Goal: Task Accomplishment & Management: Use online tool/utility

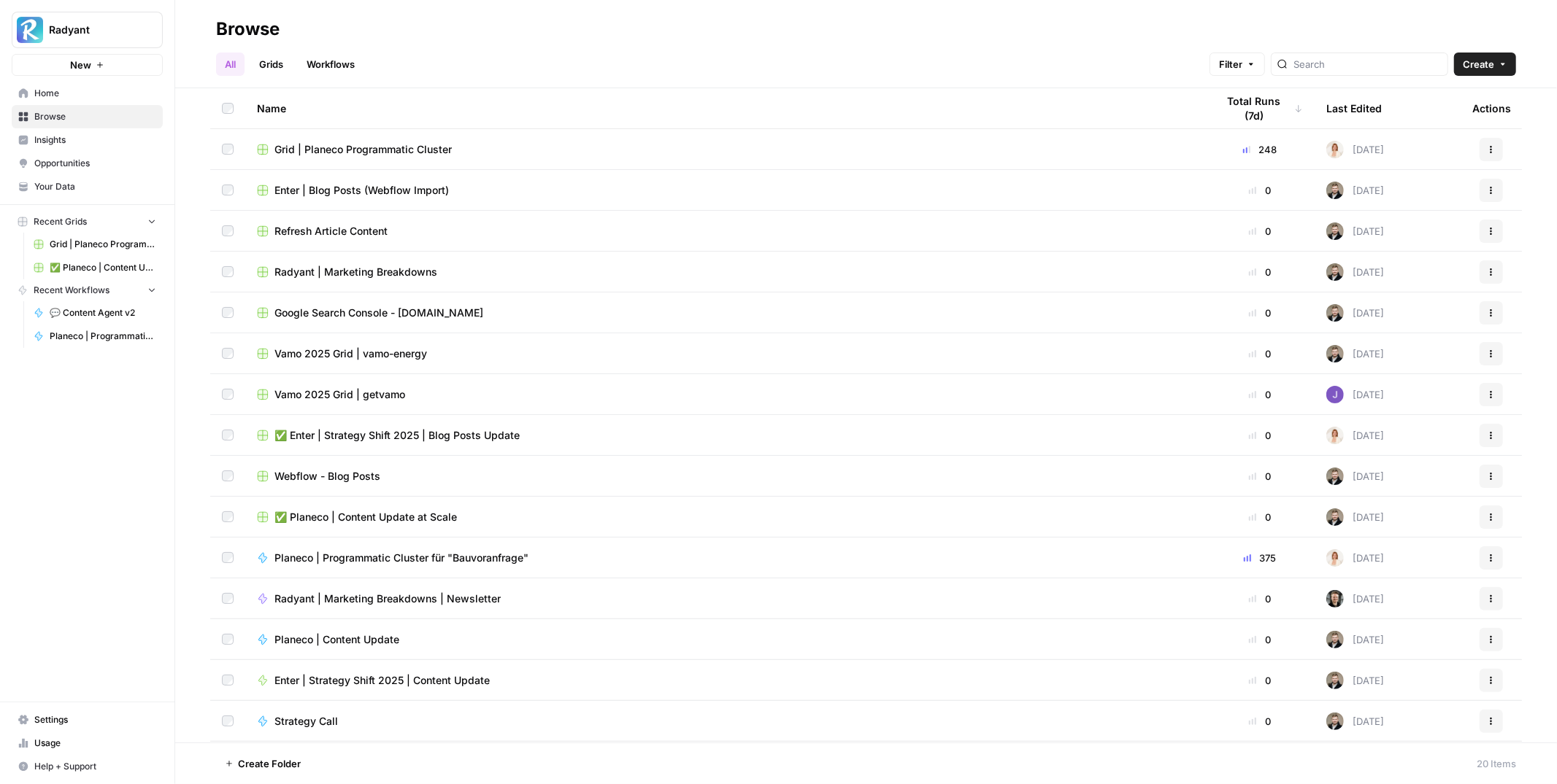
click at [318, 147] on span "Grid | Planeco Programmatic Cluster" at bounding box center [363, 149] width 178 height 14
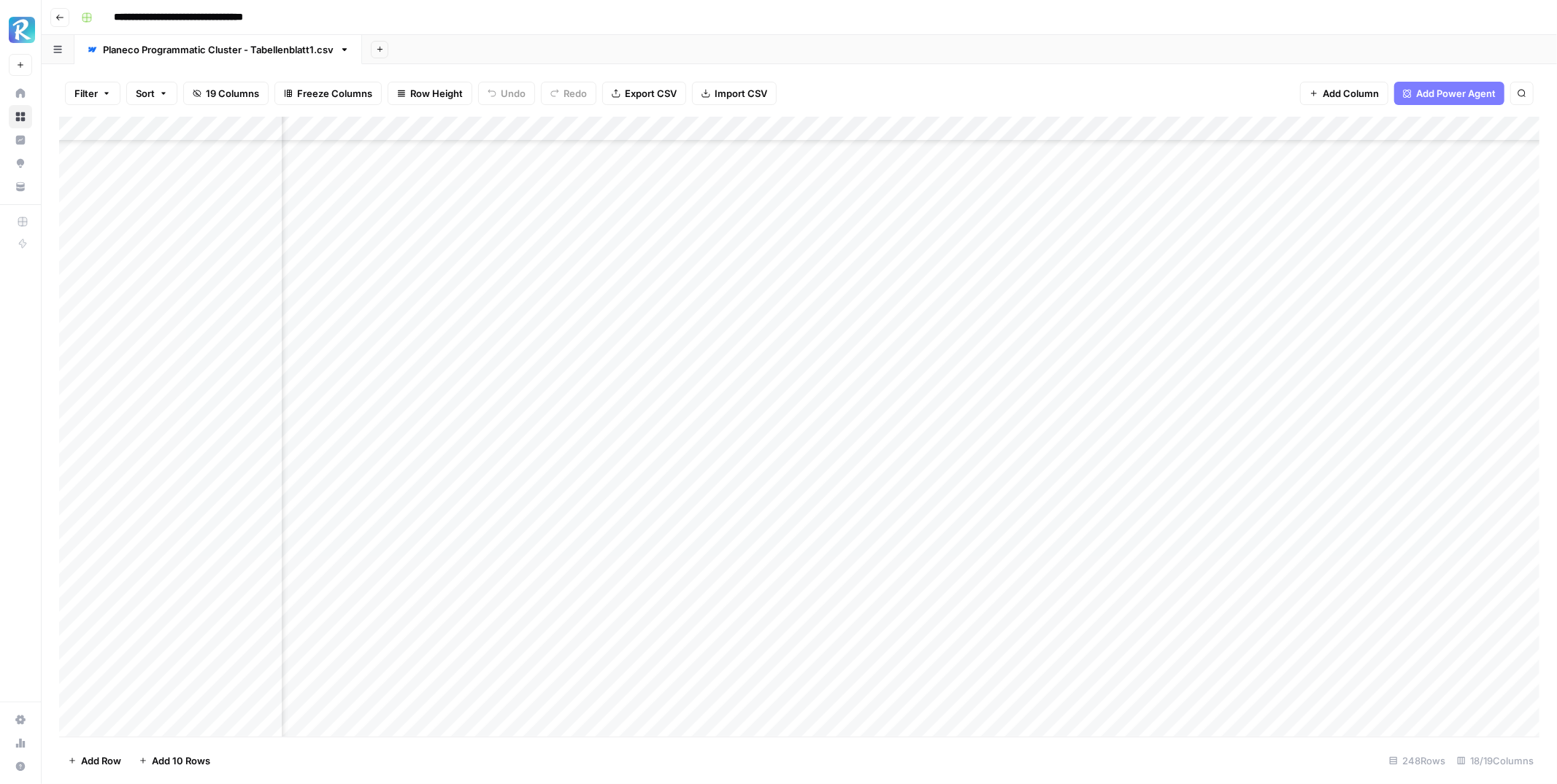
scroll to position [2381, 848]
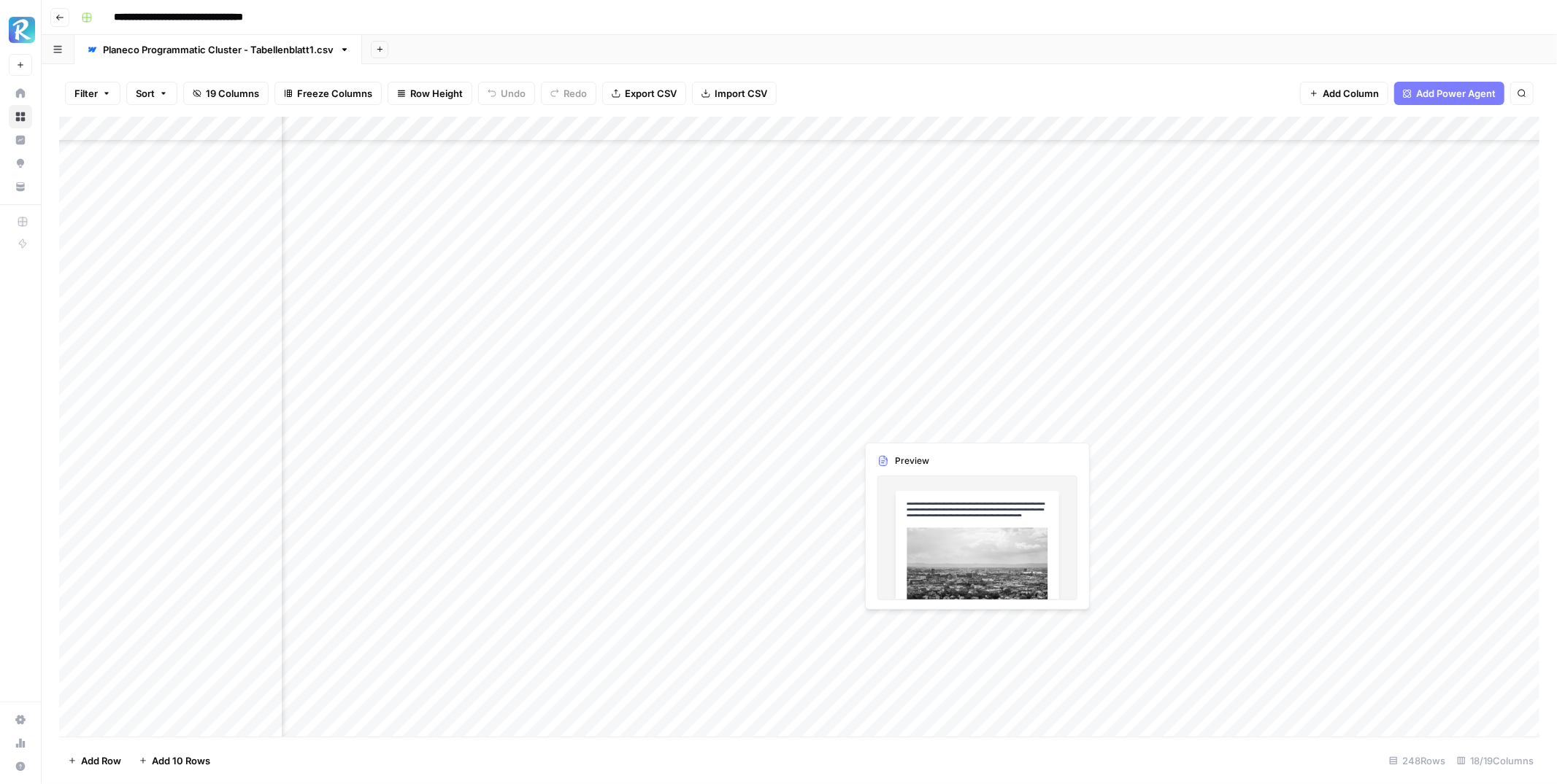
click at [917, 424] on div "Add Column" at bounding box center [799, 426] width 1481 height 620
click at [927, 423] on div "Add Column" at bounding box center [799, 426] width 1481 height 620
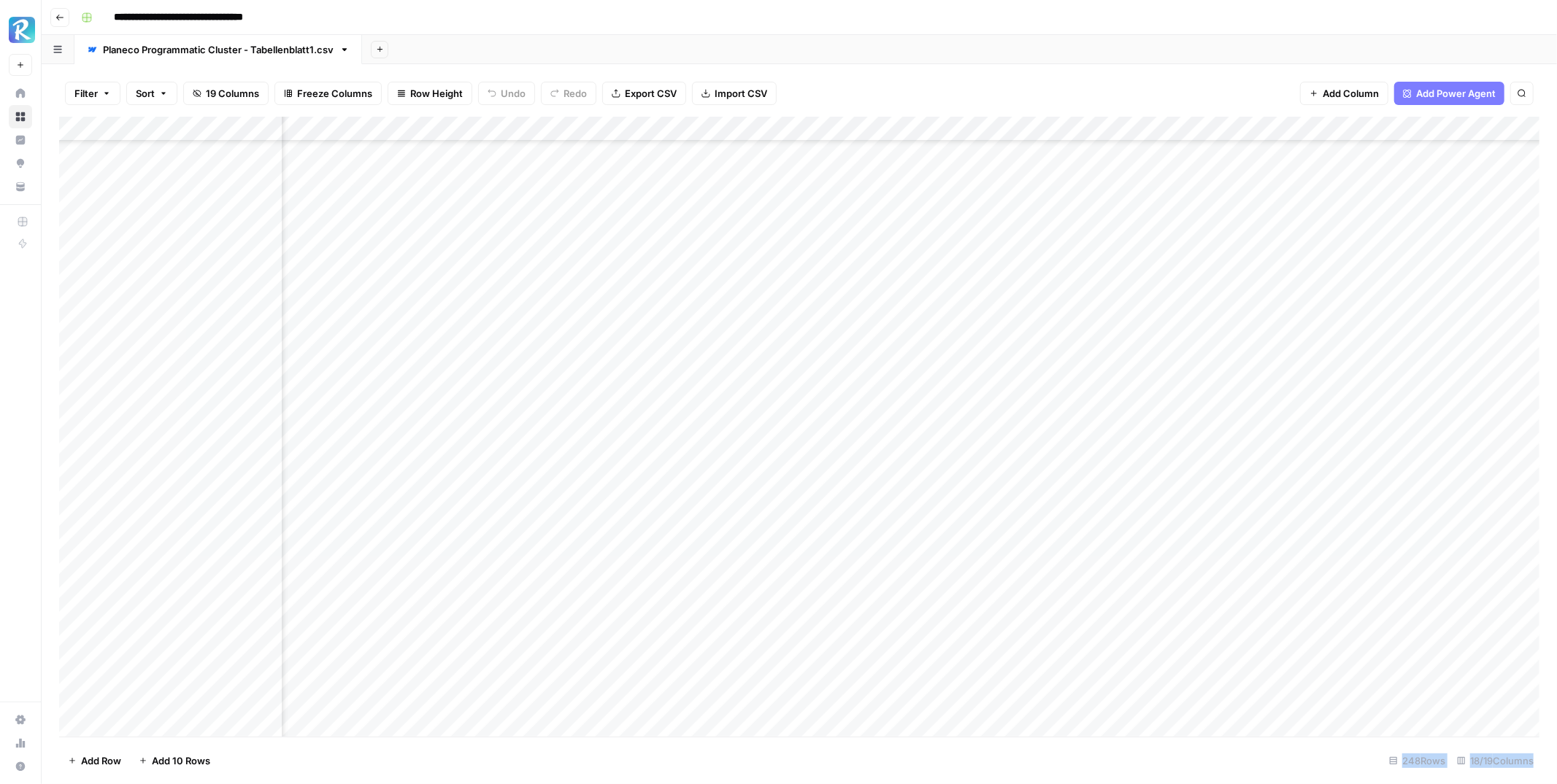
click at [927, 423] on div at bounding box center [922, 425] width 133 height 27
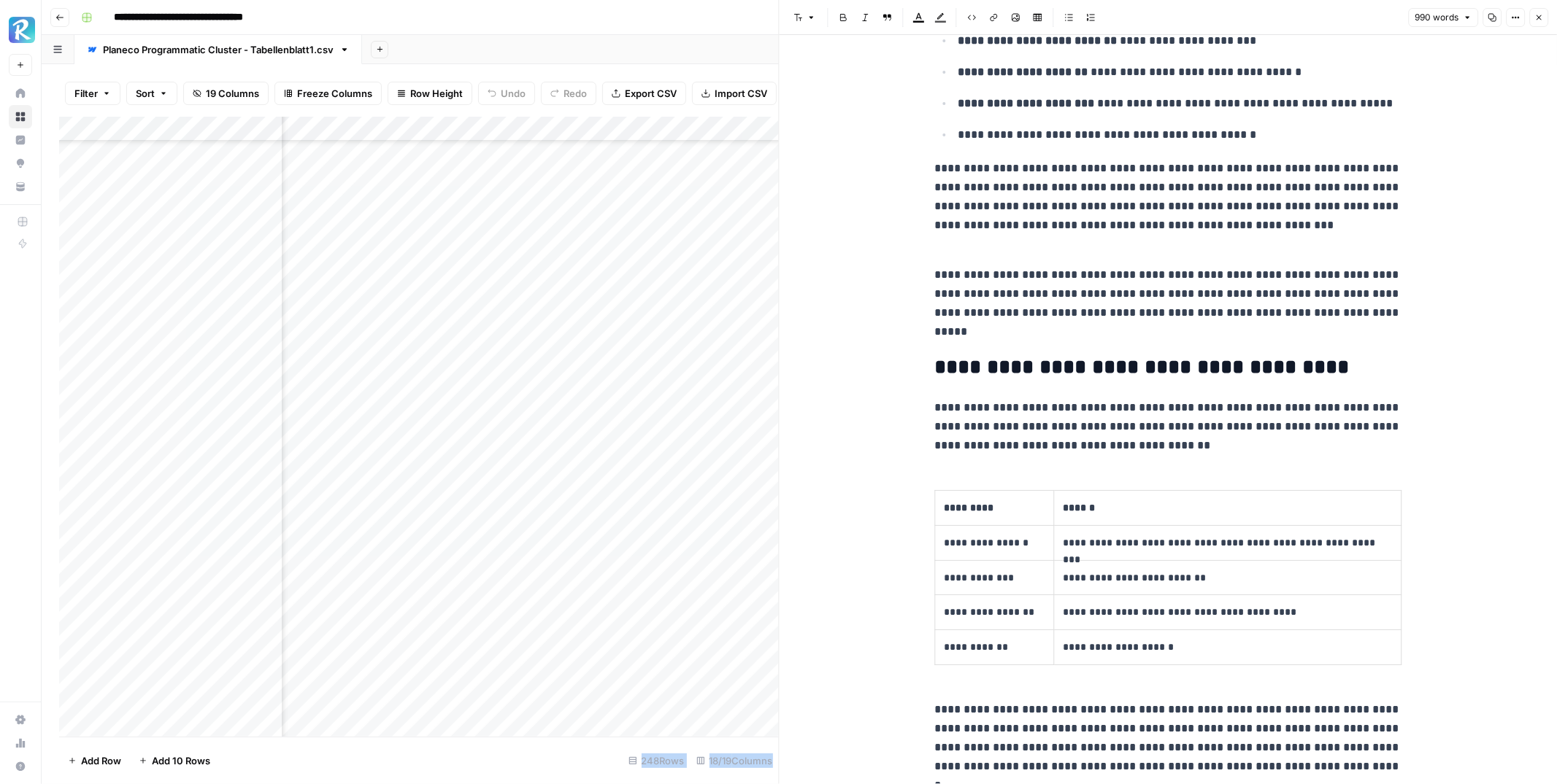
scroll to position [1185, 0]
click at [1113, 518] on th "******" at bounding box center [1227, 507] width 347 height 35
click at [1507, 12] on button "Options" at bounding box center [1514, 17] width 19 height 19
click at [1451, 162] on span "Code" at bounding box center [1471, 155] width 70 height 14
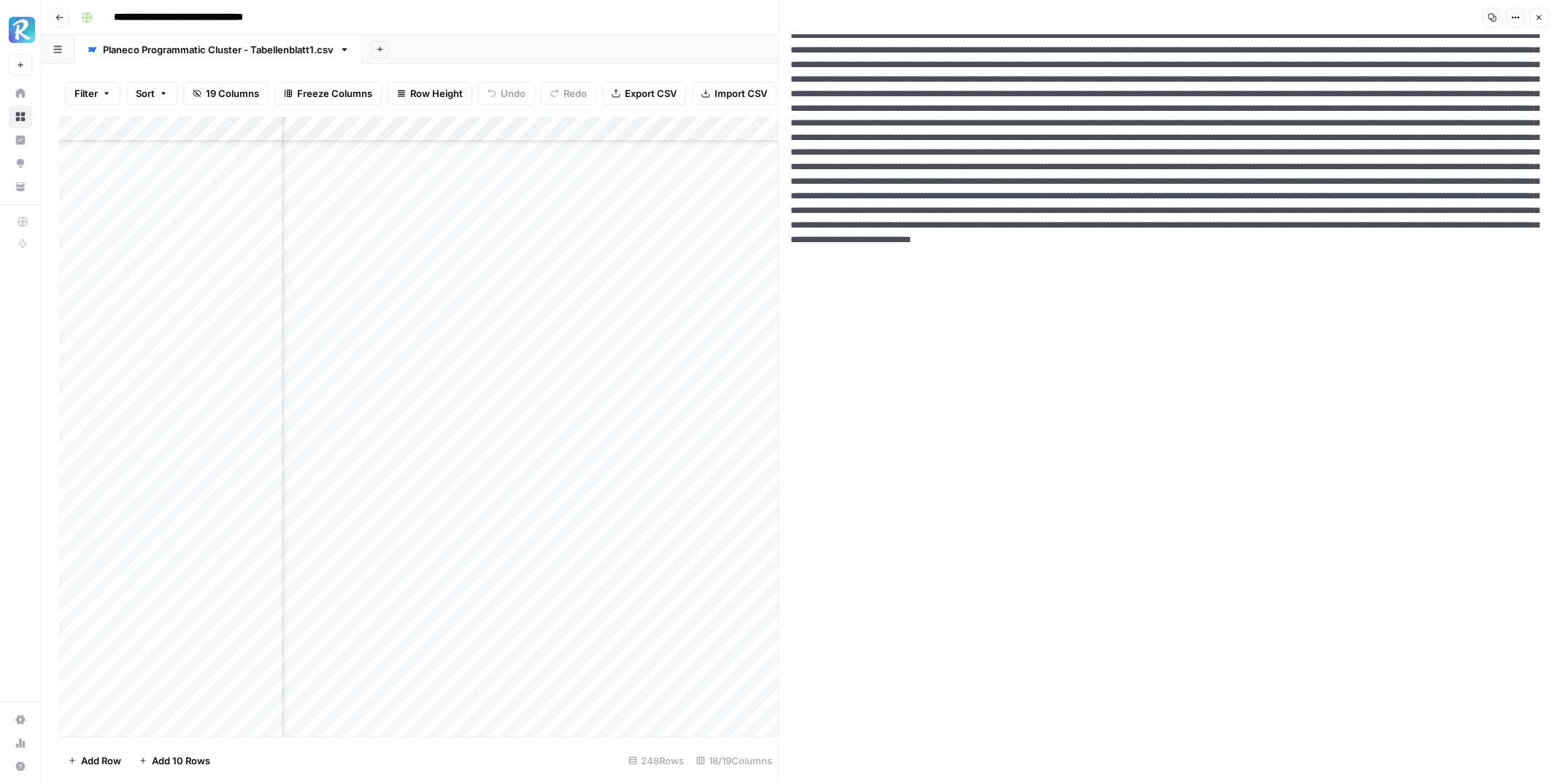
scroll to position [0, 0]
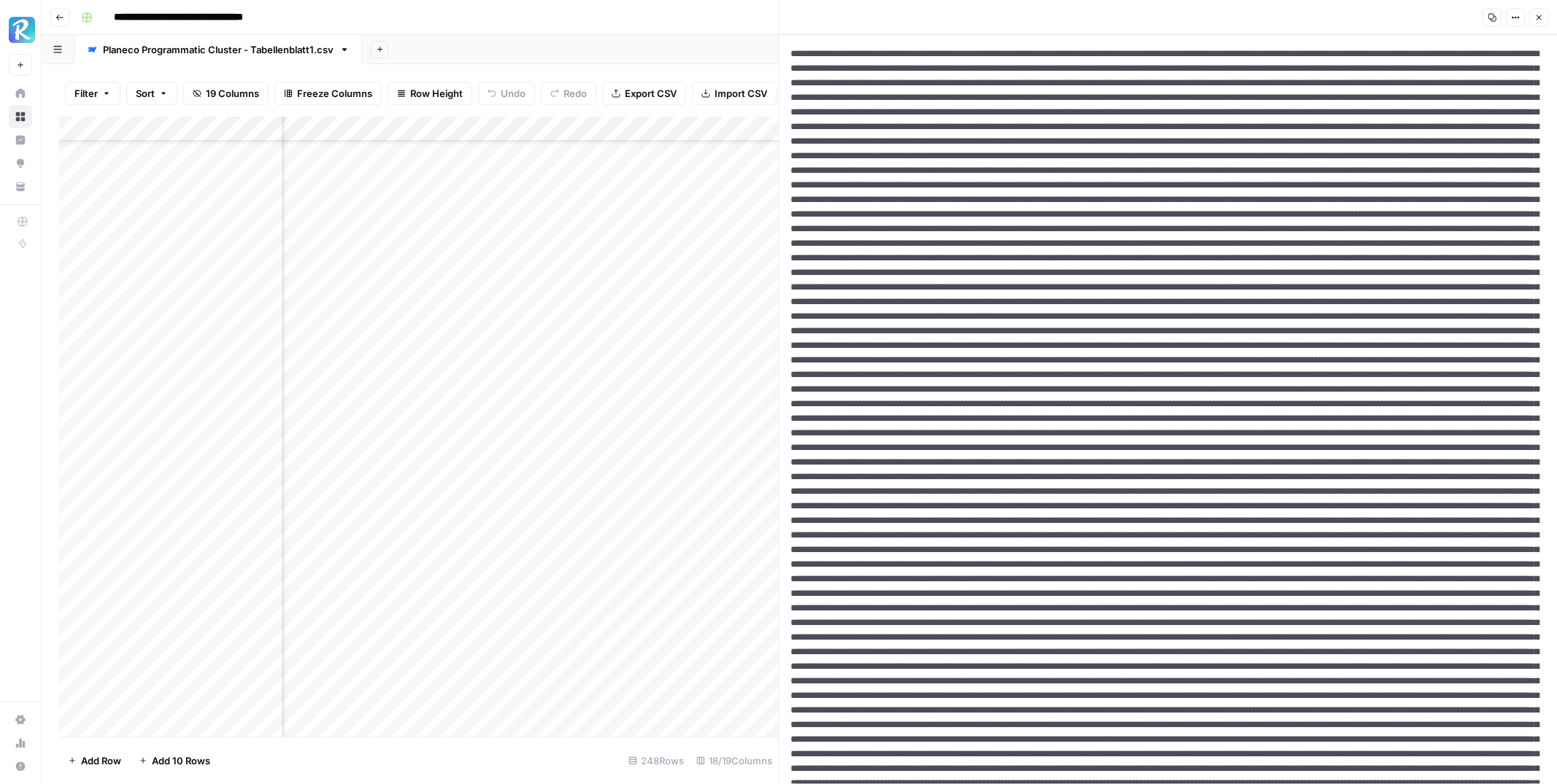
click at [1169, 490] on textarea at bounding box center [1168, 732] width 777 height 1395
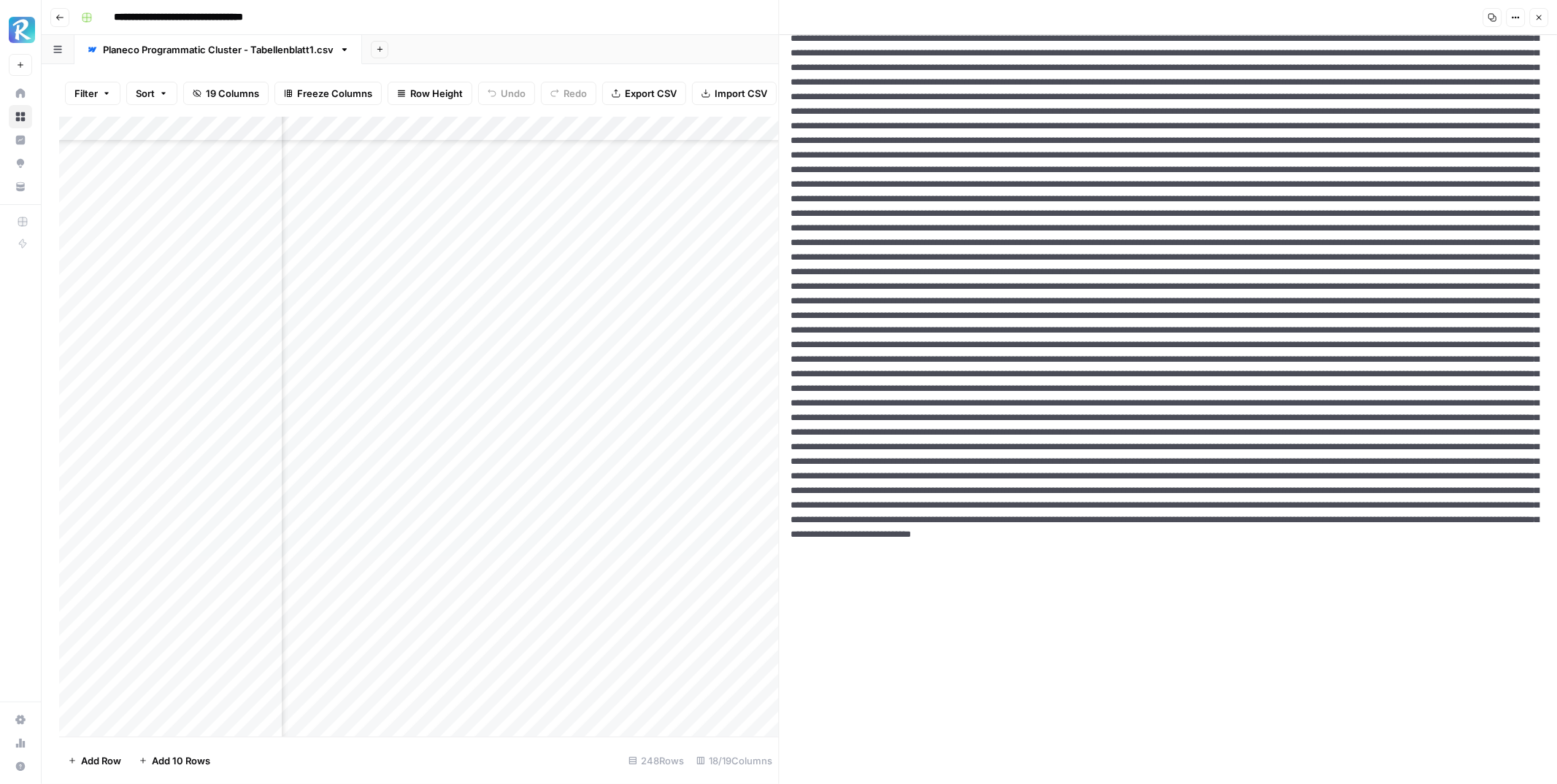
scroll to position [356, 0]
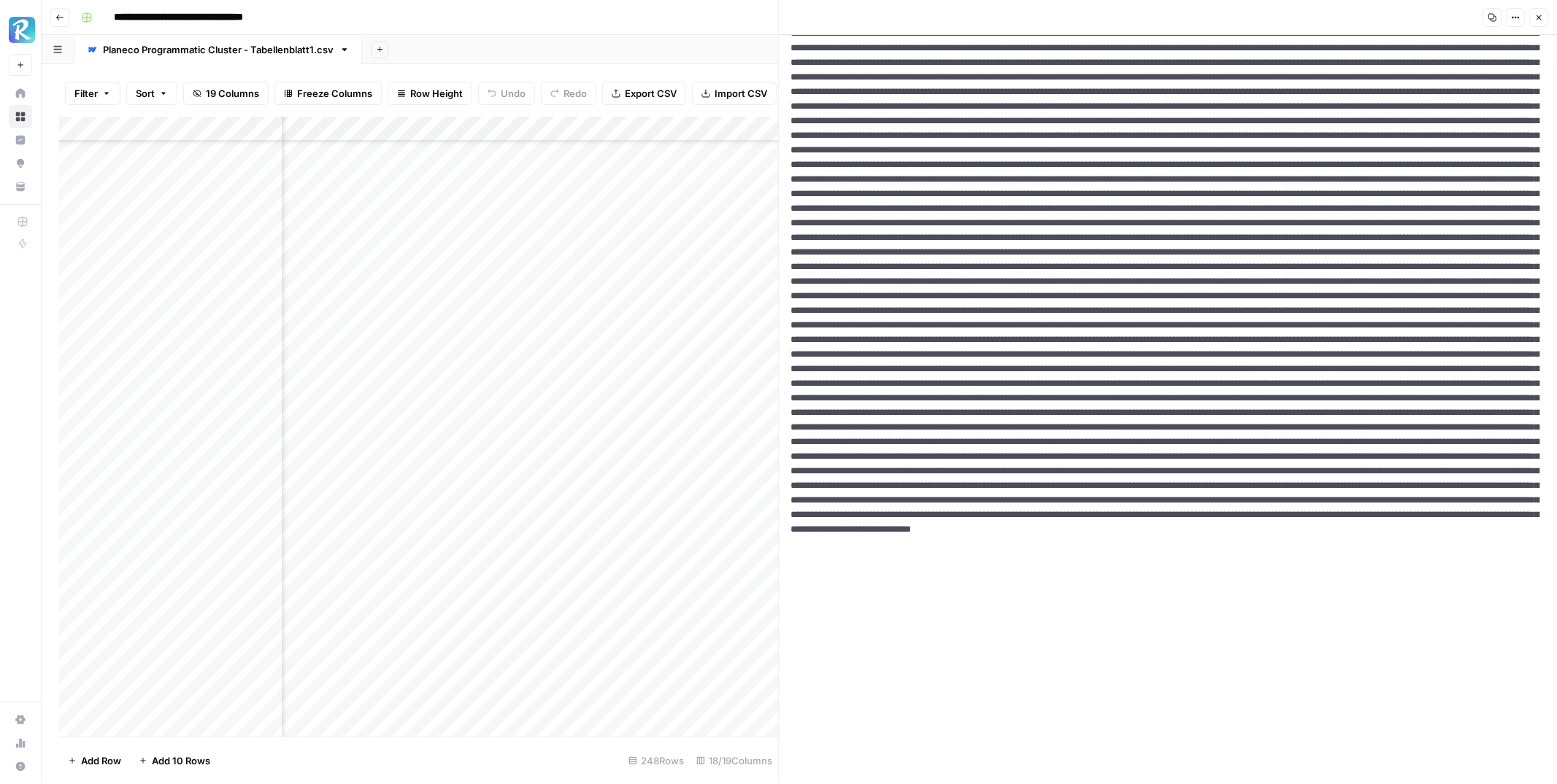
click at [1175, 369] on textarea at bounding box center [1168, 376] width 777 height 1395
click at [1165, 113] on textarea at bounding box center [1168, 376] width 777 height 1395
click at [1541, 13] on icon "button" at bounding box center [1538, 18] width 9 height 9
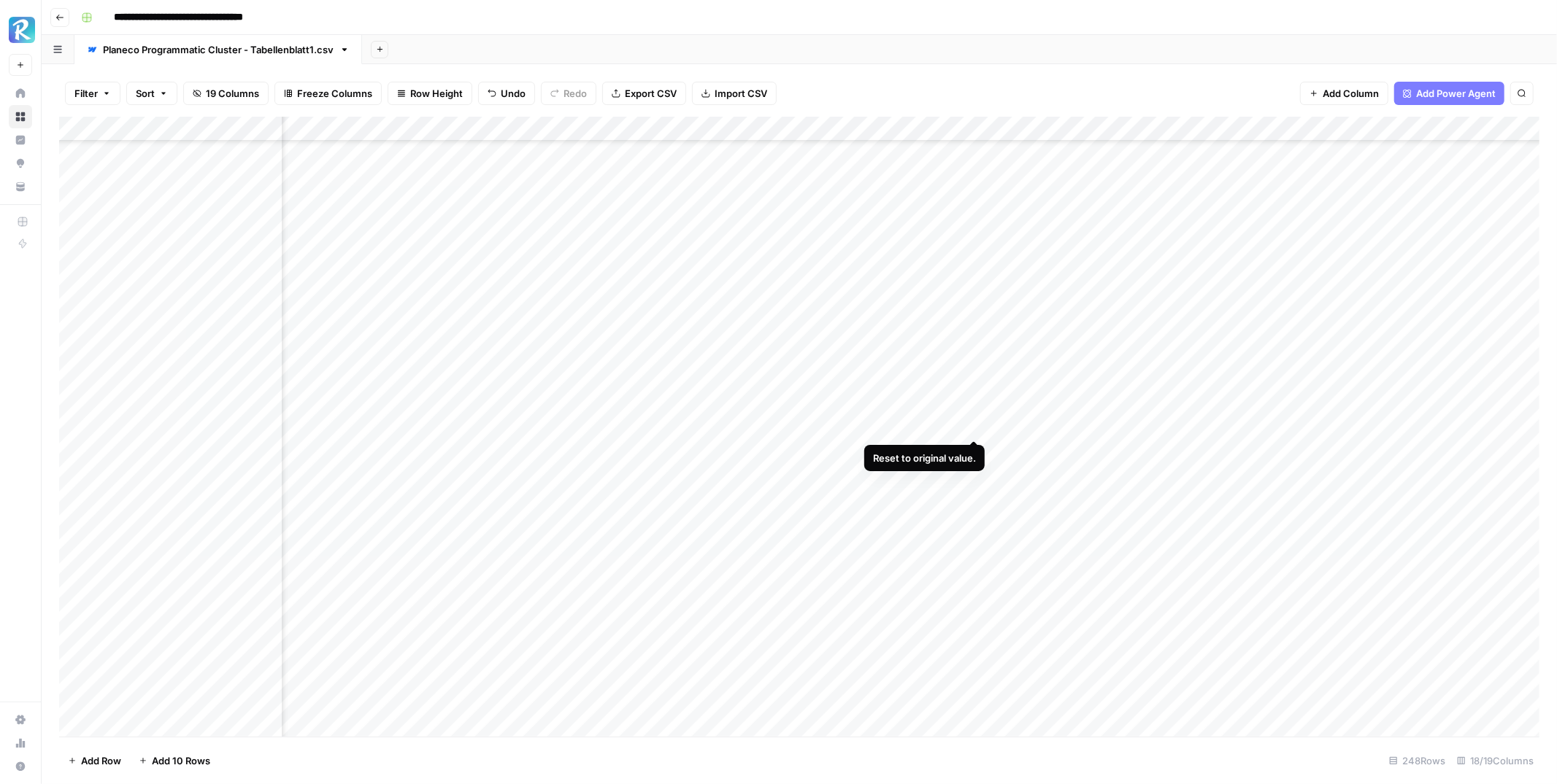
click at [975, 424] on div "Add Column" at bounding box center [799, 426] width 1481 height 620
click at [976, 424] on div "Add Column" at bounding box center [799, 426] width 1481 height 620
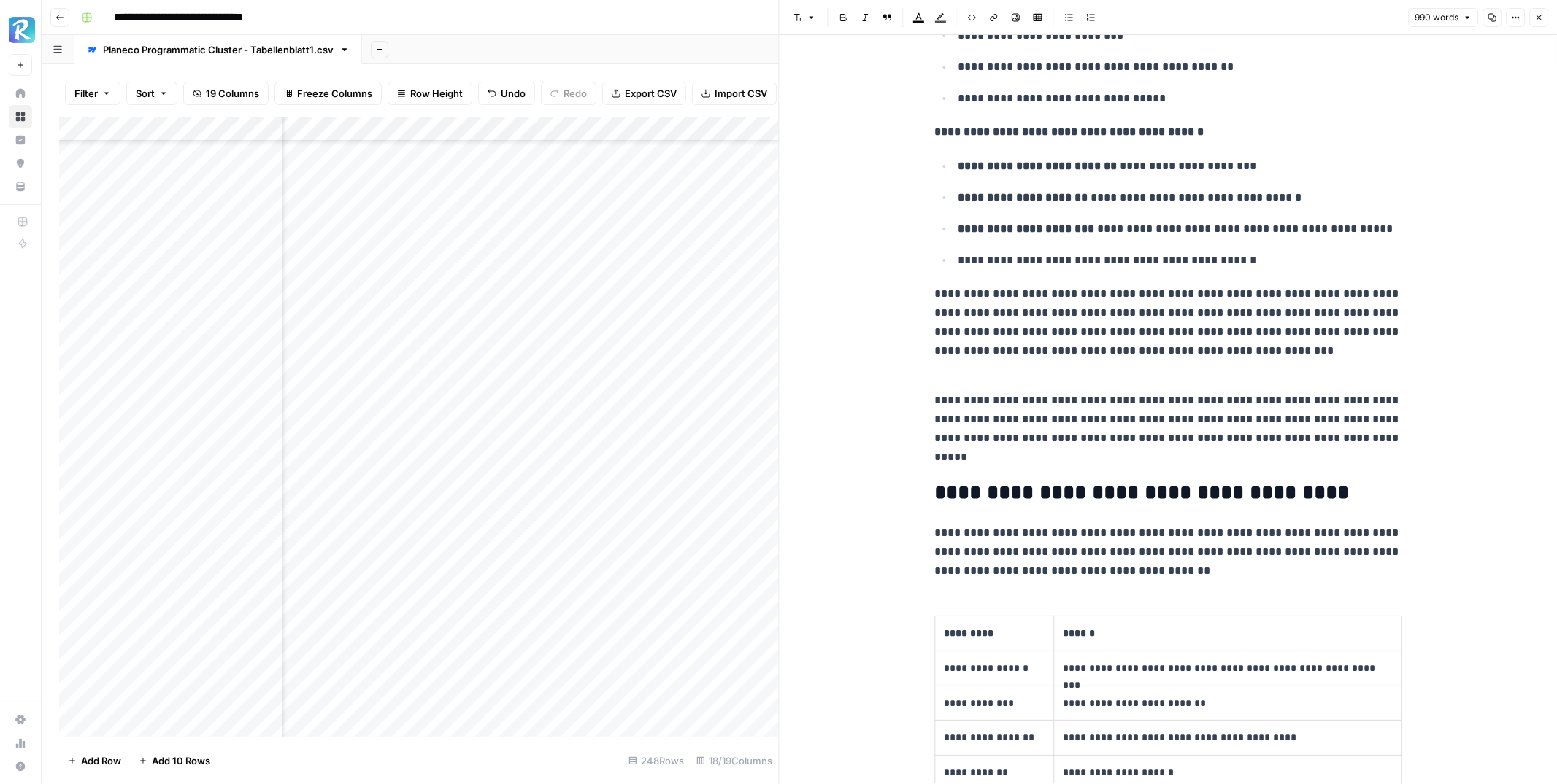
scroll to position [1197, 0]
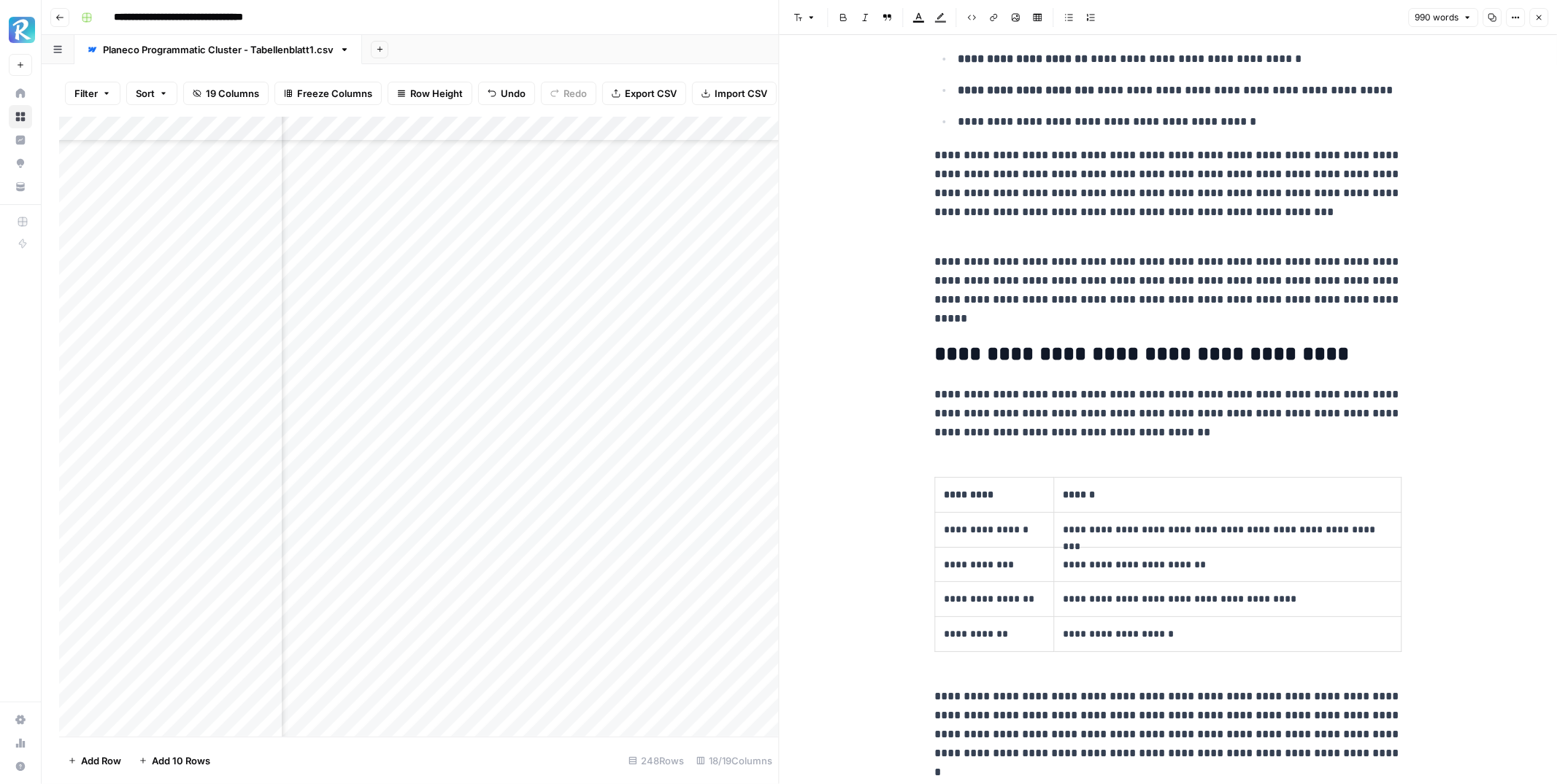
click at [1032, 498] on p "*********" at bounding box center [994, 495] width 100 height 17
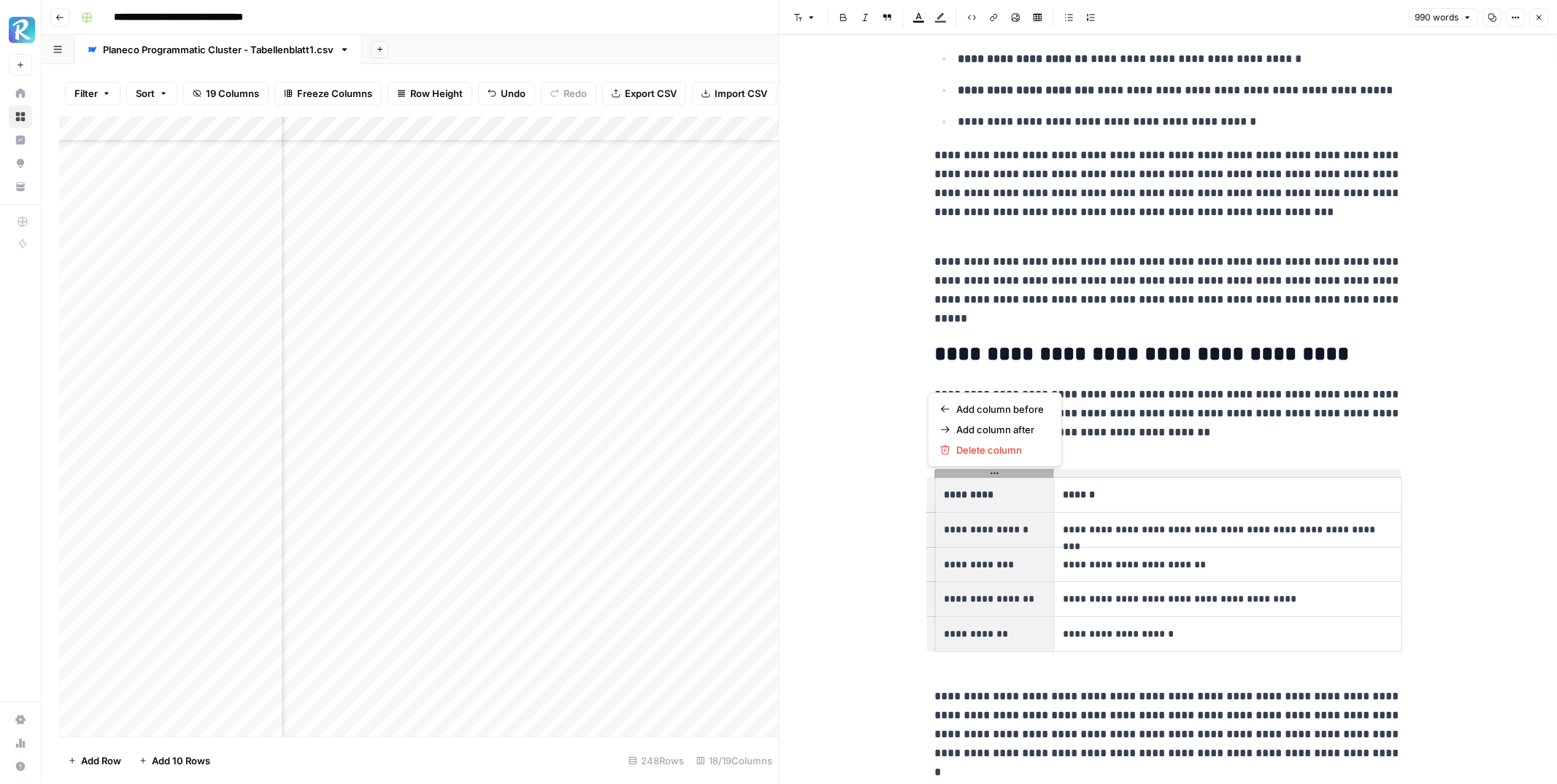
click at [1211, 350] on h2 "**********" at bounding box center [1168, 354] width 467 height 23
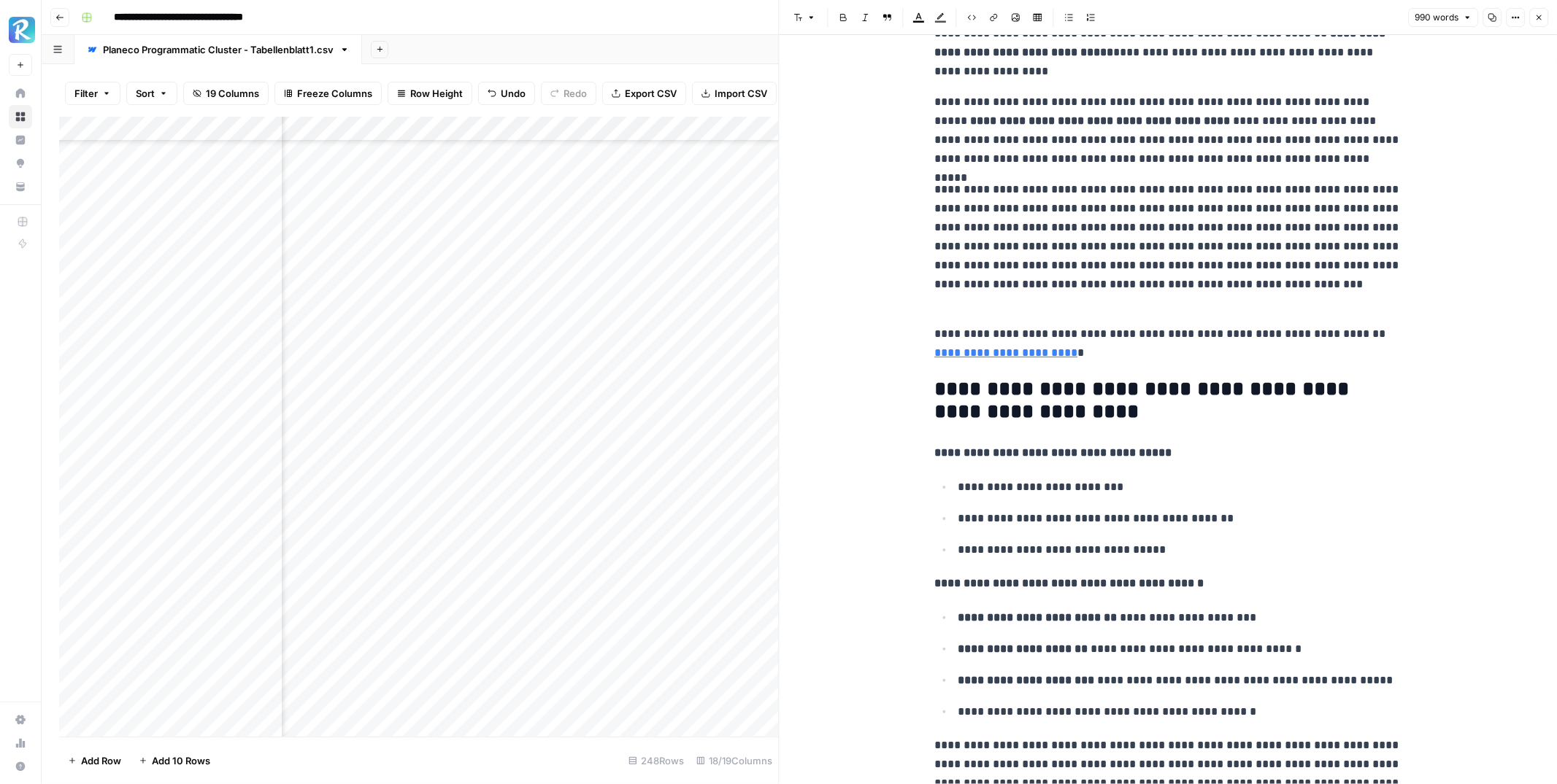
scroll to position [0, 0]
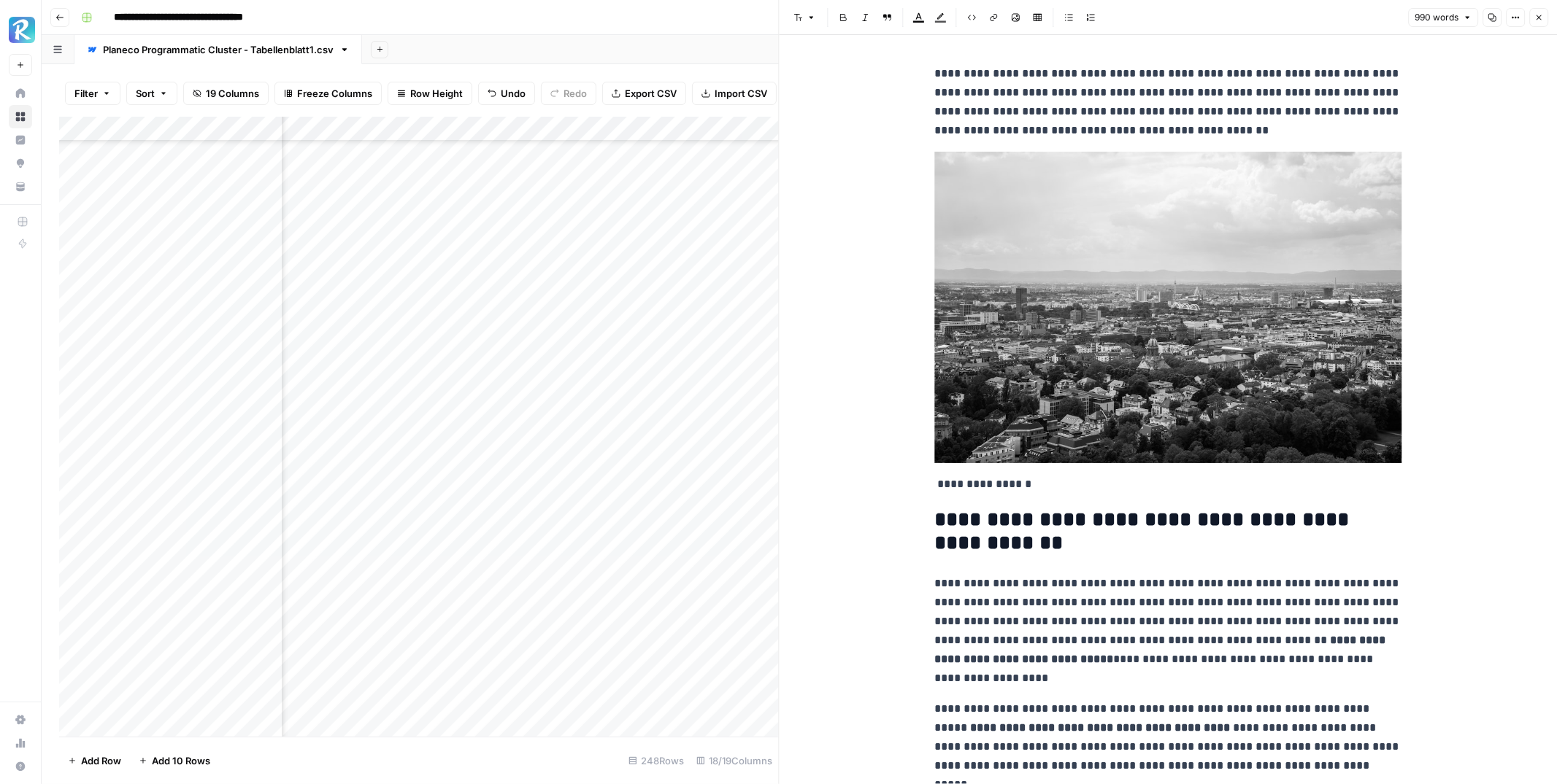
click at [1539, 17] on icon "button" at bounding box center [1538, 18] width 9 height 9
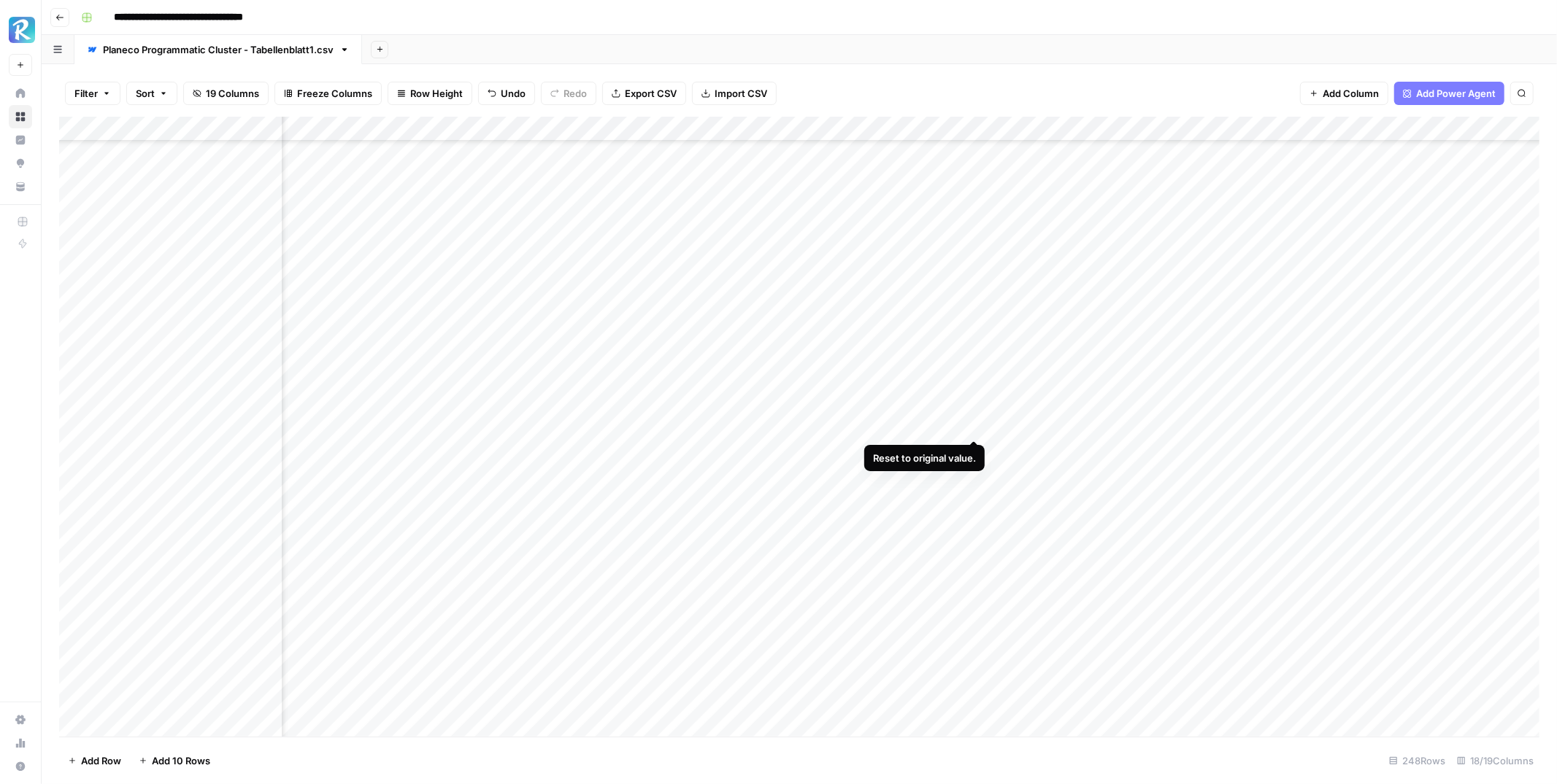
click at [973, 421] on div "Add Column" at bounding box center [799, 426] width 1481 height 620
click at [1305, 372] on div "Add Column" at bounding box center [799, 426] width 1481 height 620
click at [1128, 351] on div "Add Column" at bounding box center [799, 426] width 1481 height 620
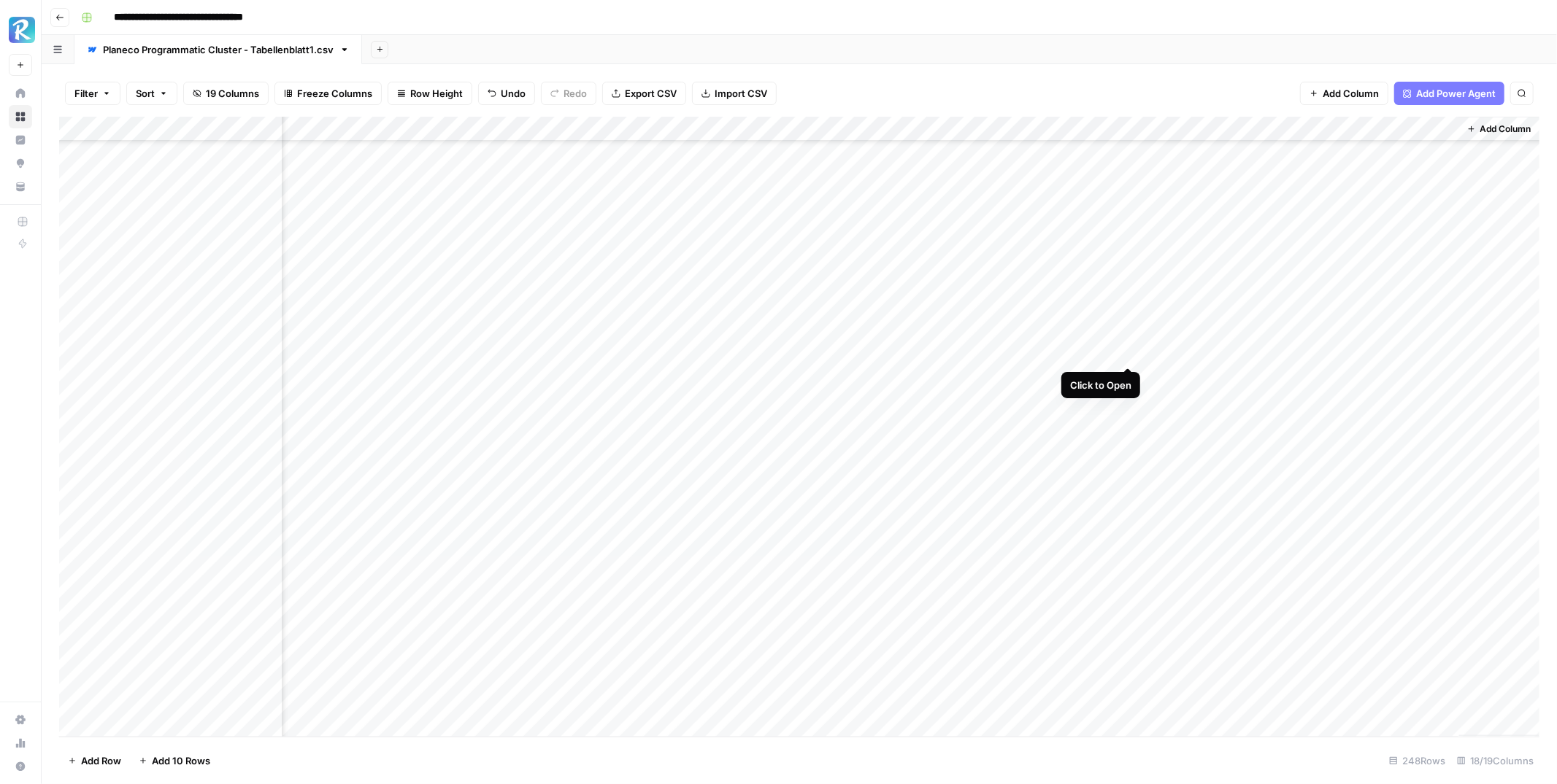
scroll to position [5579, 1210]
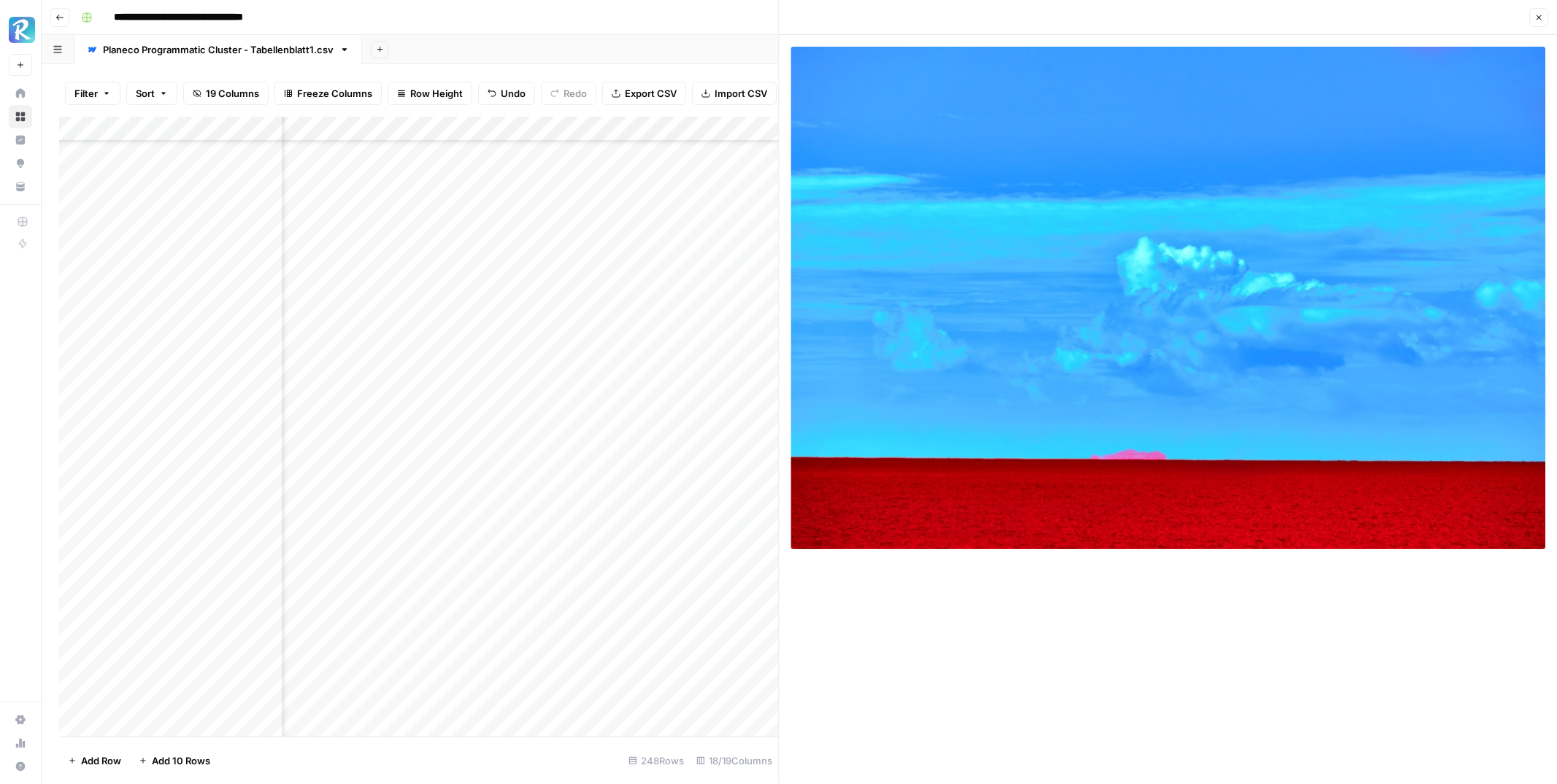
click at [1535, 17] on icon "button" at bounding box center [1538, 18] width 9 height 9
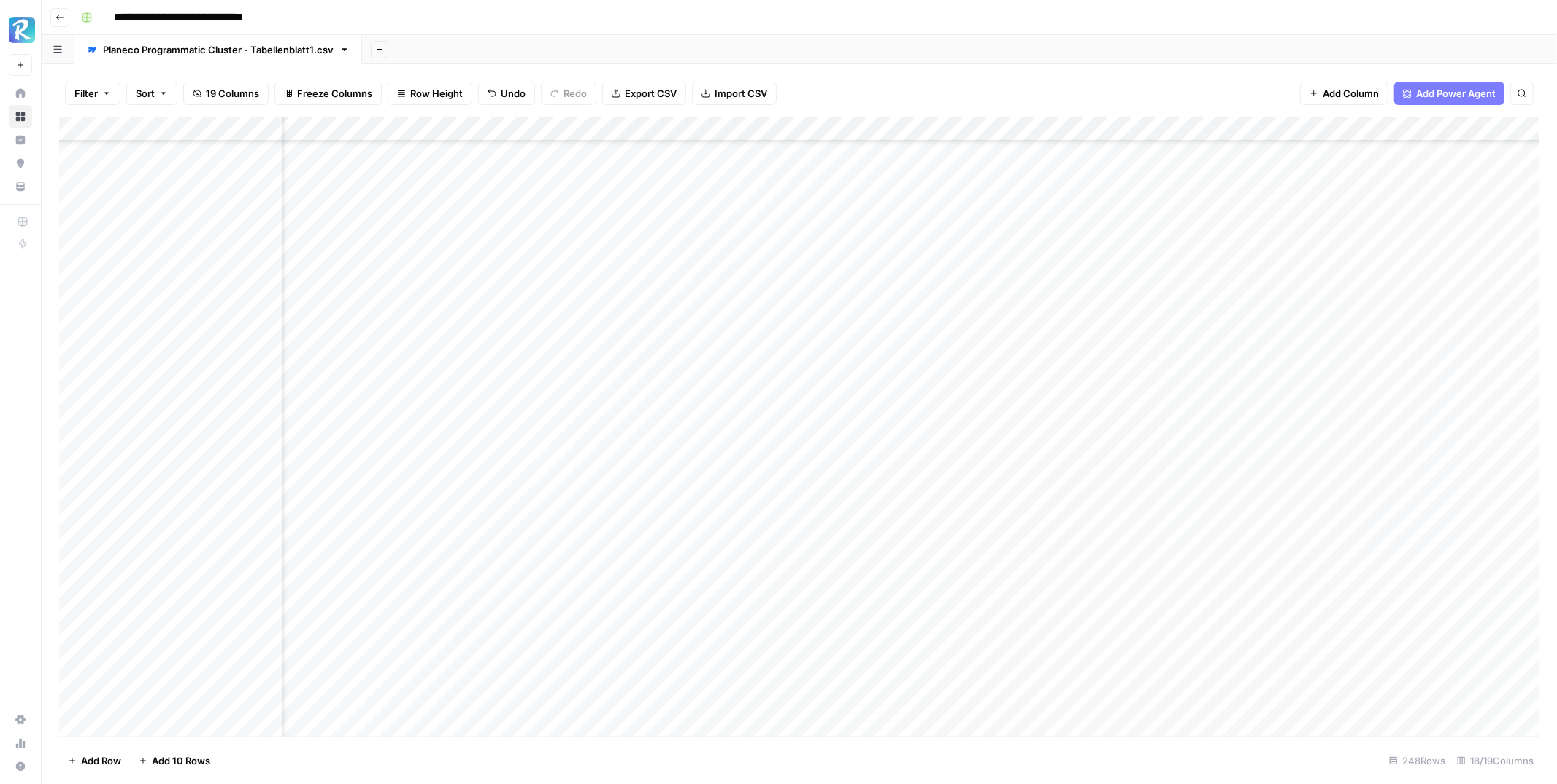
scroll to position [5579, 776]
click at [632, 352] on div "Add Column" at bounding box center [799, 426] width 1481 height 620
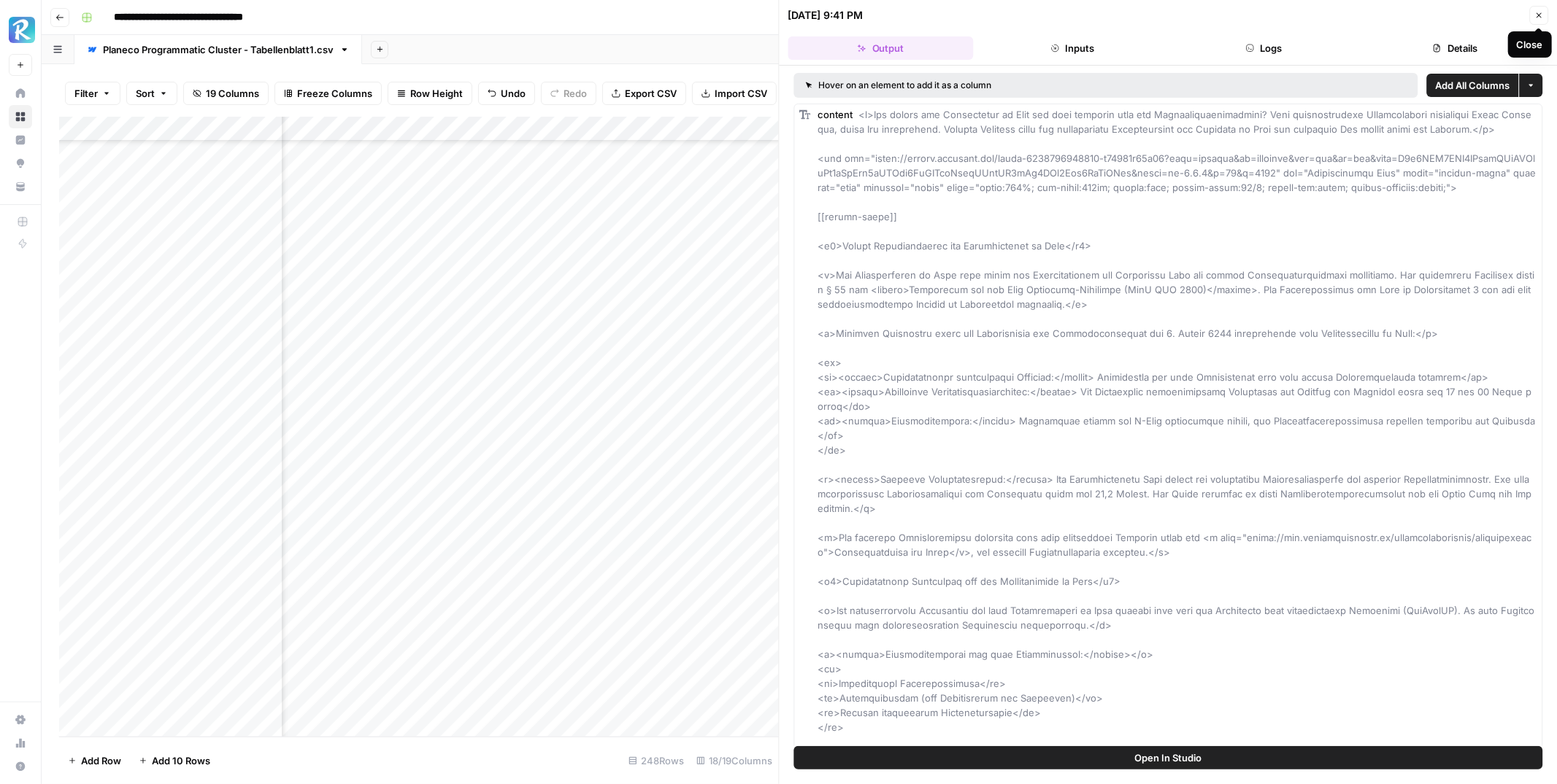
click at [1542, 16] on icon "button" at bounding box center [1538, 15] width 9 height 9
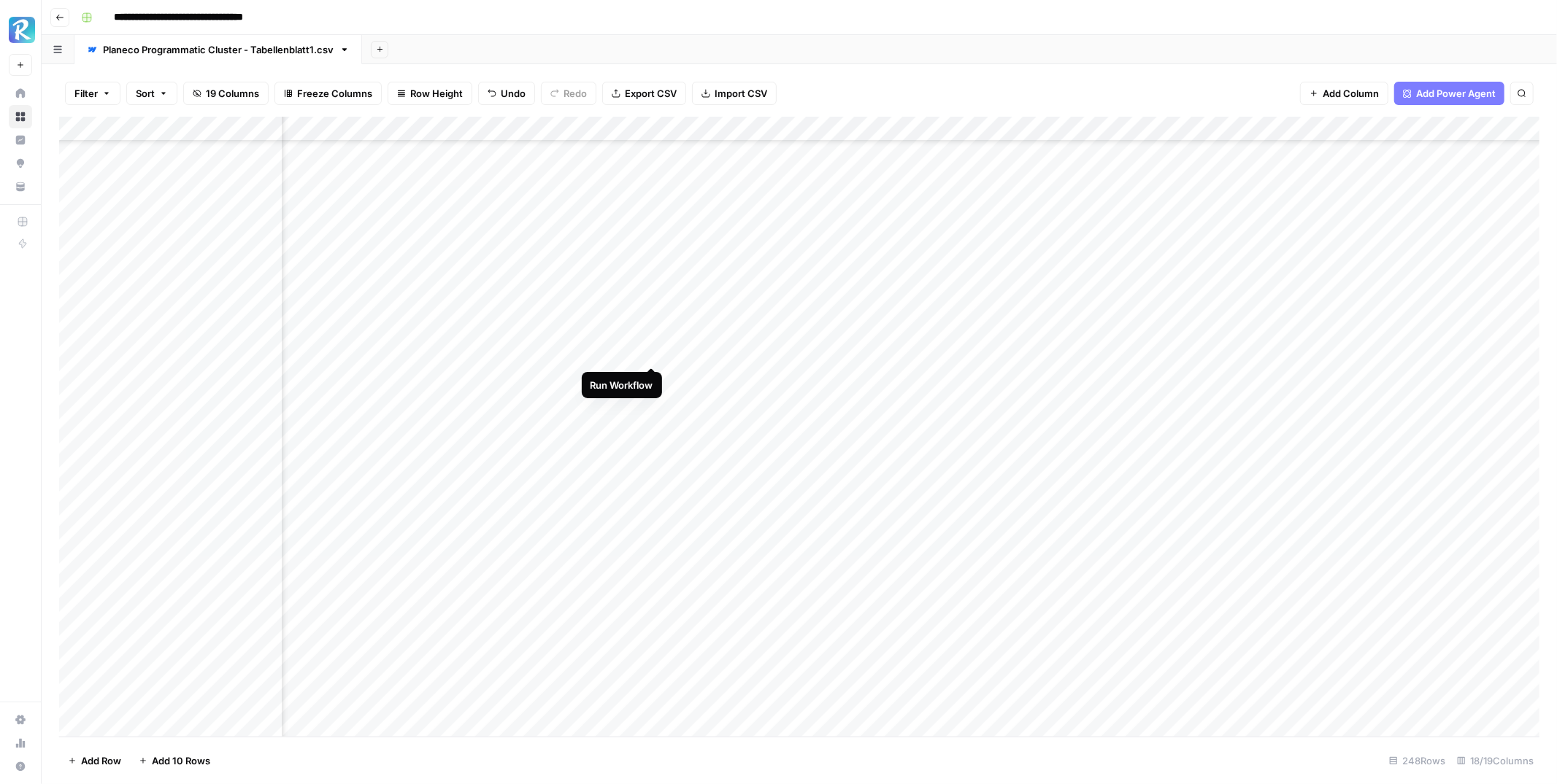
click at [651, 352] on div "Add Column" at bounding box center [799, 426] width 1481 height 620
click at [1128, 474] on div "Add Column" at bounding box center [799, 426] width 1481 height 620
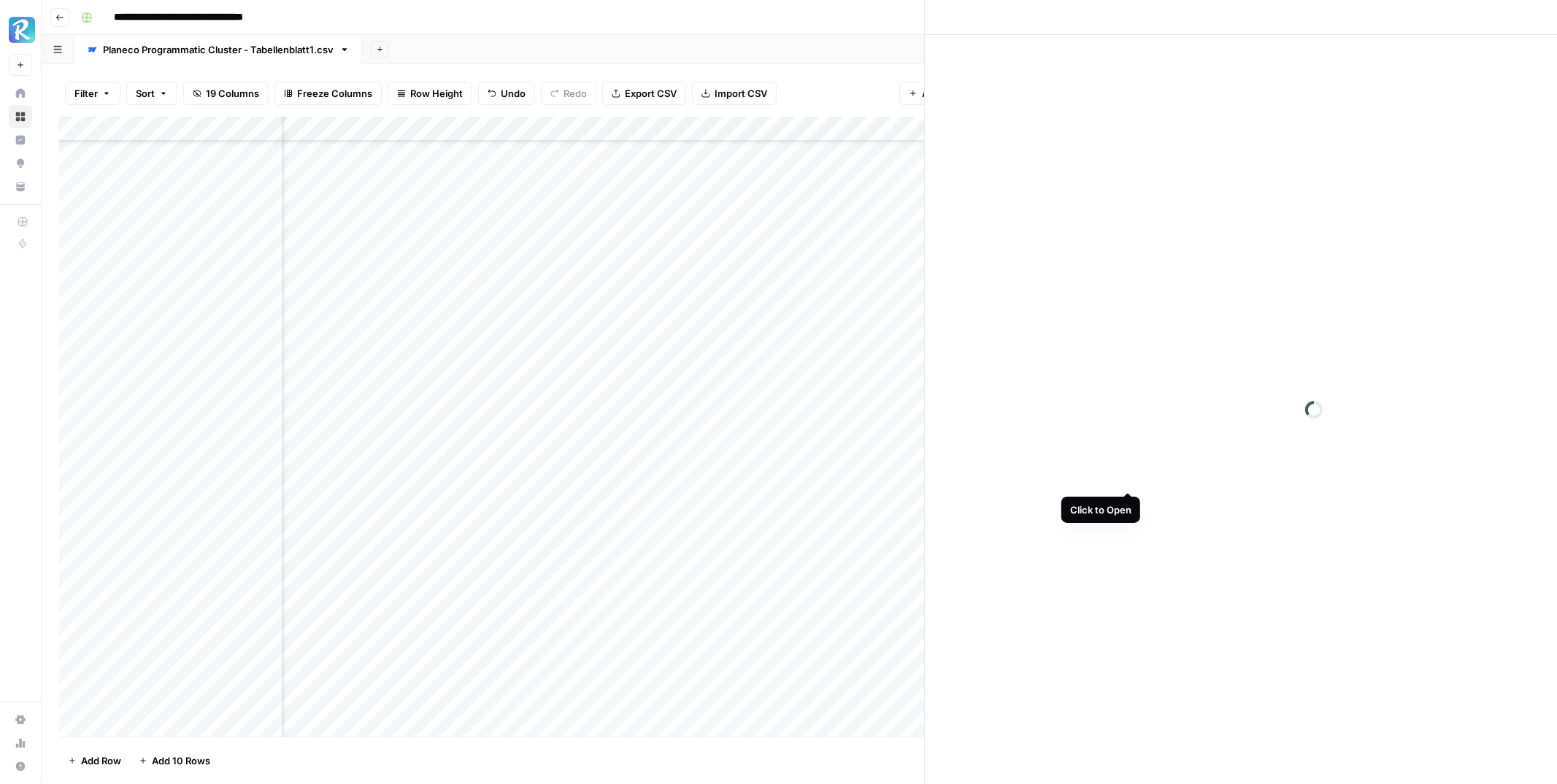
scroll to position [4190, 1209]
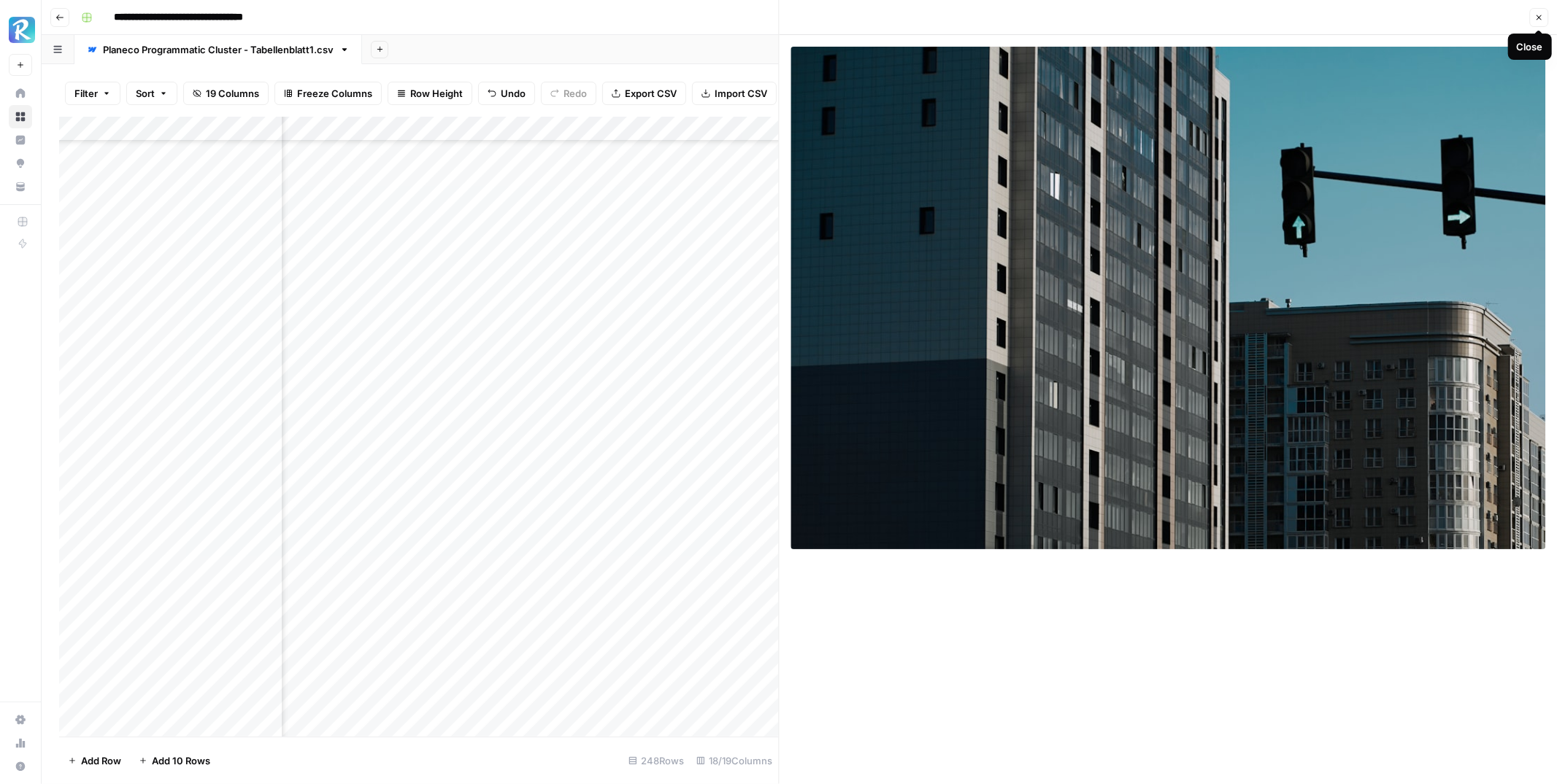
click at [1539, 18] on icon "button" at bounding box center [1538, 18] width 9 height 9
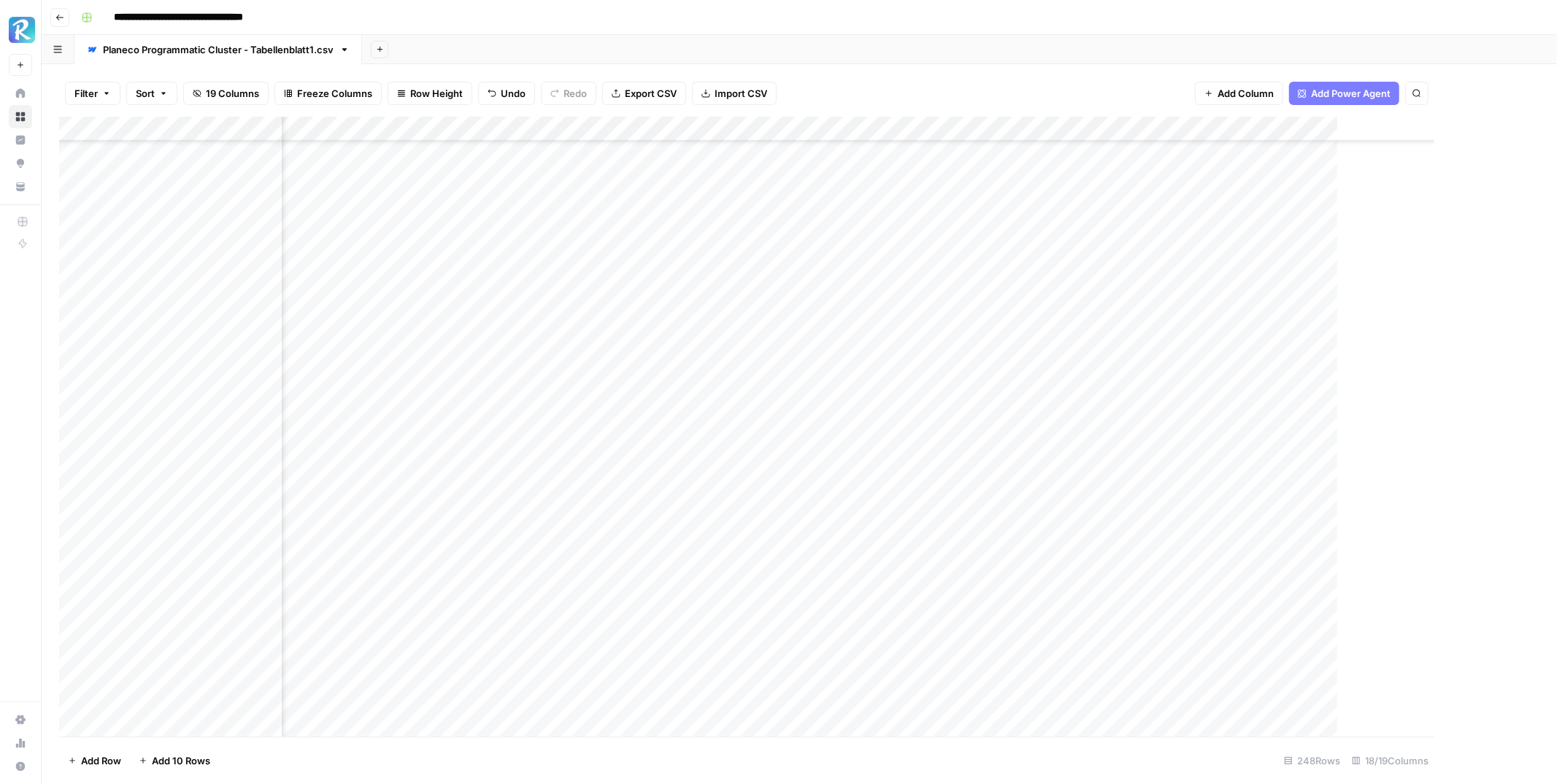
scroll to position [4190, 1202]
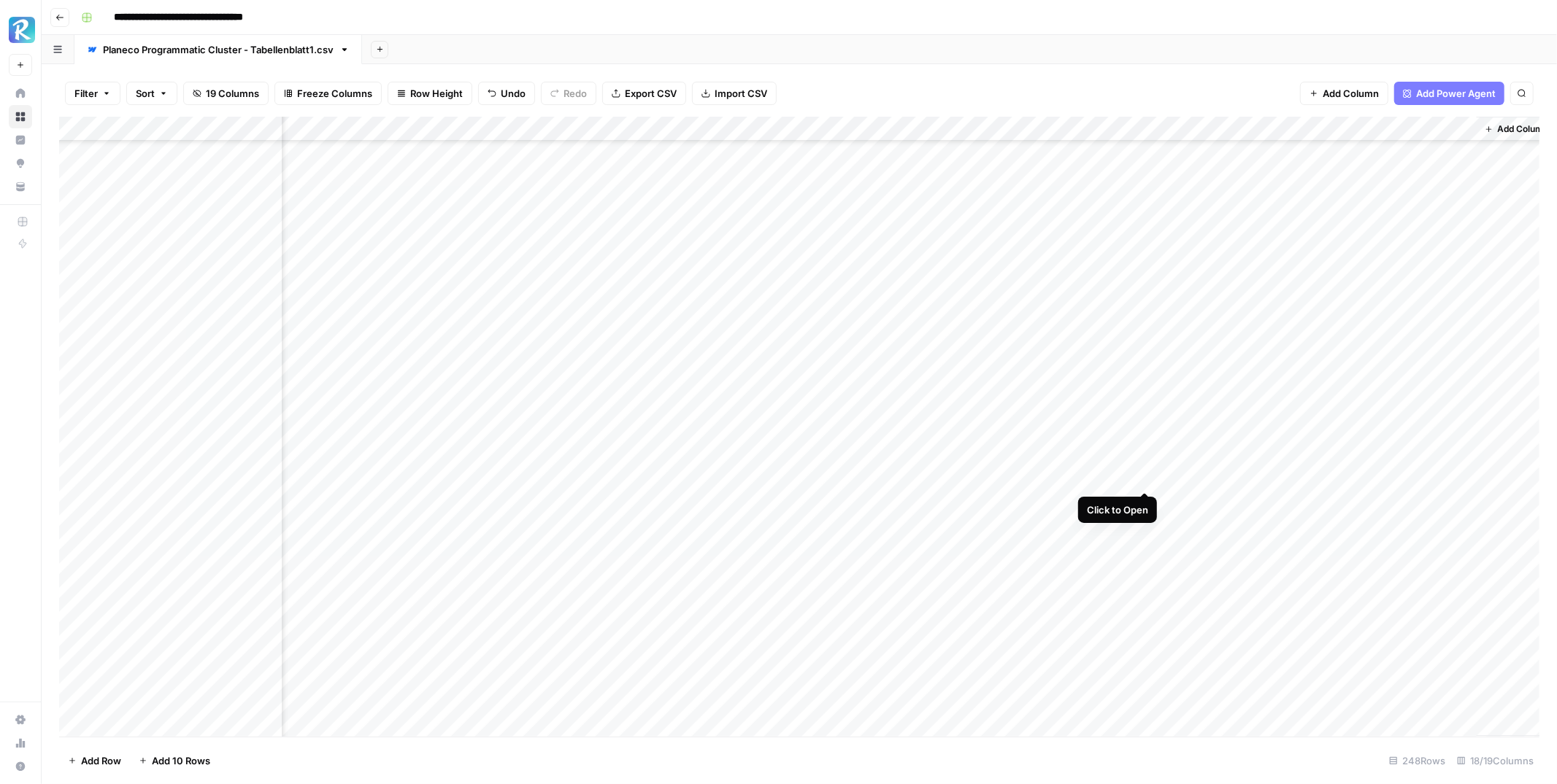
click at [1145, 474] on div "Add Column" at bounding box center [799, 426] width 1481 height 620
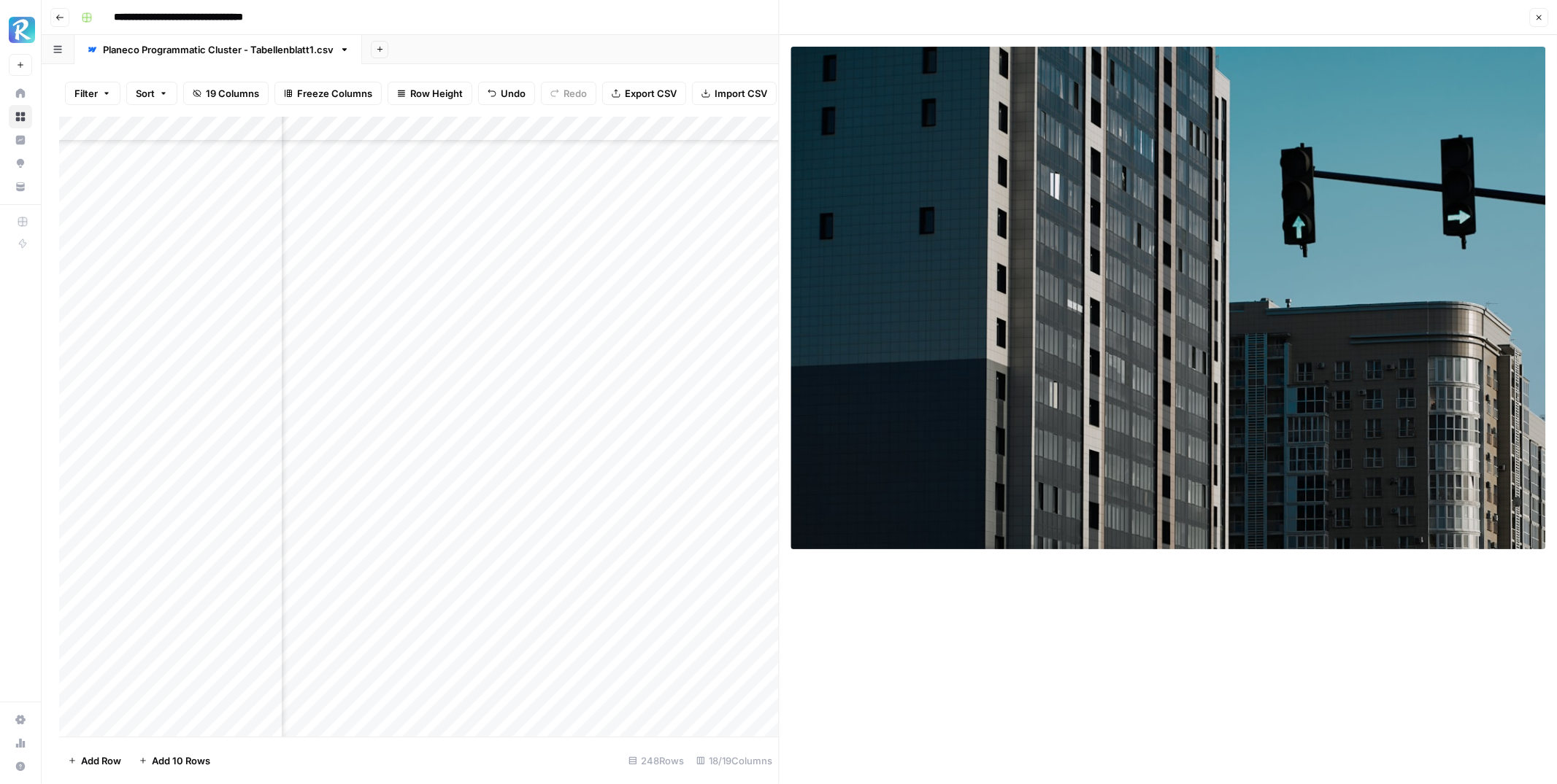
click at [1536, 16] on icon "button" at bounding box center [1538, 18] width 9 height 9
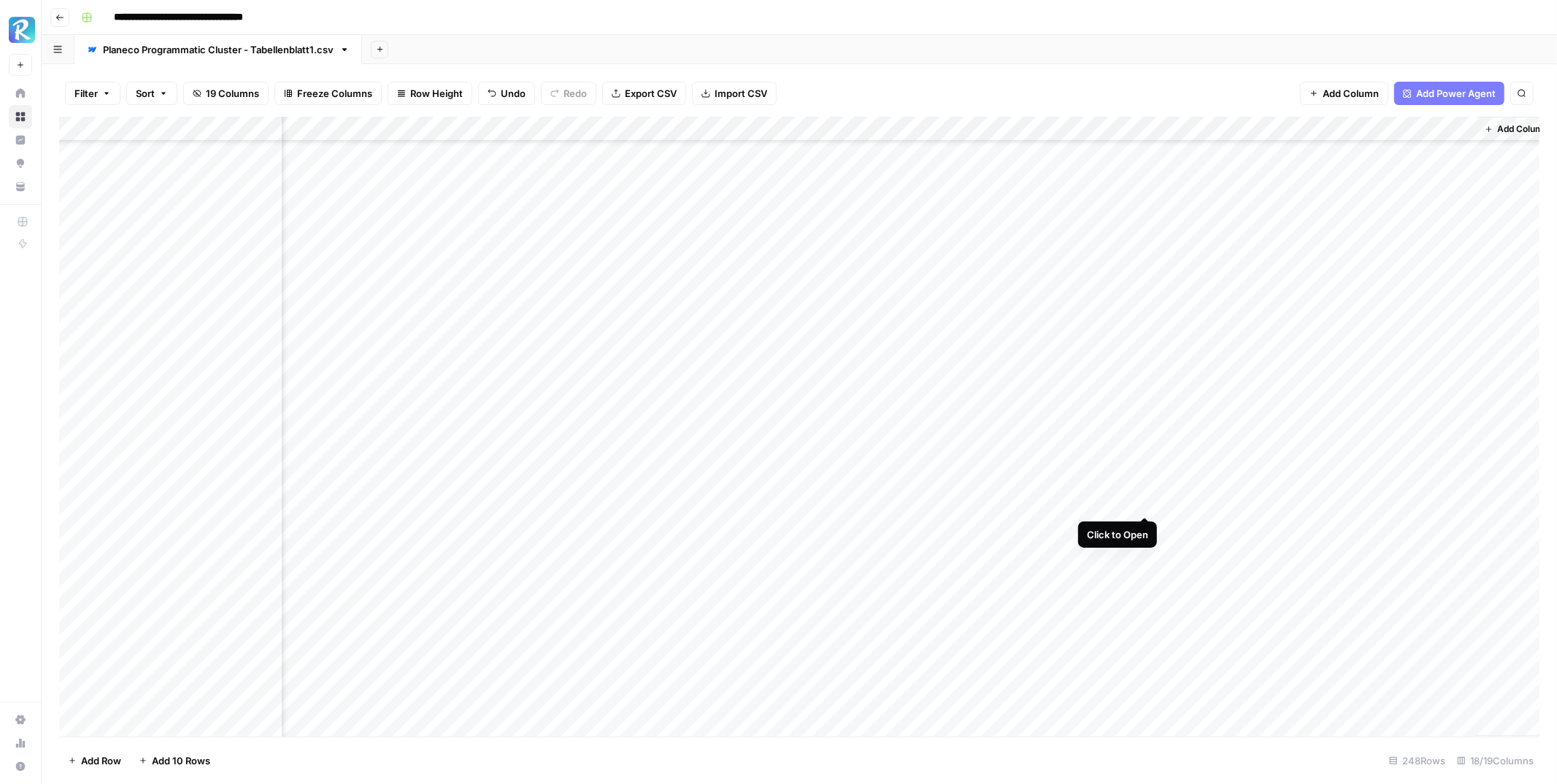
click at [1148, 503] on div "Add Column" at bounding box center [799, 426] width 1481 height 620
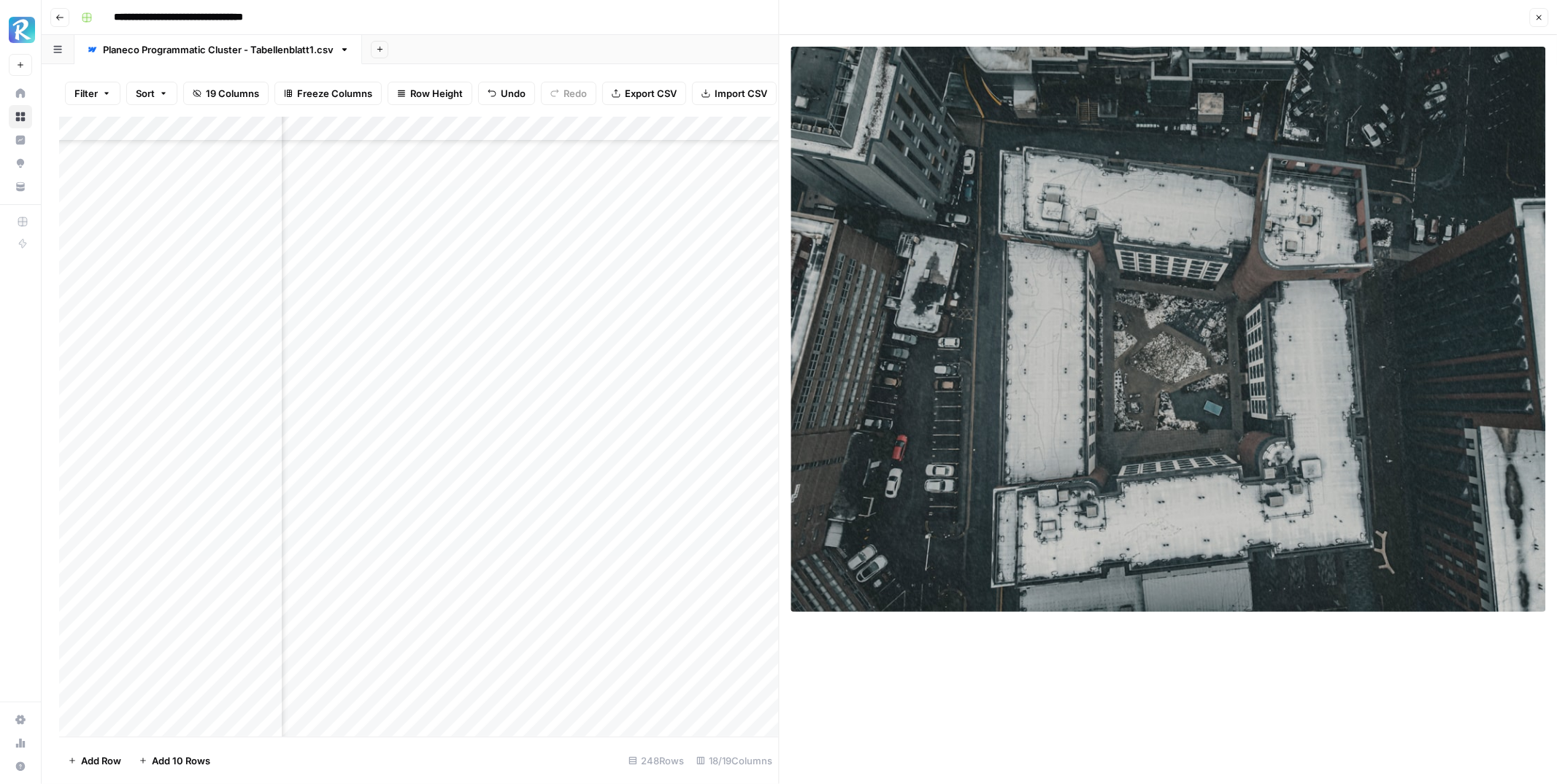
click at [1537, 17] on icon "button" at bounding box center [1539, 18] width 5 height 5
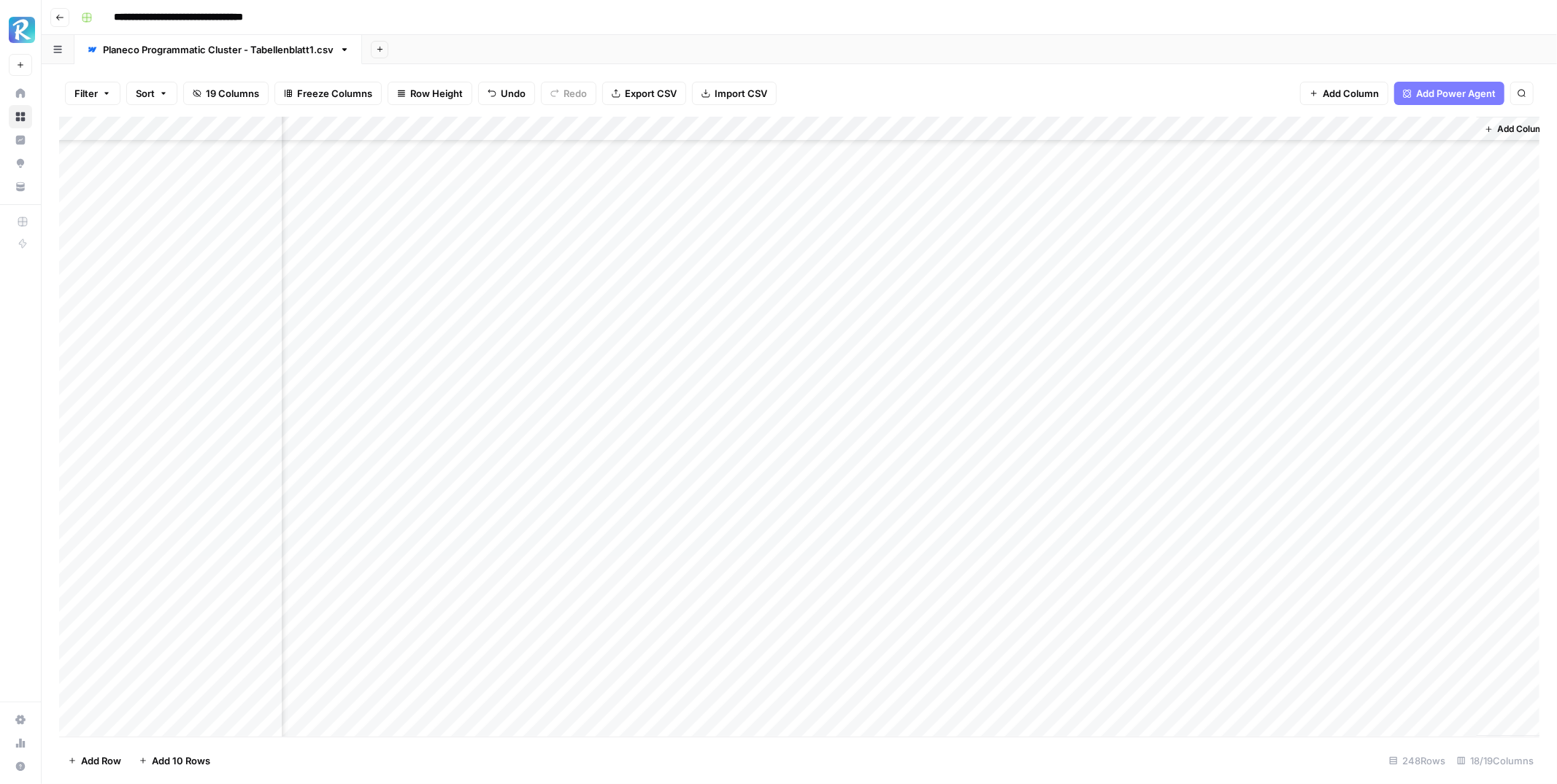
scroll to position [3836, 1202]
click at [1145, 357] on div "Add Column" at bounding box center [799, 426] width 1481 height 620
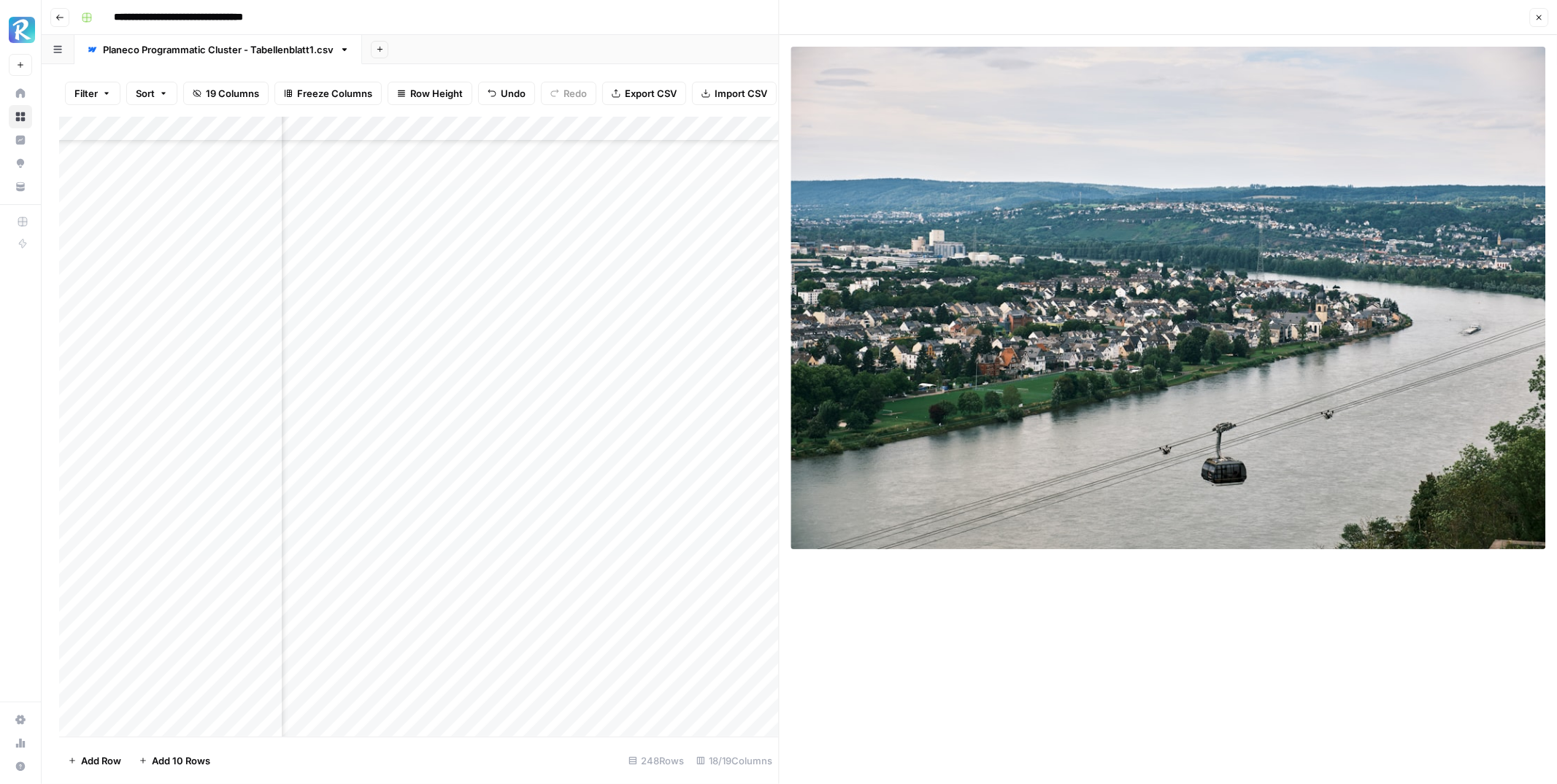
click at [1537, 20] on icon "button" at bounding box center [1538, 18] width 9 height 9
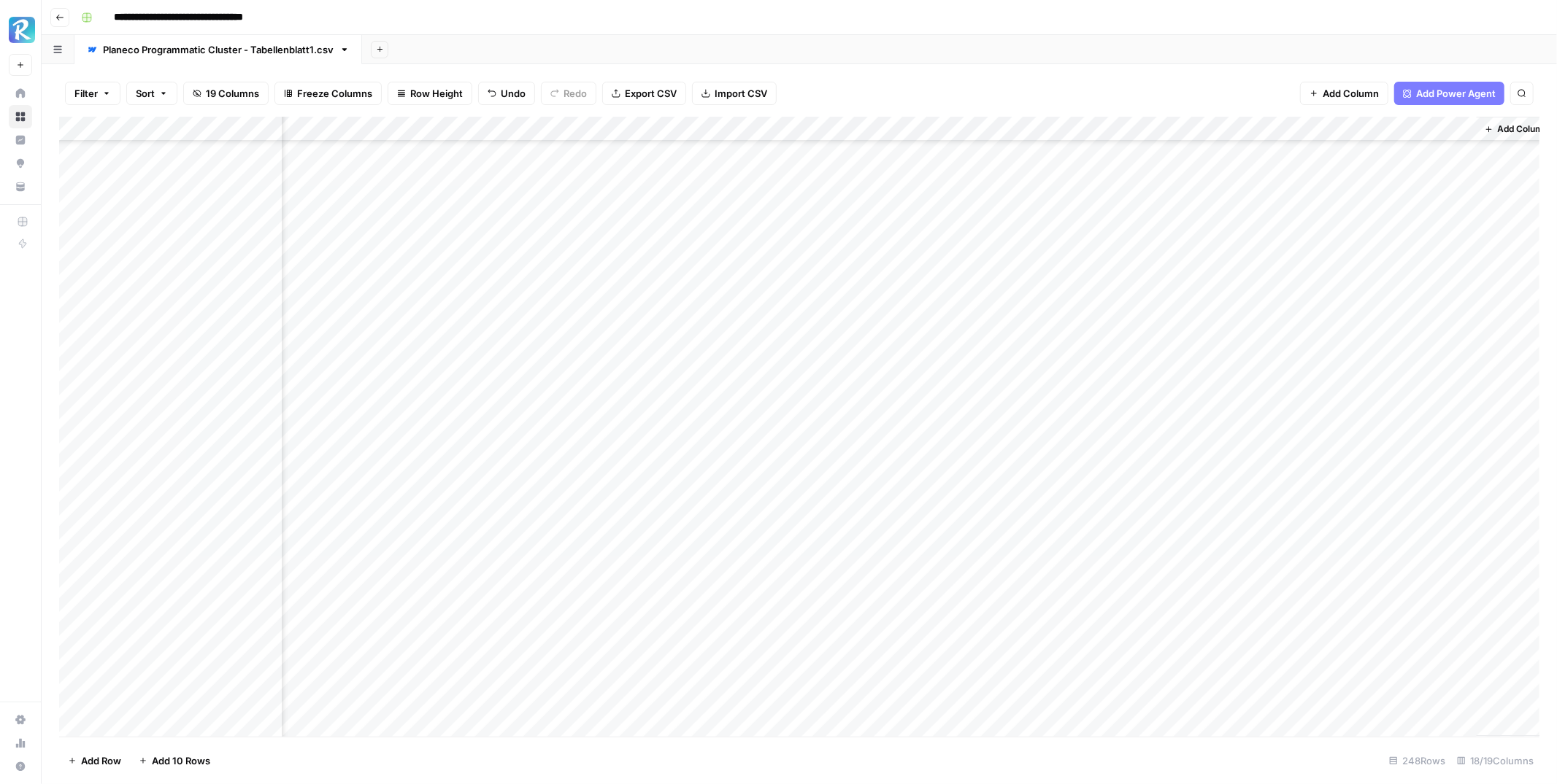
click at [1148, 384] on div "Add Column" at bounding box center [799, 426] width 1481 height 620
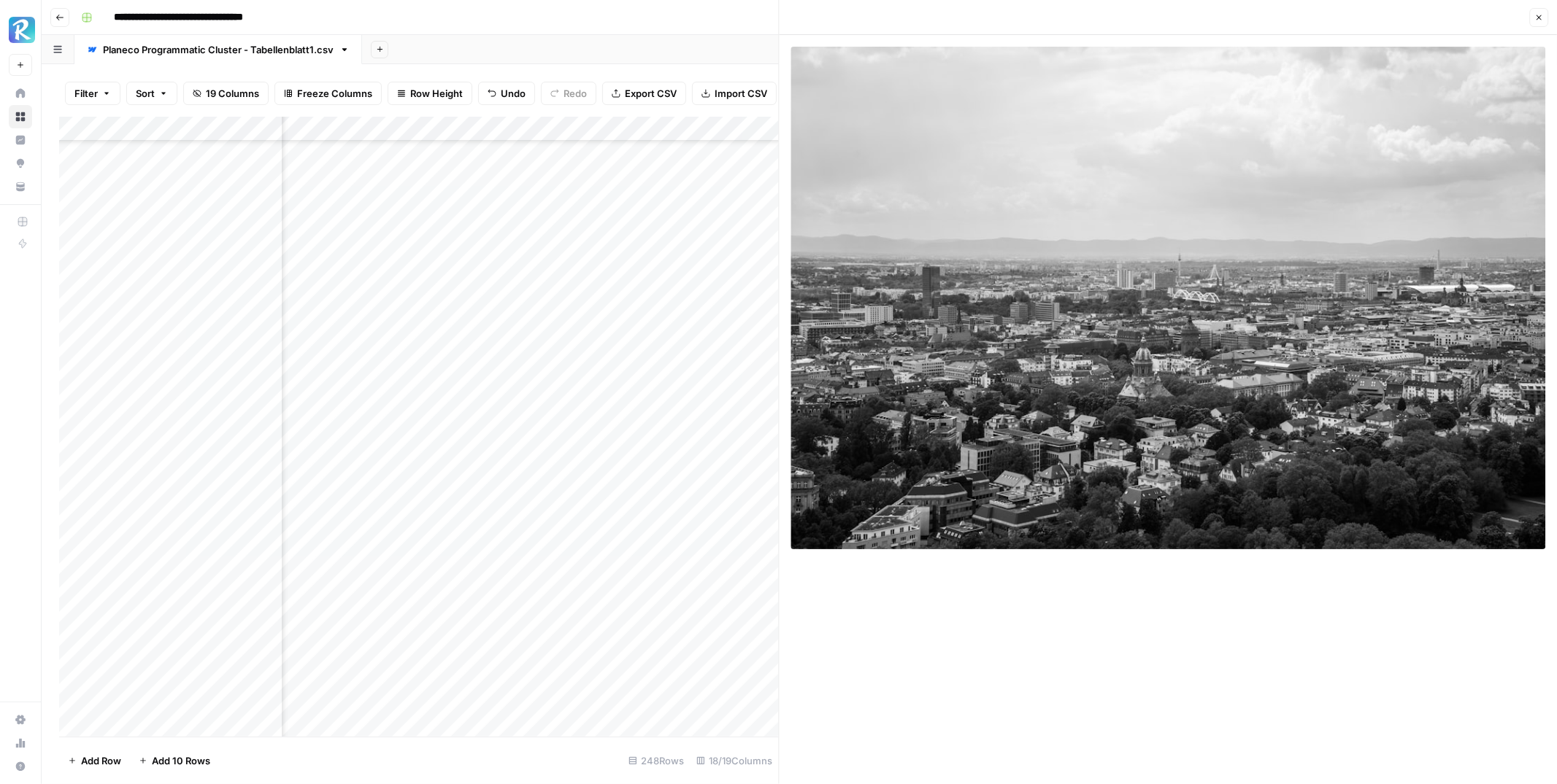
click at [1534, 19] on icon "button" at bounding box center [1538, 18] width 9 height 9
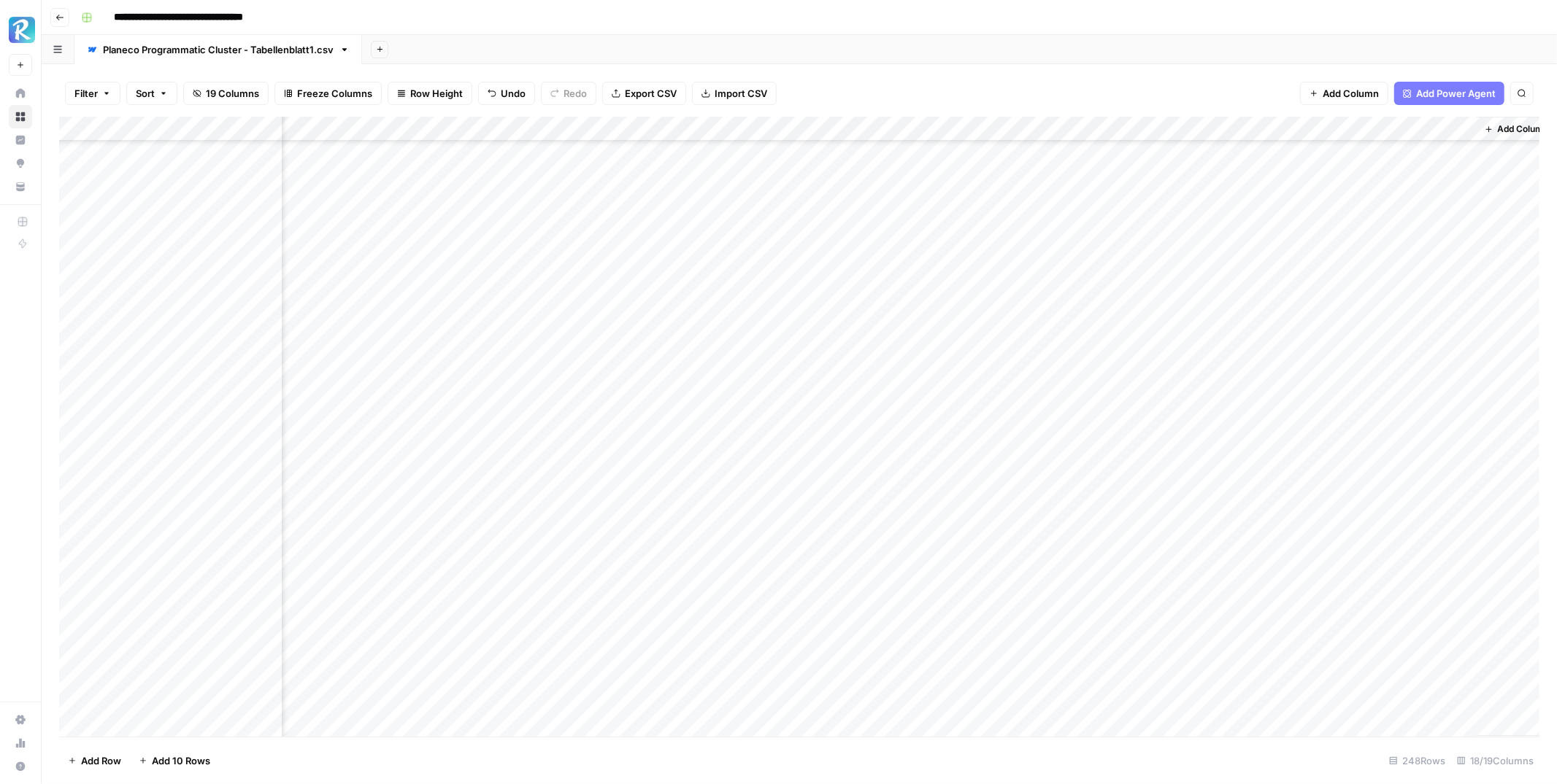
click at [1146, 407] on div "Add Column" at bounding box center [799, 426] width 1481 height 620
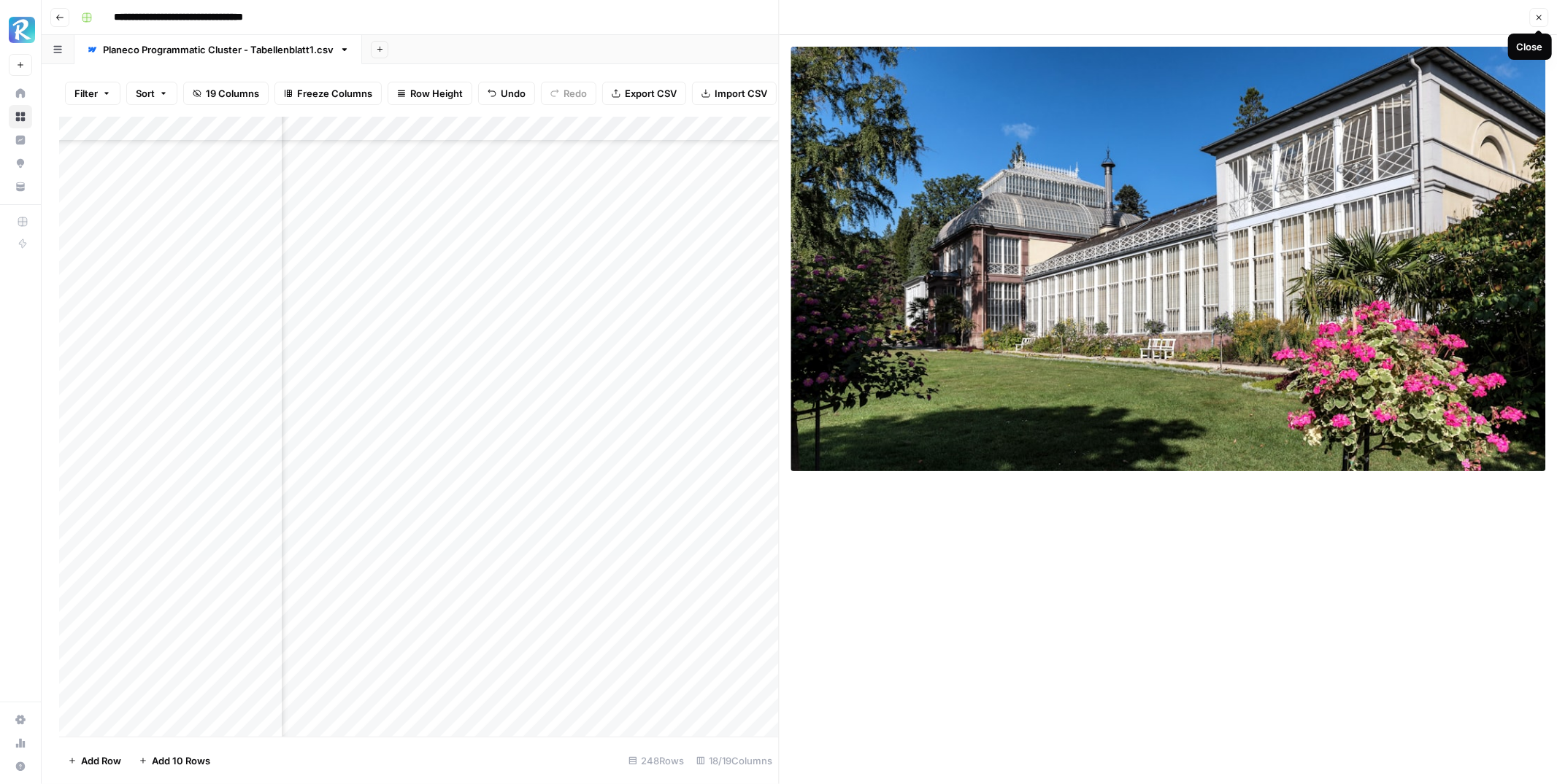
click at [1537, 14] on icon "button" at bounding box center [1538, 18] width 9 height 9
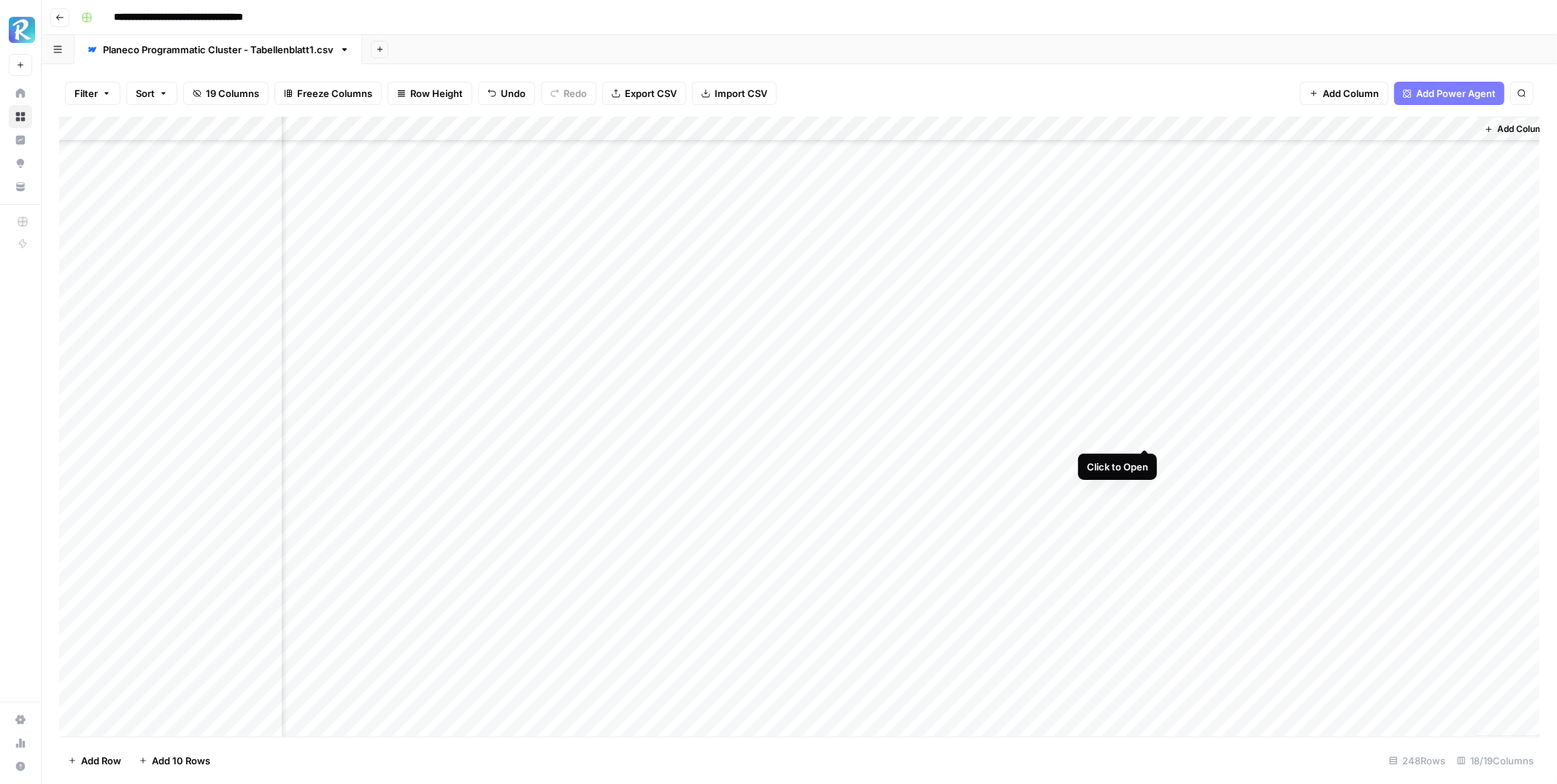
click at [1145, 433] on div "Add Column" at bounding box center [799, 426] width 1481 height 620
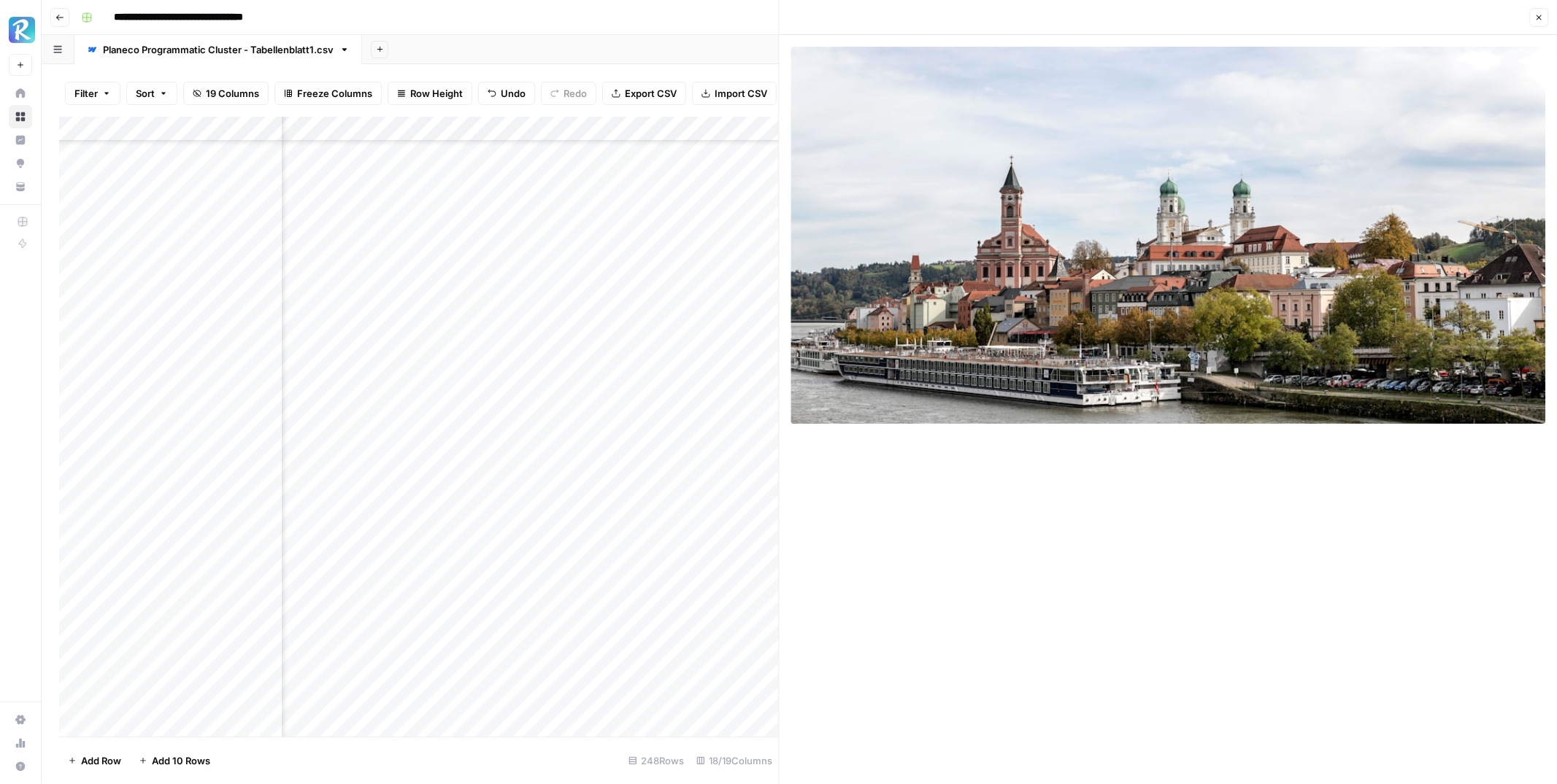
click at [1538, 16] on icon "button" at bounding box center [1539, 18] width 5 height 5
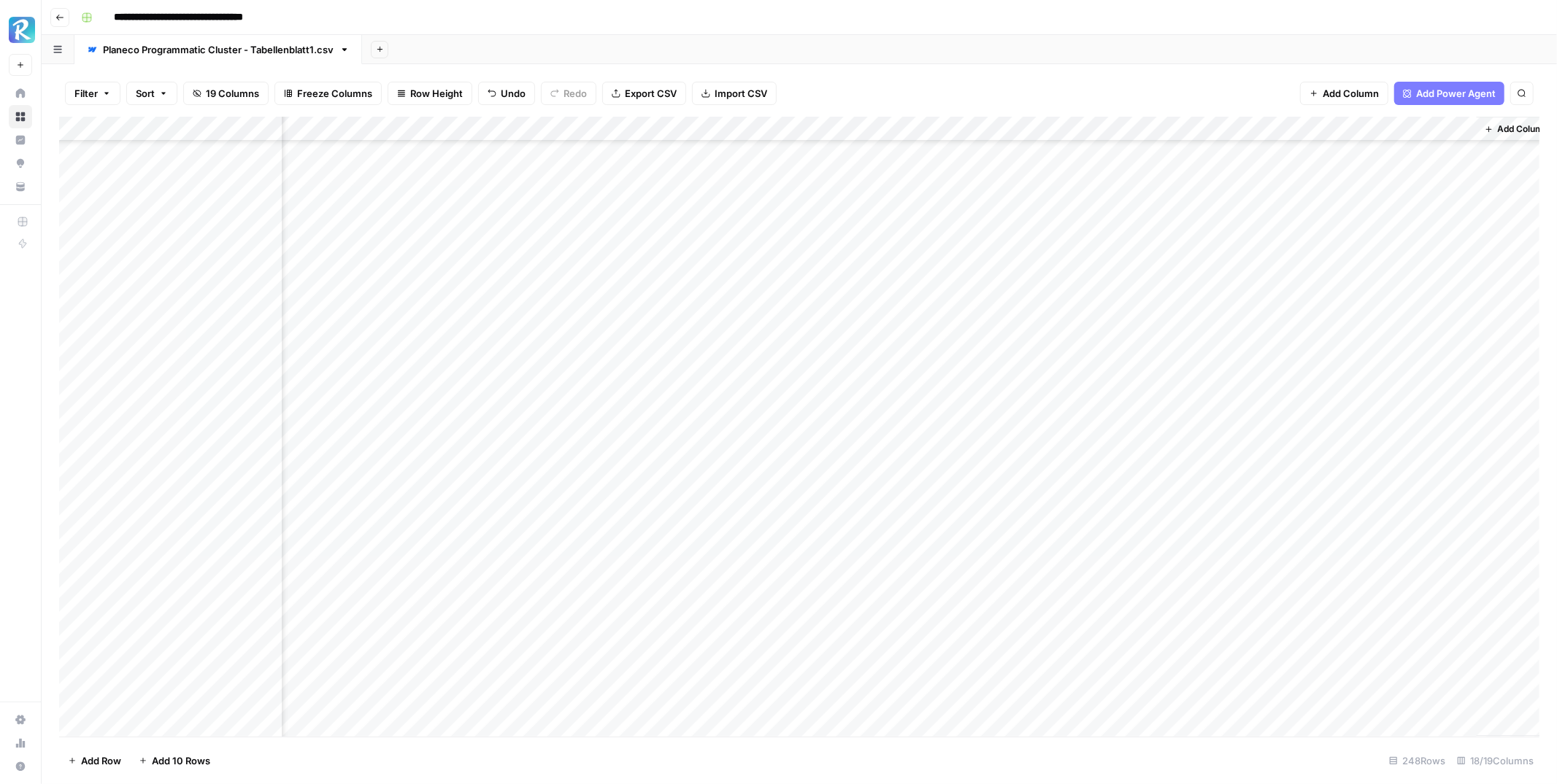
click at [1145, 457] on div "Add Column" at bounding box center [799, 426] width 1481 height 620
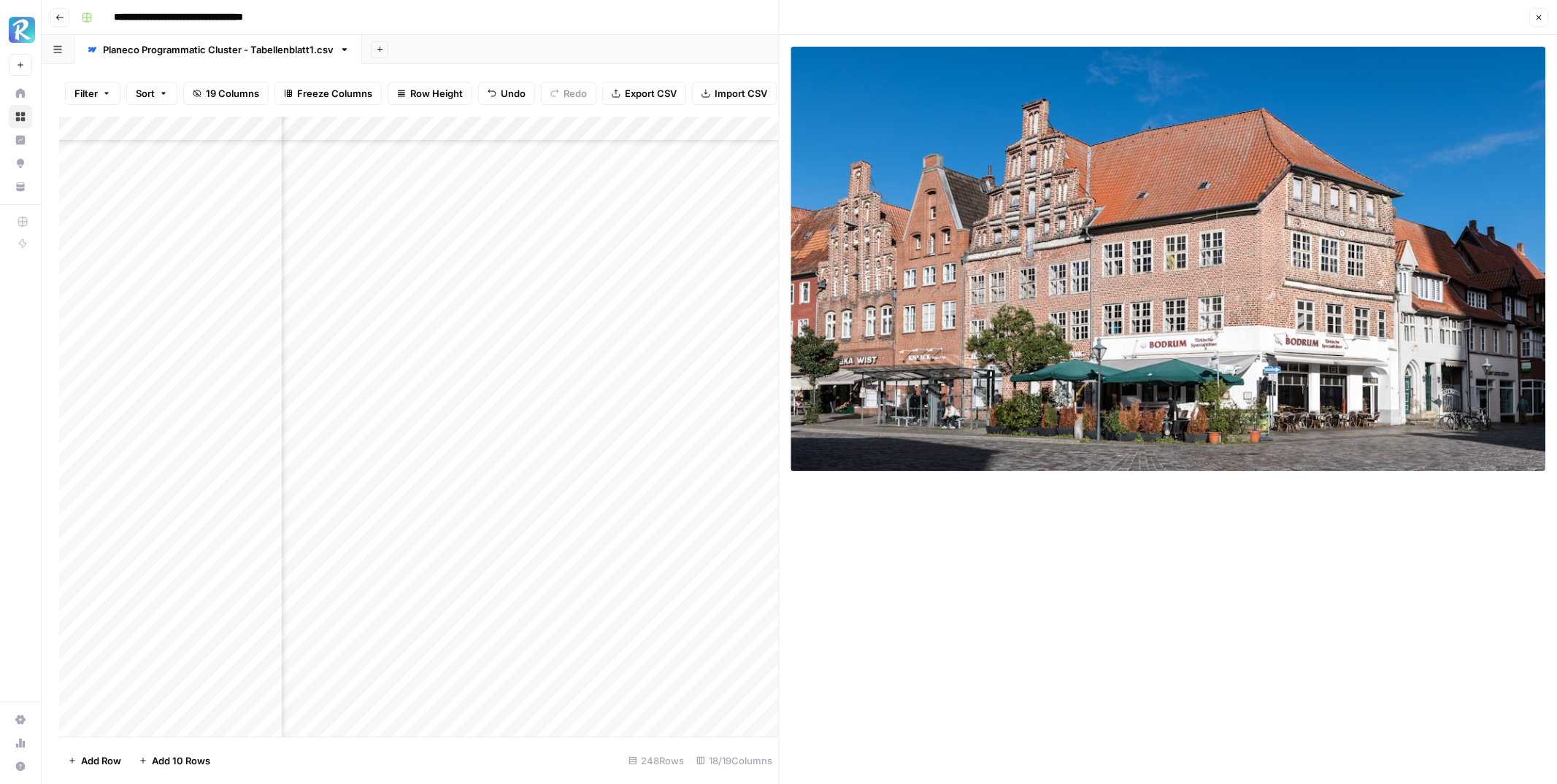
click at [1534, 16] on icon "button" at bounding box center [1538, 18] width 9 height 9
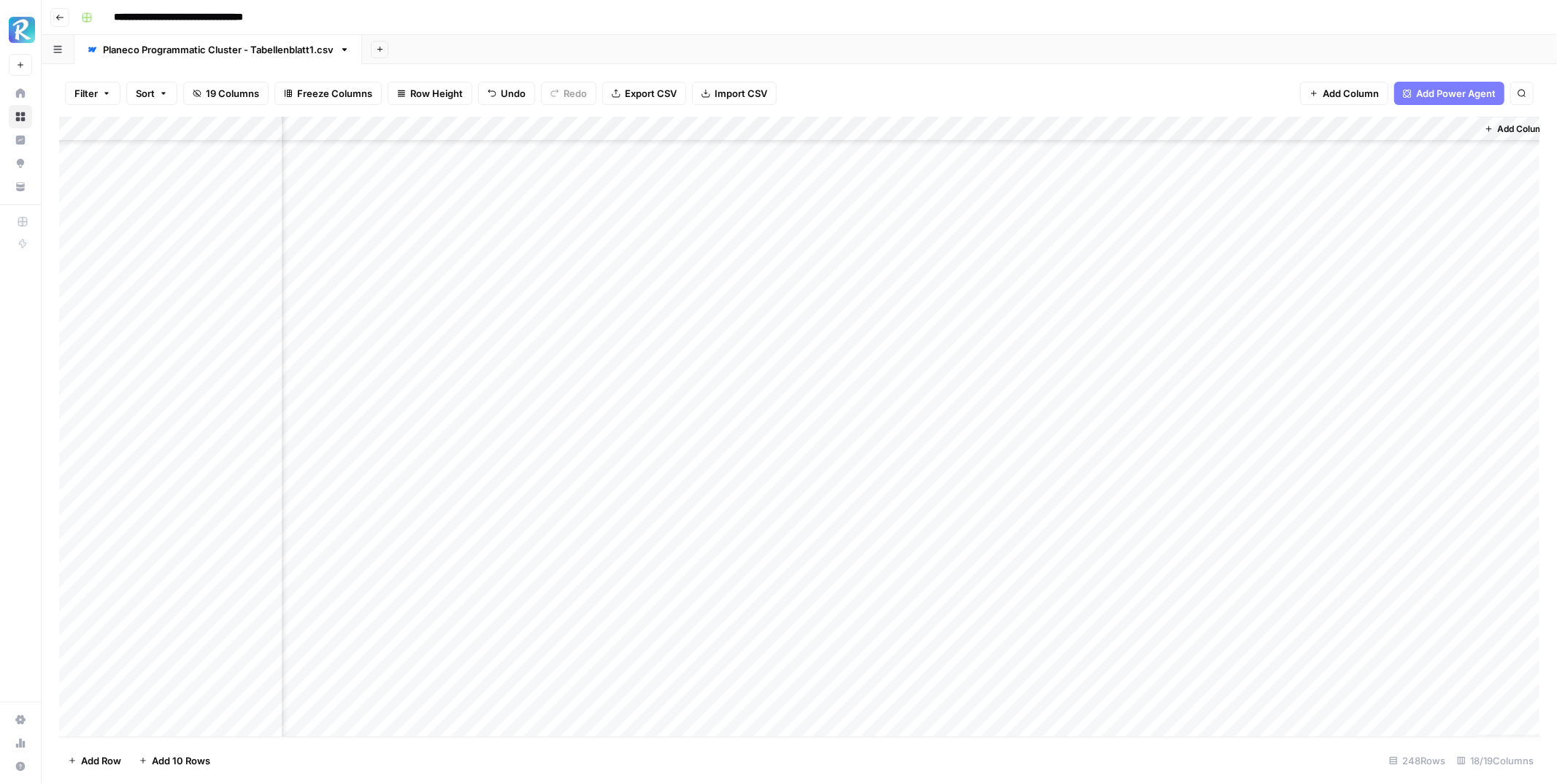
scroll to position [977, 1202]
click at [1321, 241] on div "Add Column" at bounding box center [799, 426] width 1481 height 620
click at [1145, 269] on div "Add Column" at bounding box center [799, 426] width 1481 height 620
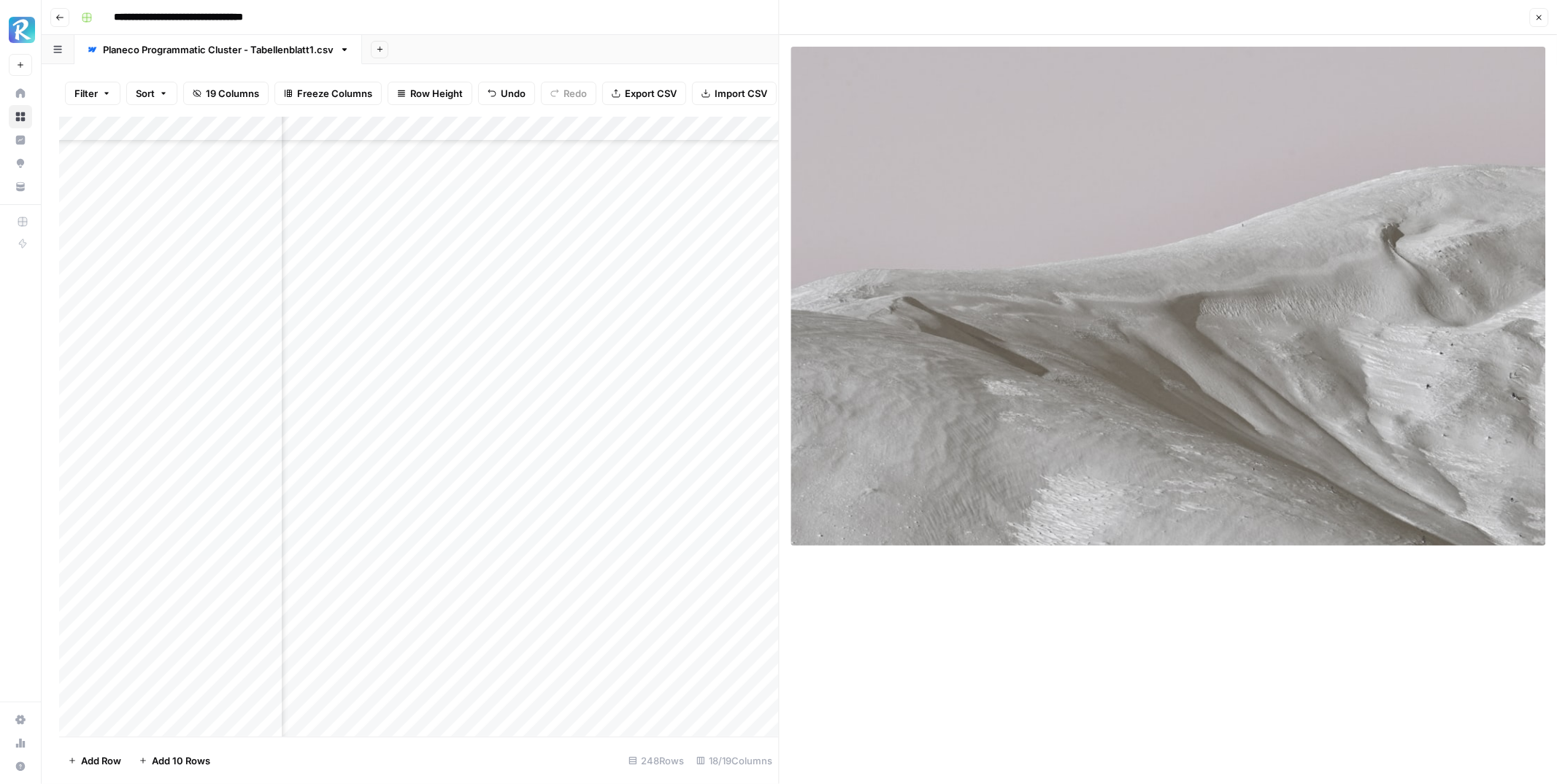
click at [1536, 19] on icon "button" at bounding box center [1538, 18] width 9 height 9
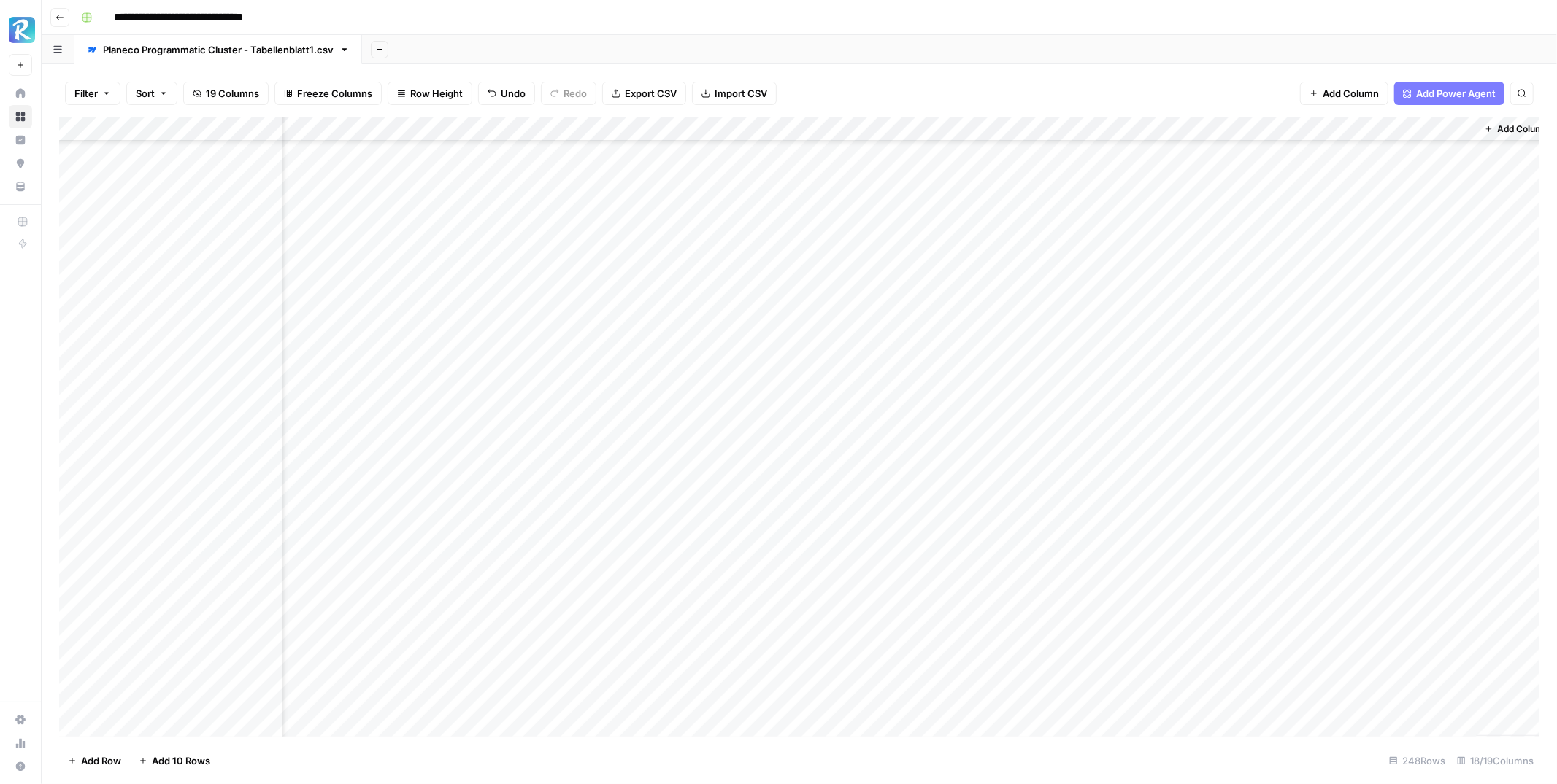
click at [262, 273] on div "Add Column" at bounding box center [799, 426] width 1481 height 620
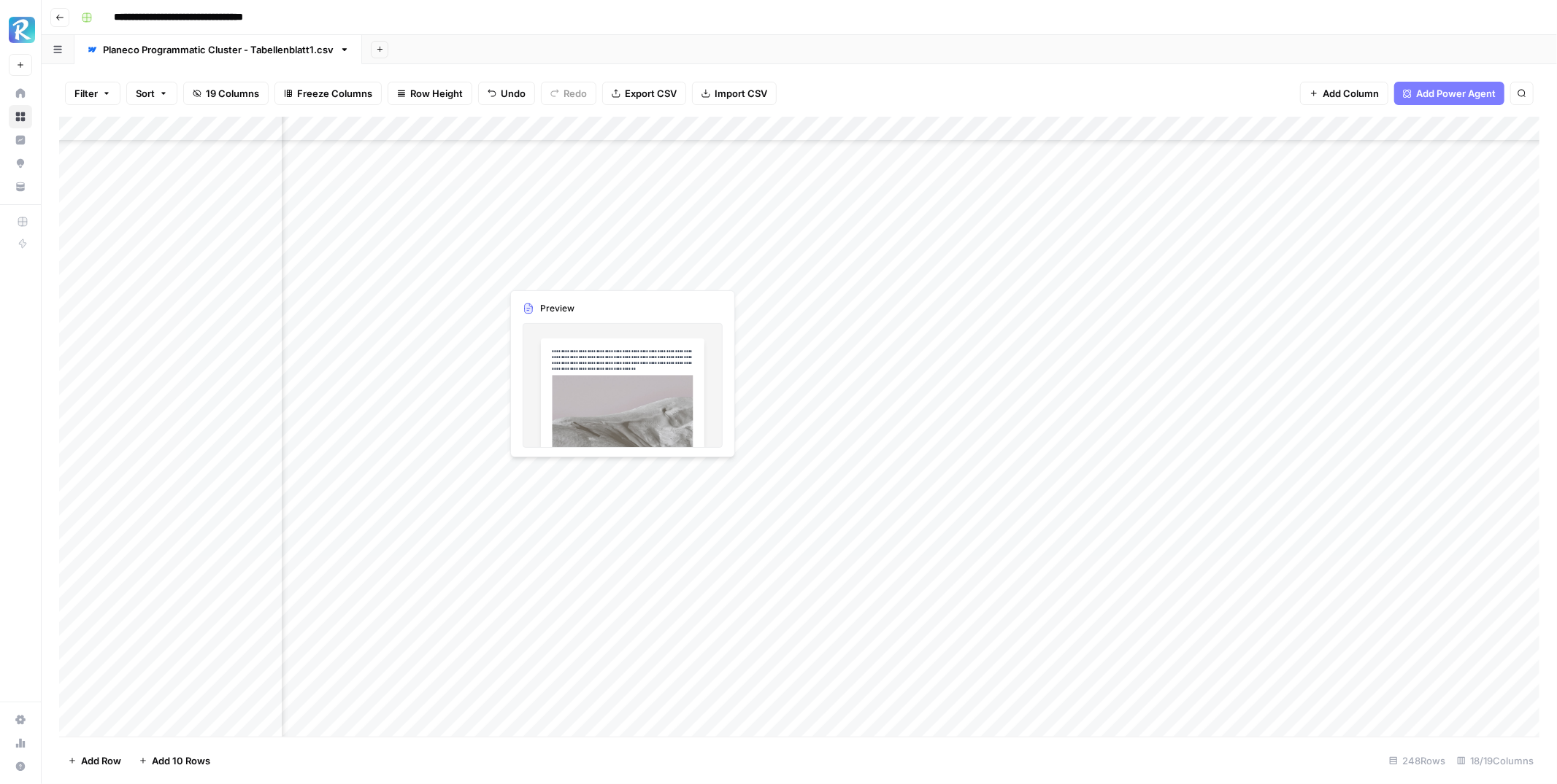
scroll to position [624, 854]
click at [572, 272] on div "Add Column" at bounding box center [799, 426] width 1481 height 620
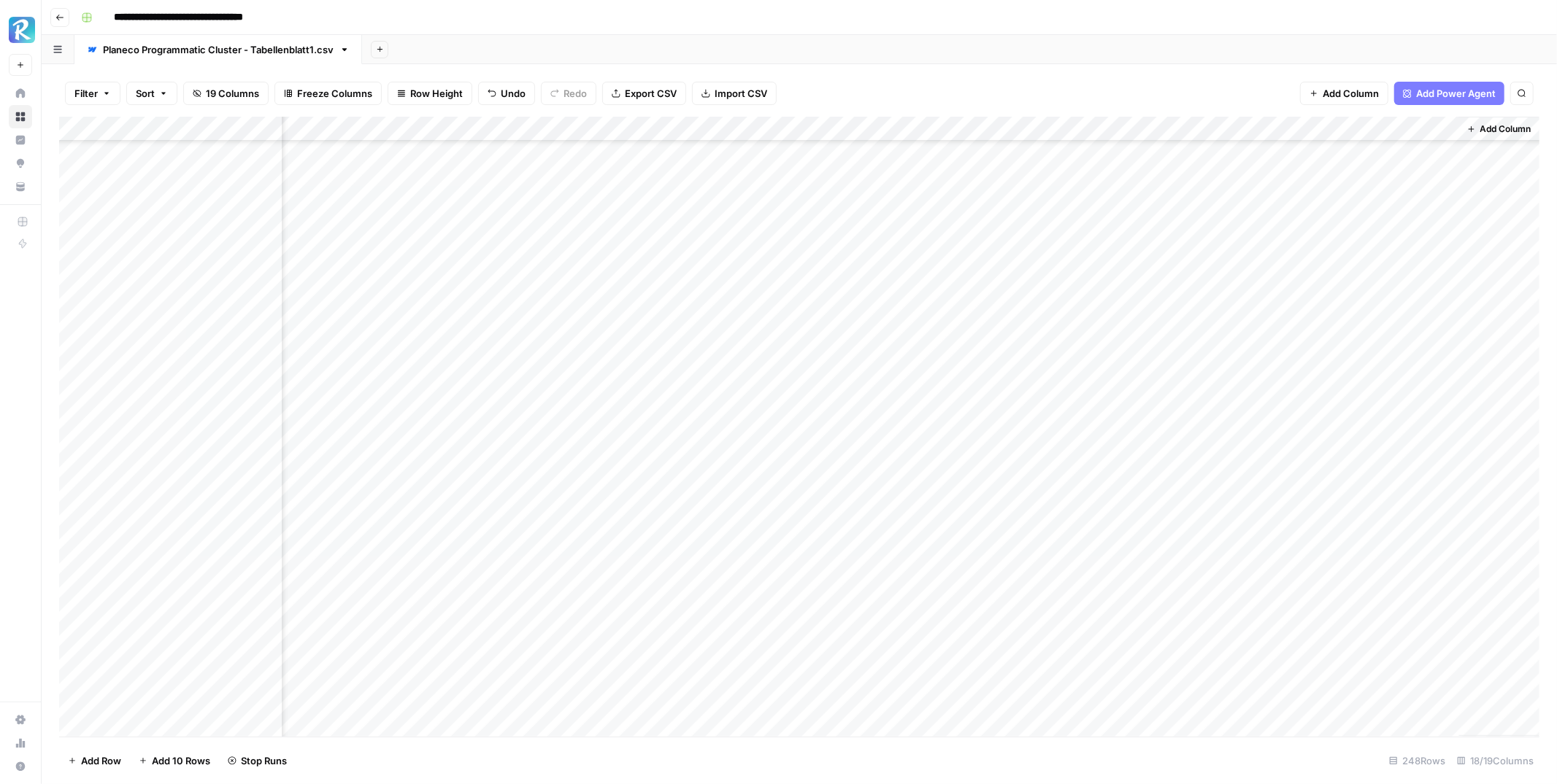
scroll to position [219, 1219]
click at [1126, 453] on div "Add Column" at bounding box center [799, 426] width 1481 height 620
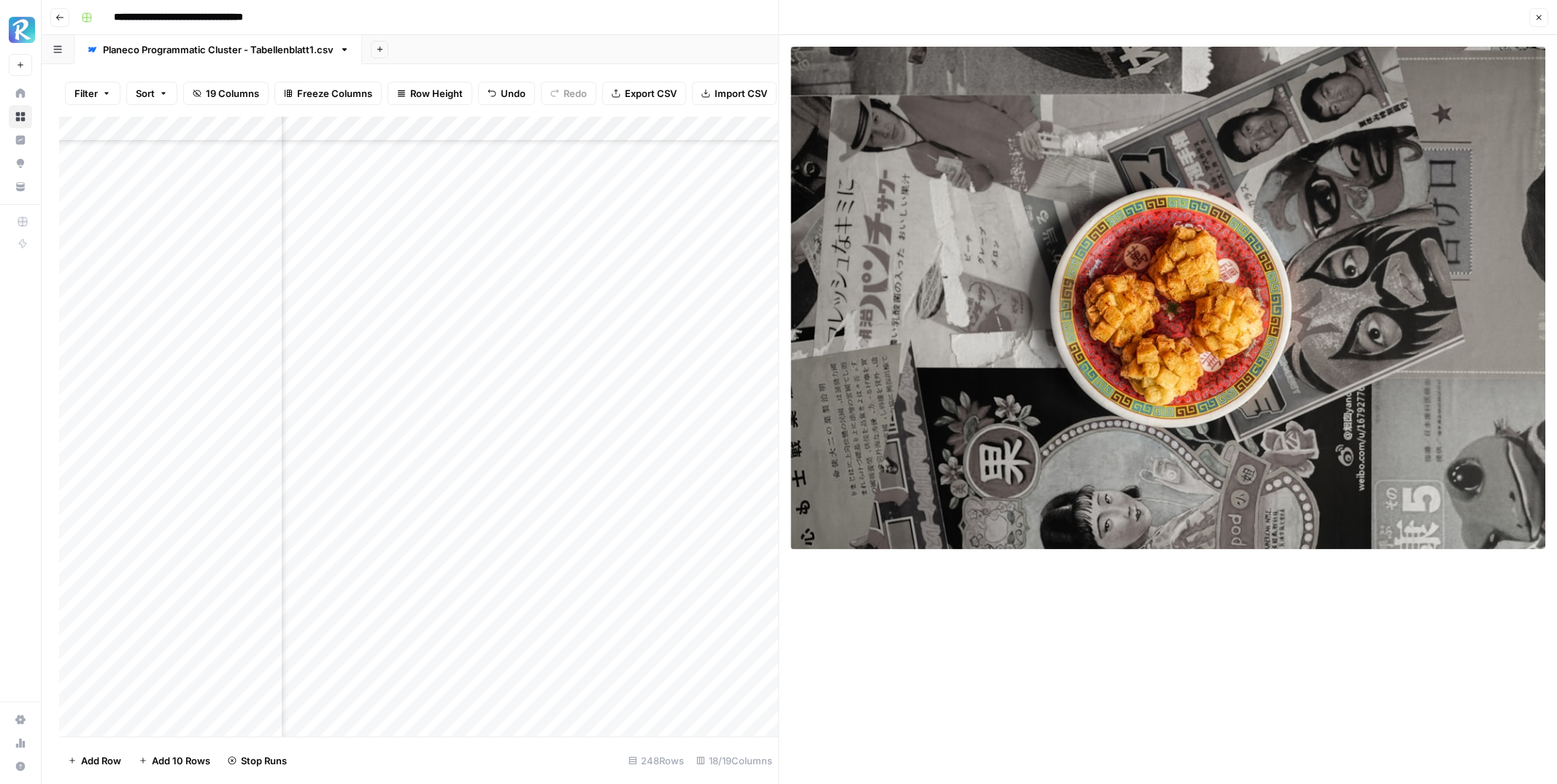
click at [1535, 14] on icon "button" at bounding box center [1538, 18] width 9 height 9
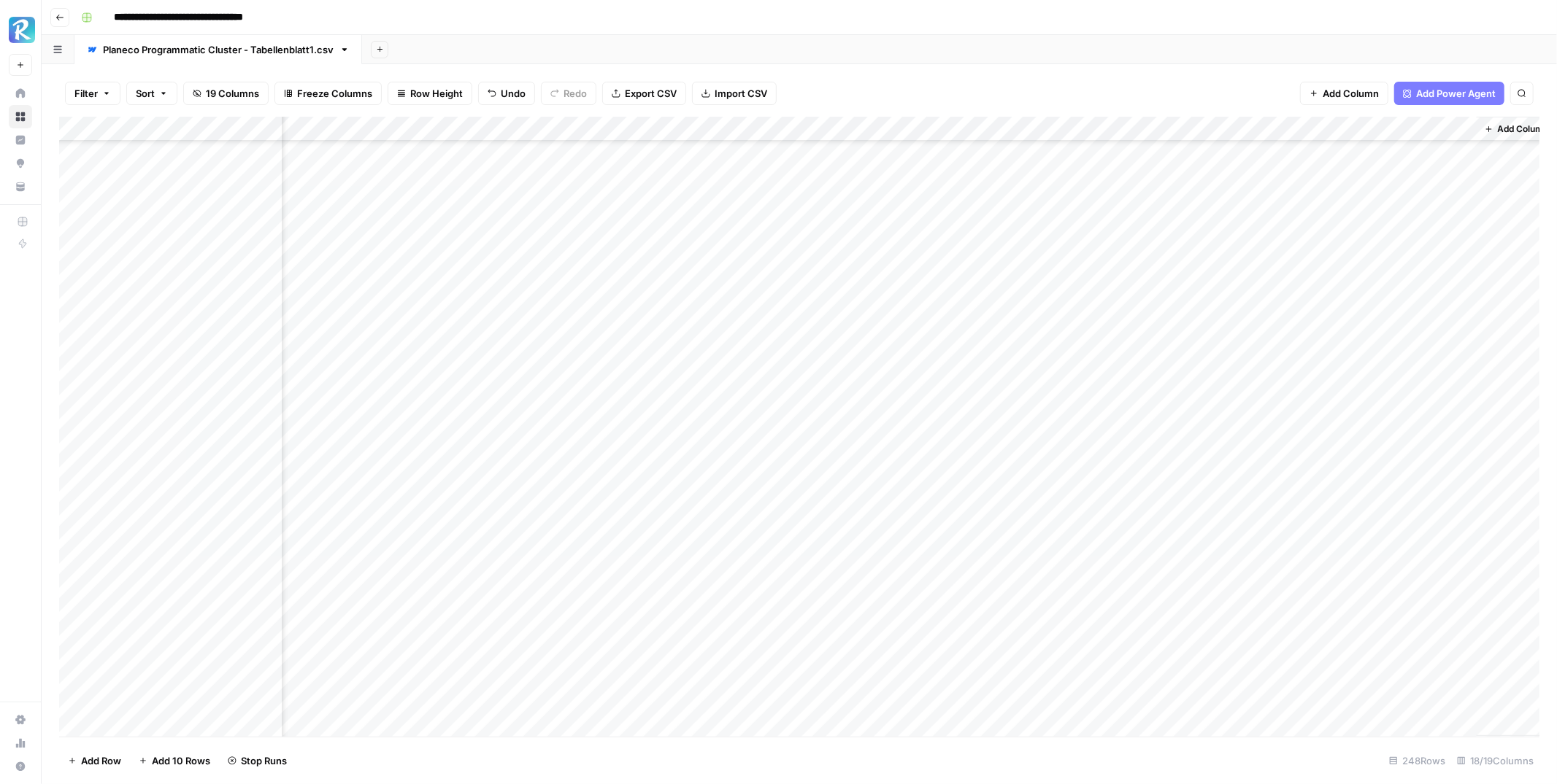
scroll to position [219, 1202]
click at [264, 453] on div "Add Column" at bounding box center [799, 426] width 1481 height 620
click at [485, 453] on div "Add Column" at bounding box center [799, 426] width 1481 height 620
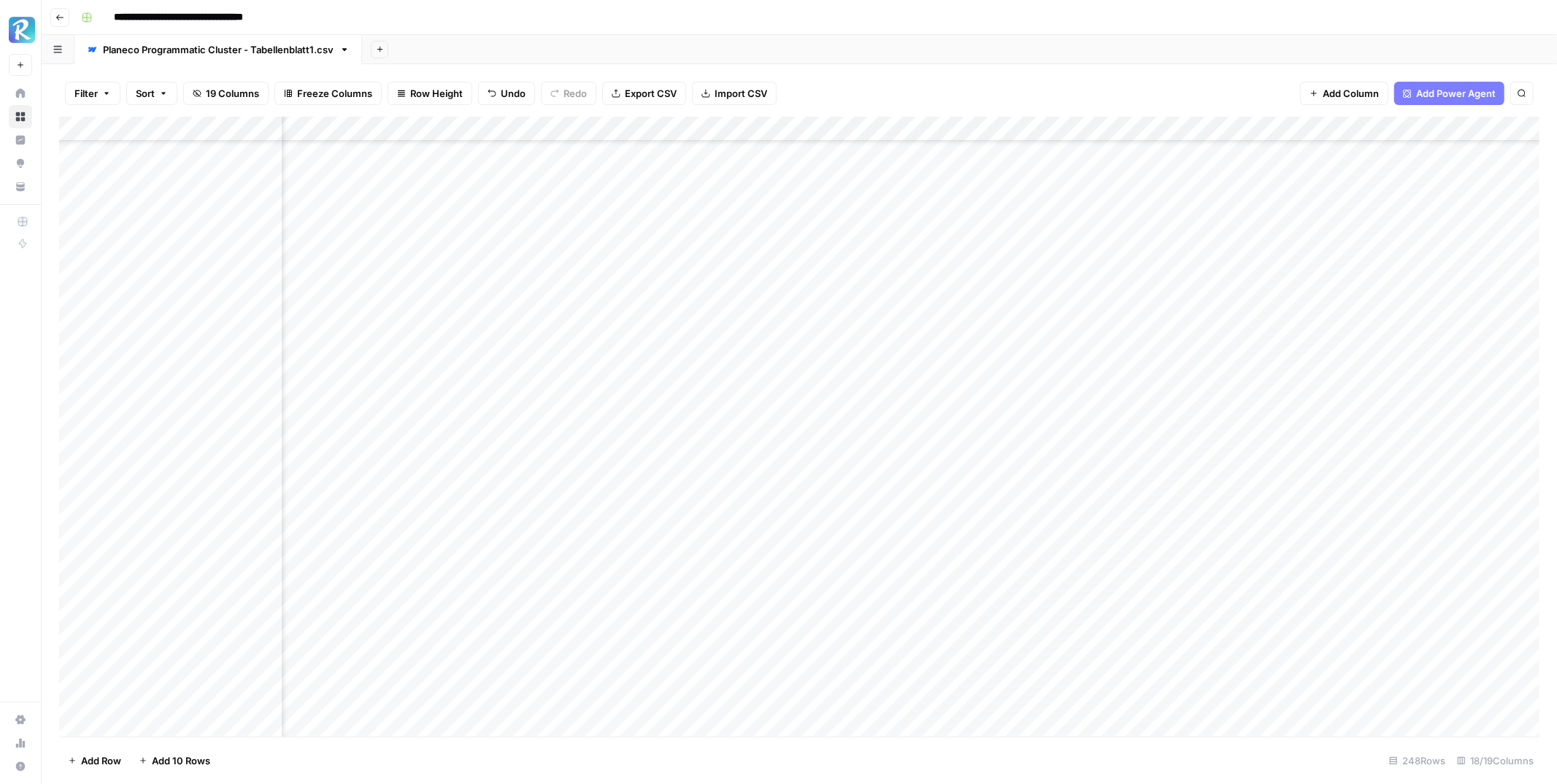
click at [783, 522] on div "Add Column" at bounding box center [799, 426] width 1481 height 620
click at [1130, 401] on div "Add Column" at bounding box center [799, 426] width 1481 height 620
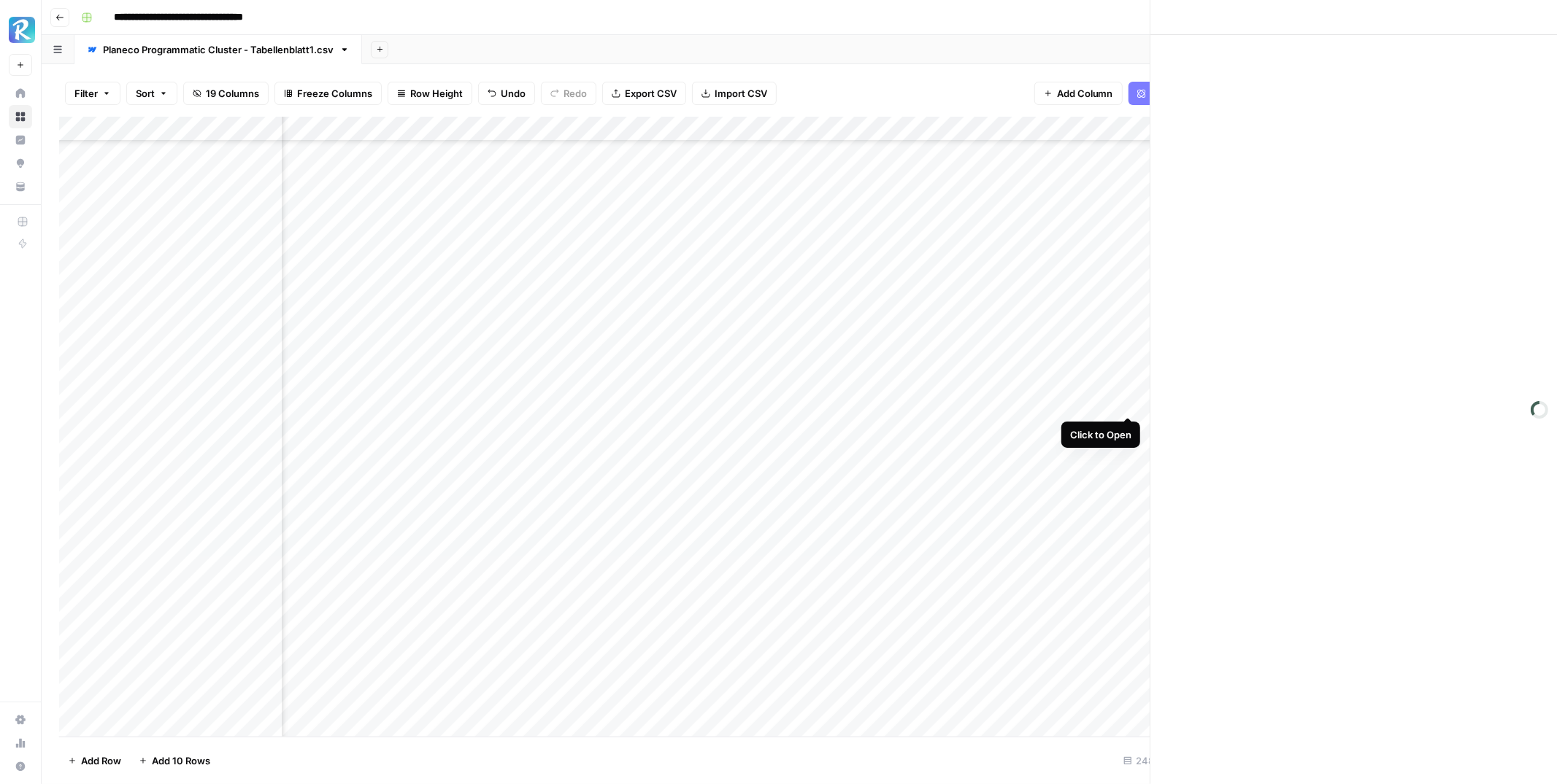
scroll to position [5579, 1213]
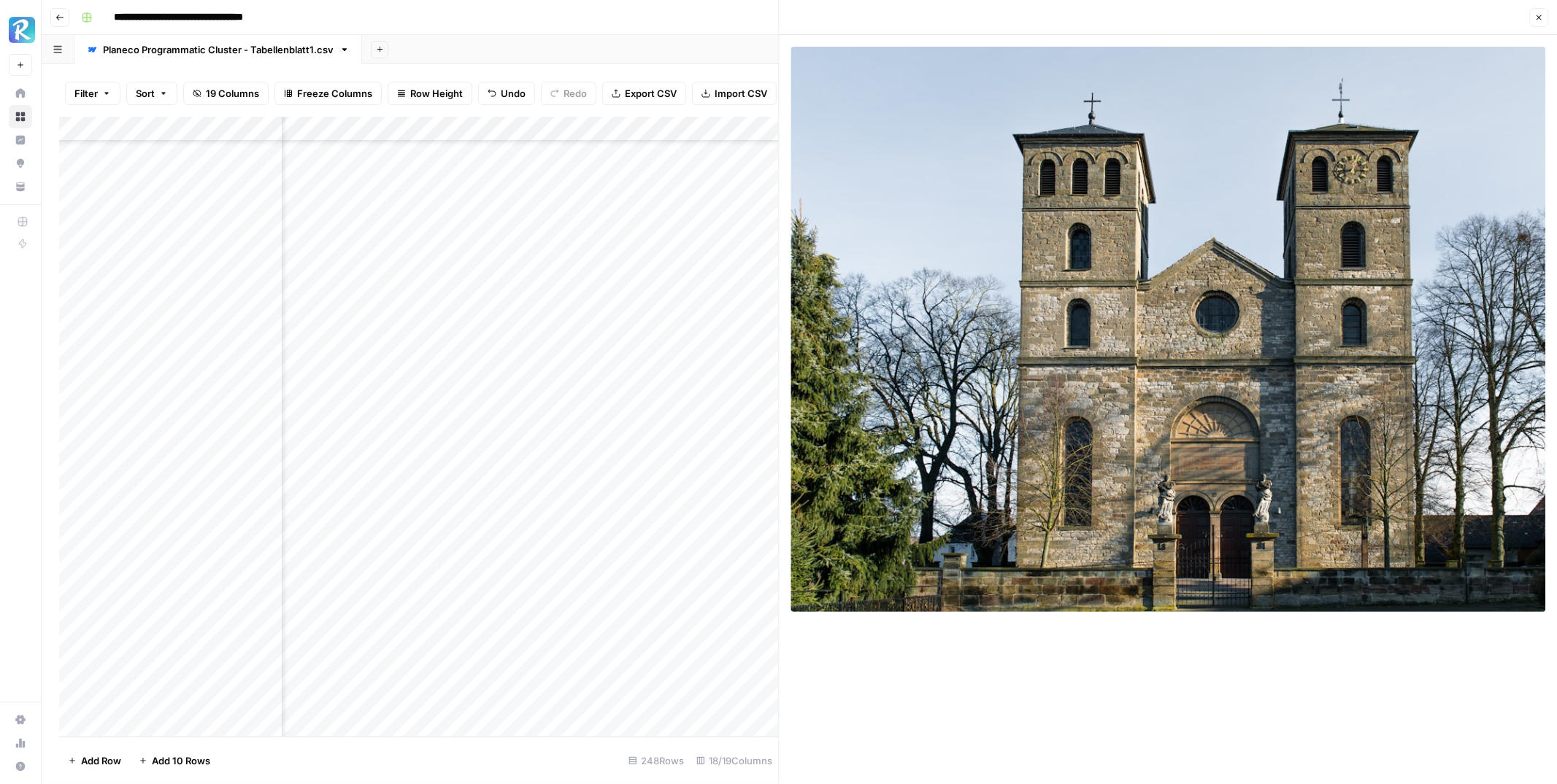
click at [1537, 17] on icon "button" at bounding box center [1538, 18] width 9 height 9
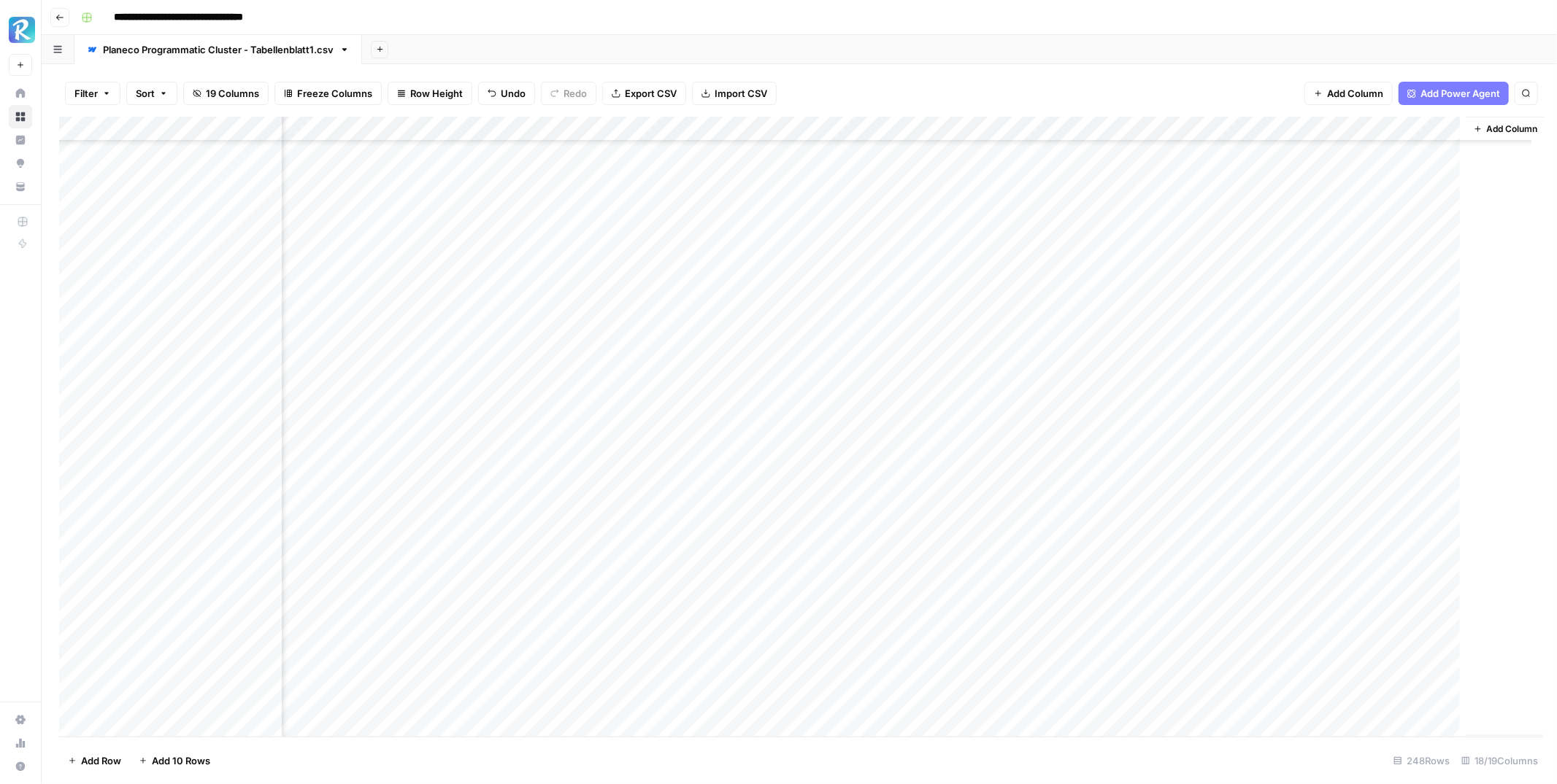
scroll to position [5579, 1202]
click at [1148, 424] on div "Add Column" at bounding box center [799, 426] width 1481 height 620
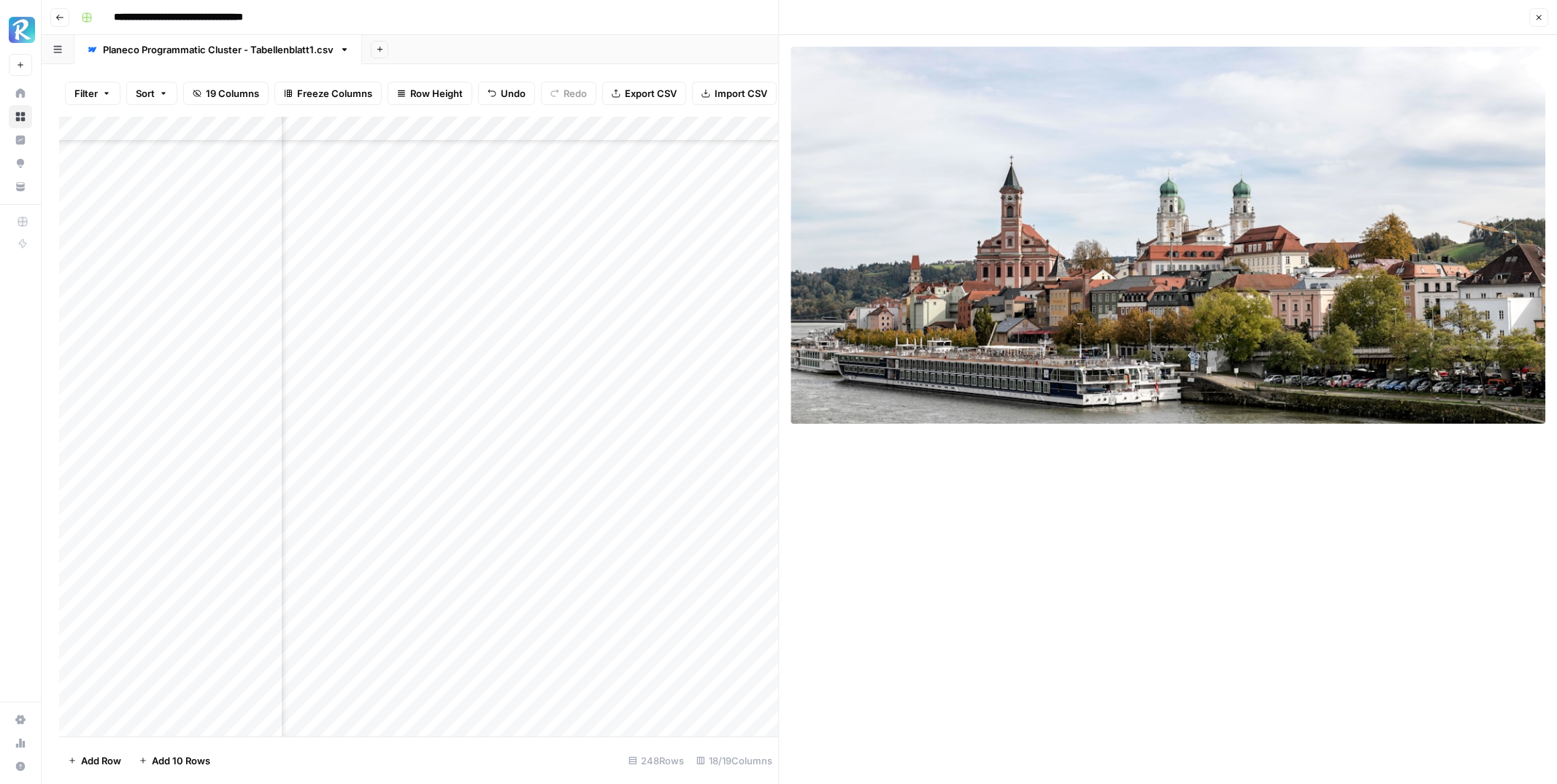
click at [1538, 25] on button "Close" at bounding box center [1538, 17] width 19 height 19
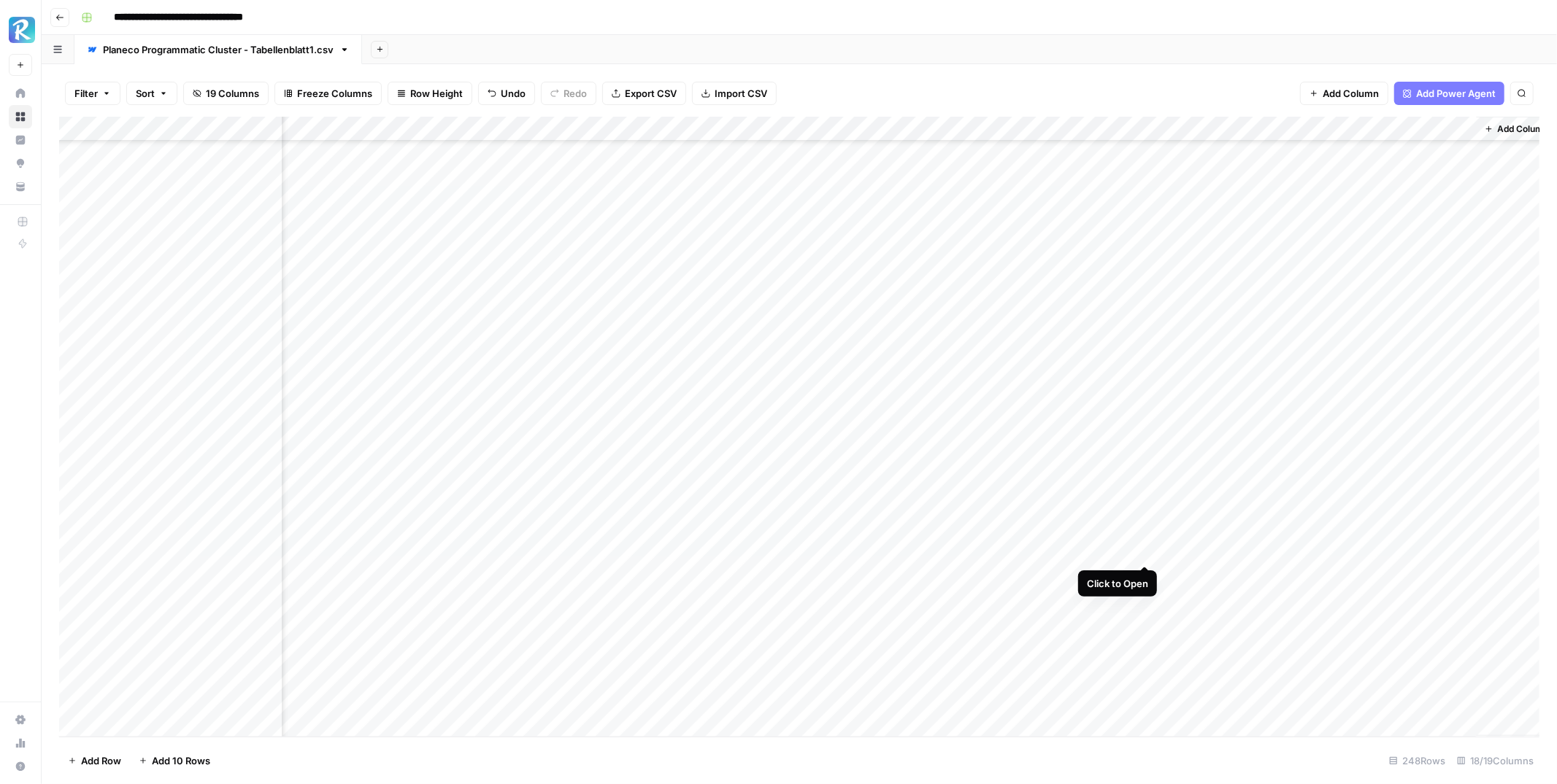
click at [1143, 550] on div "Add Column" at bounding box center [799, 426] width 1481 height 620
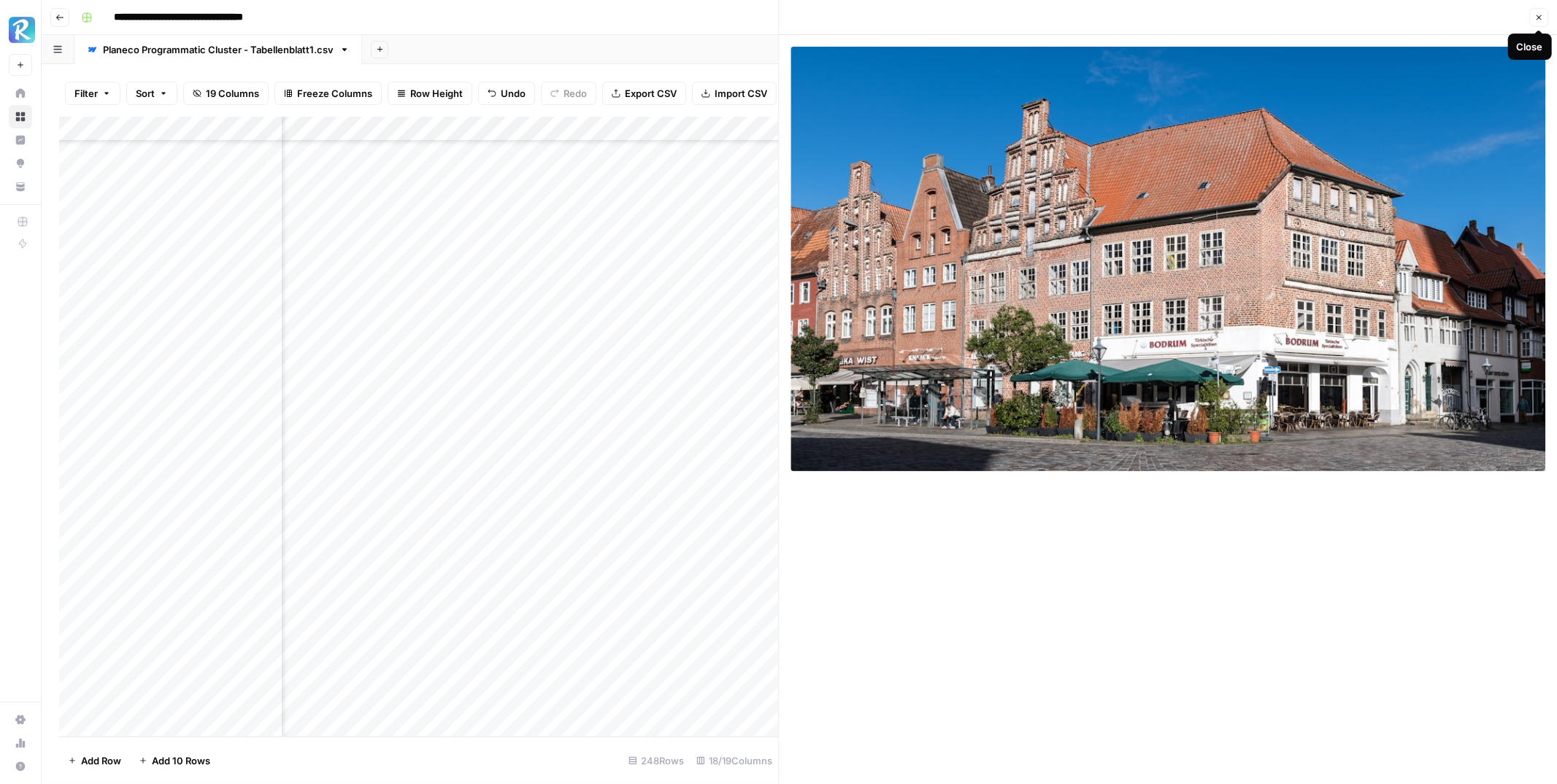
click at [1536, 19] on icon "button" at bounding box center [1538, 18] width 9 height 9
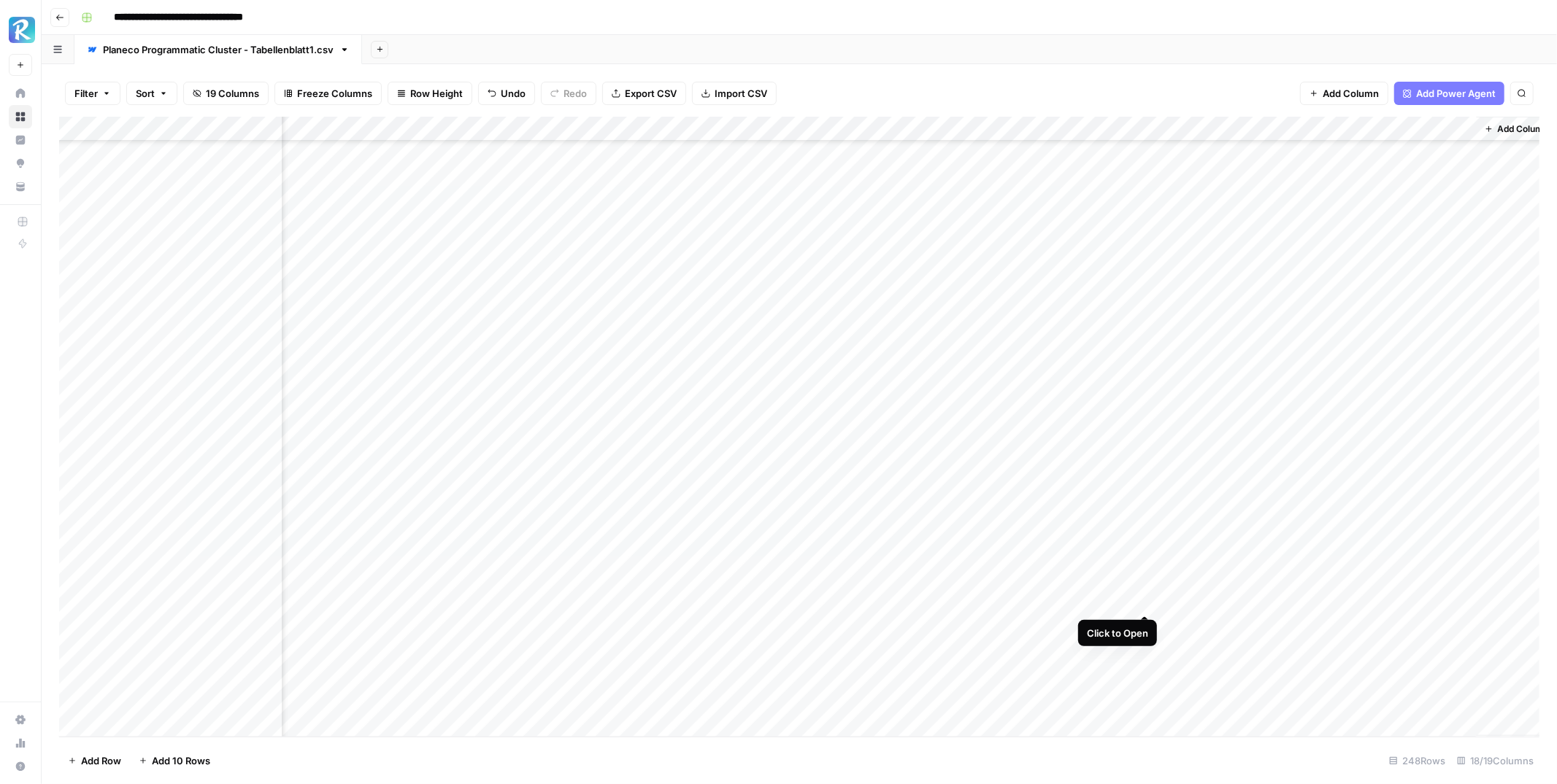
click at [1143, 596] on div "Add Column" at bounding box center [799, 426] width 1481 height 620
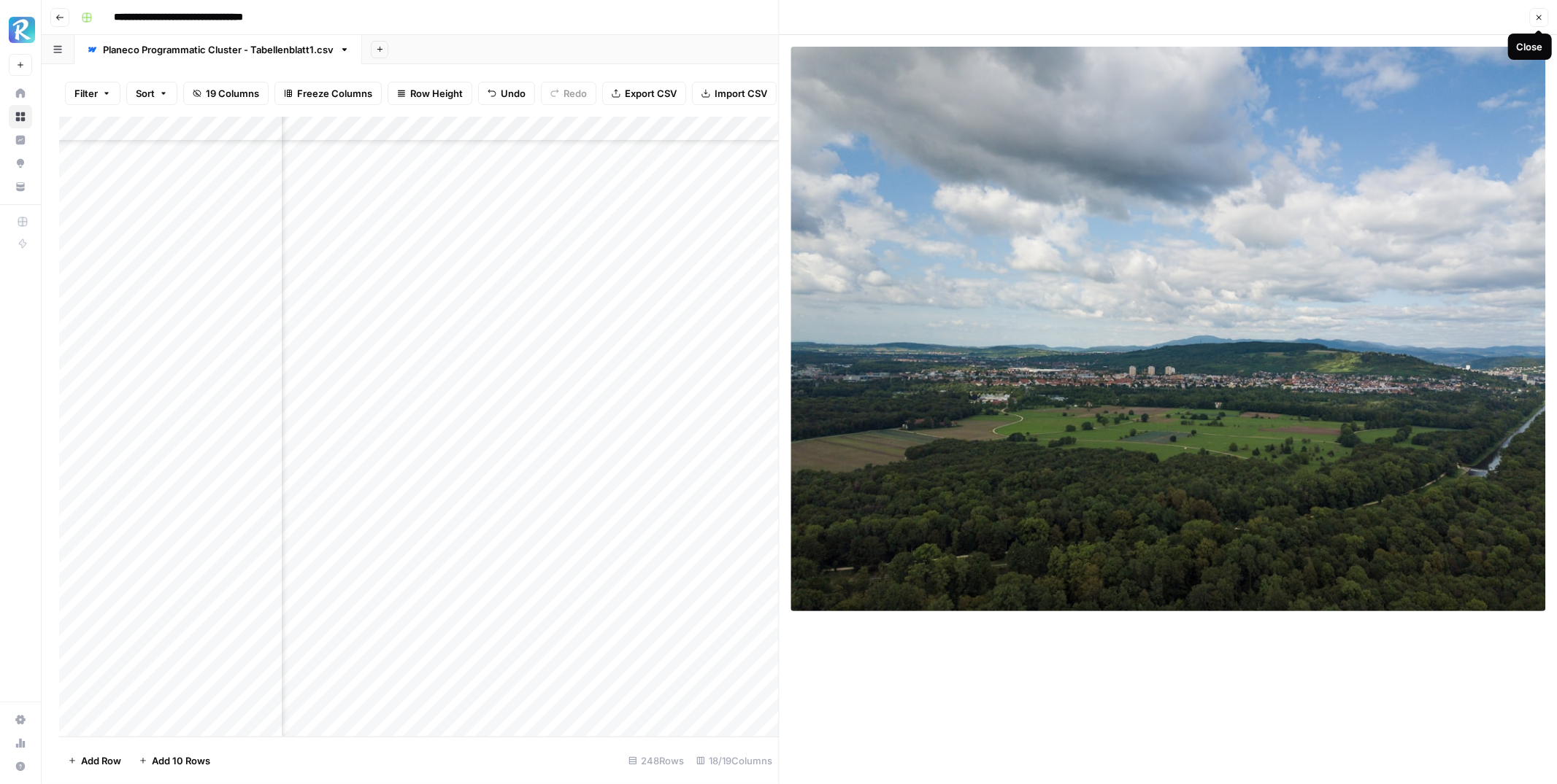
click at [1536, 18] on icon "button" at bounding box center [1538, 18] width 9 height 9
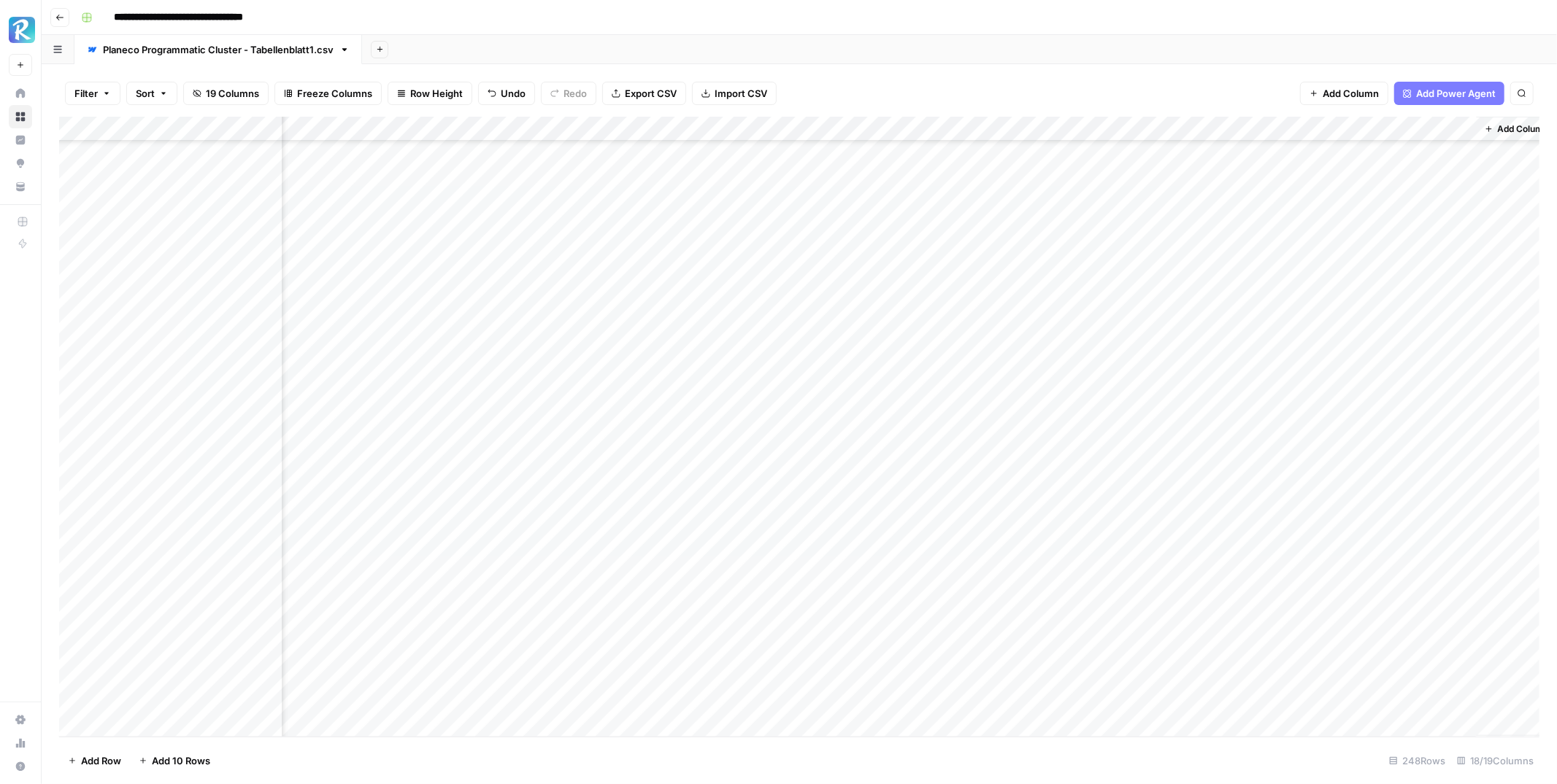
click at [1147, 622] on div "Add Column" at bounding box center [799, 426] width 1481 height 620
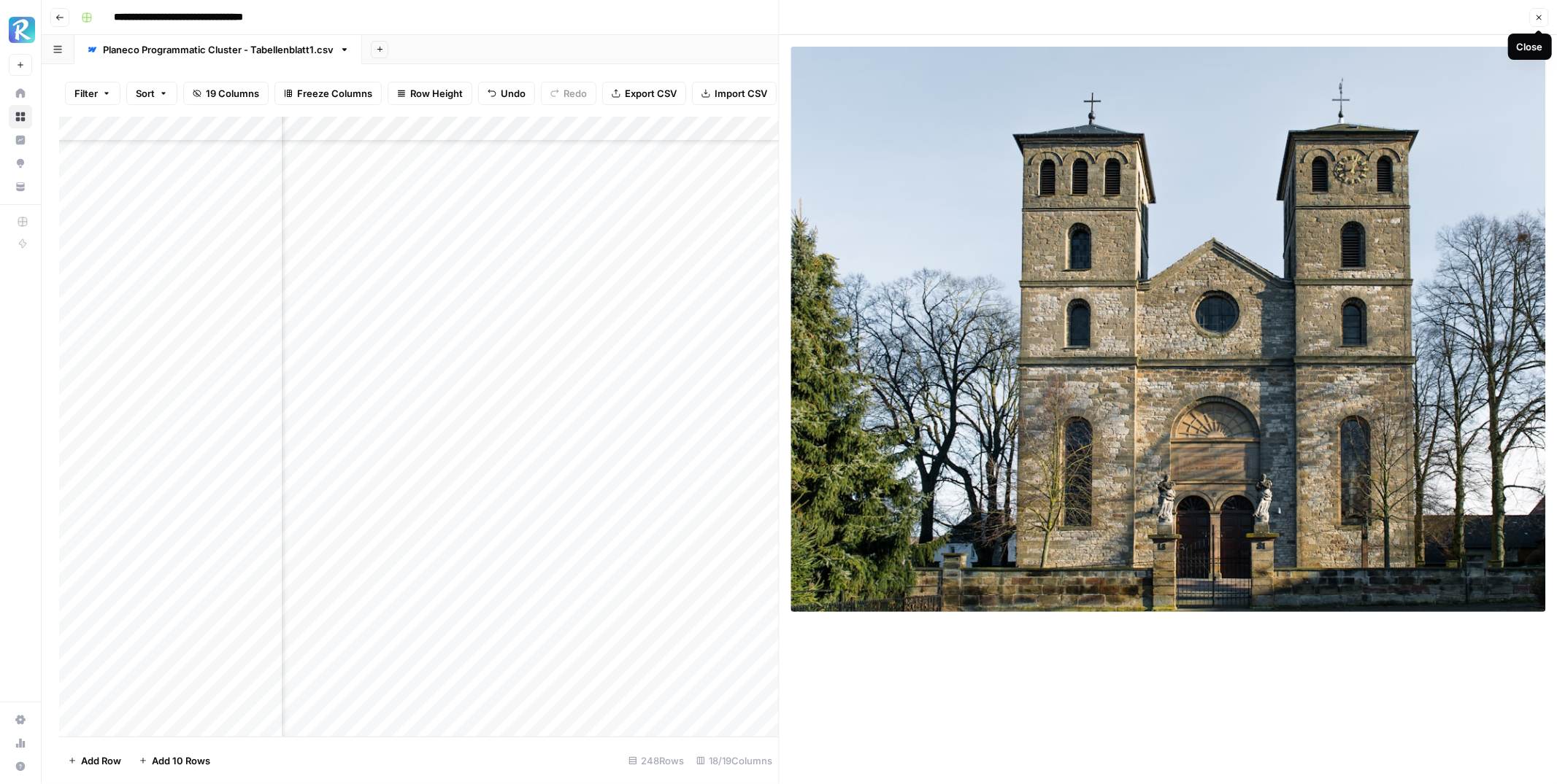
click at [1537, 18] on icon "button" at bounding box center [1539, 18] width 5 height 5
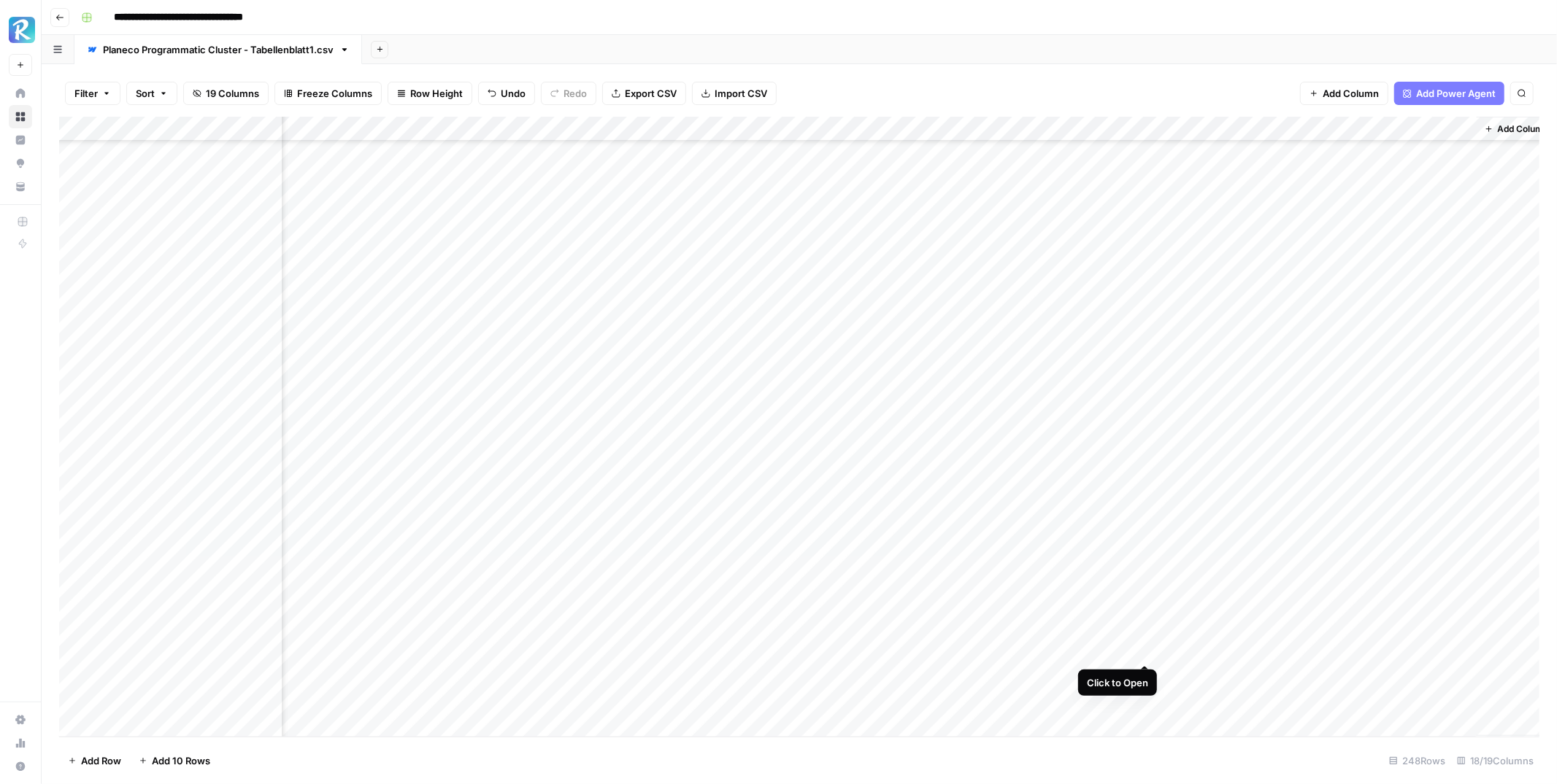
click at [1144, 647] on div "Add Column" at bounding box center [799, 426] width 1481 height 620
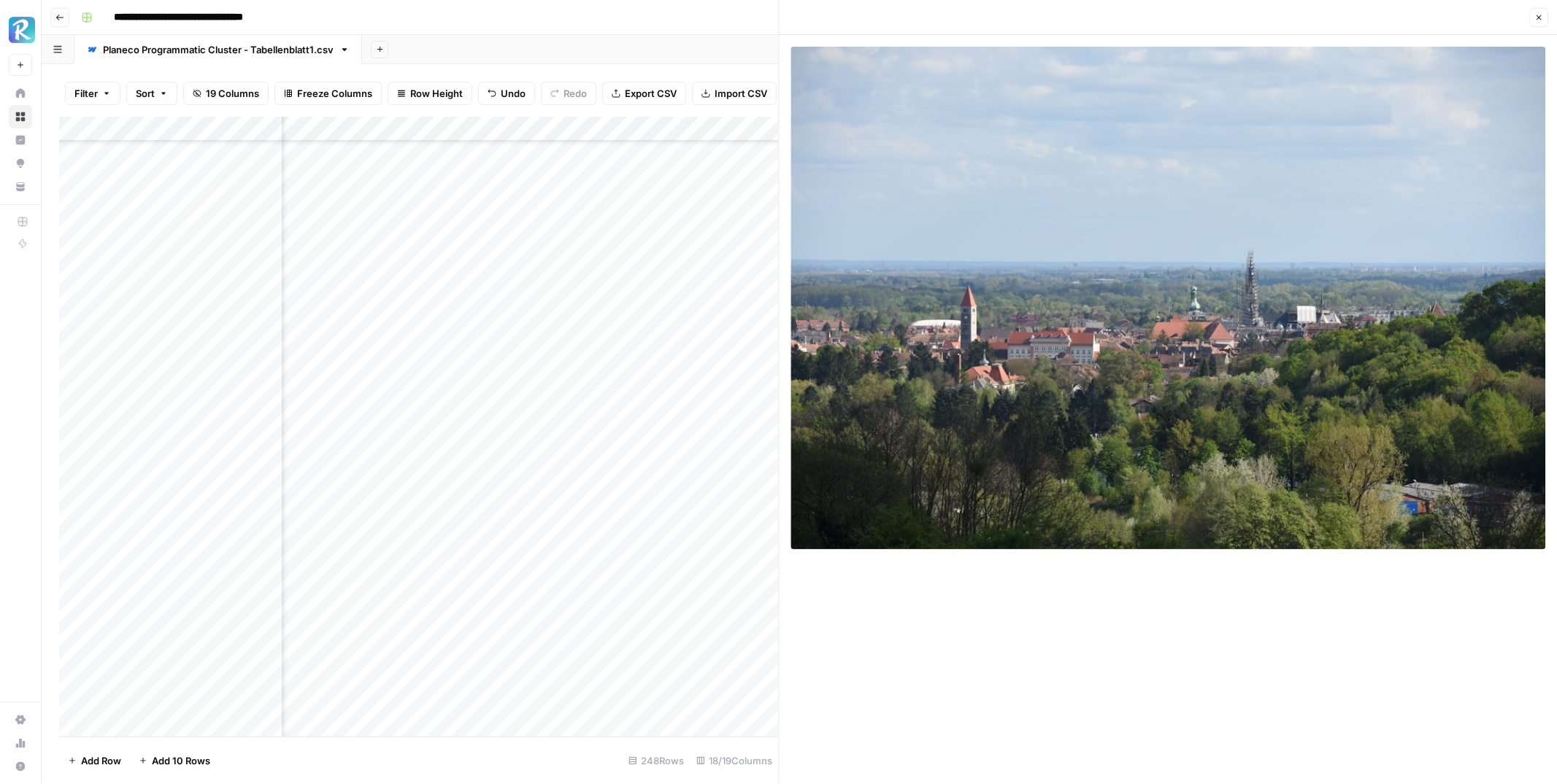
click at [1538, 17] on icon "button" at bounding box center [1539, 18] width 5 height 5
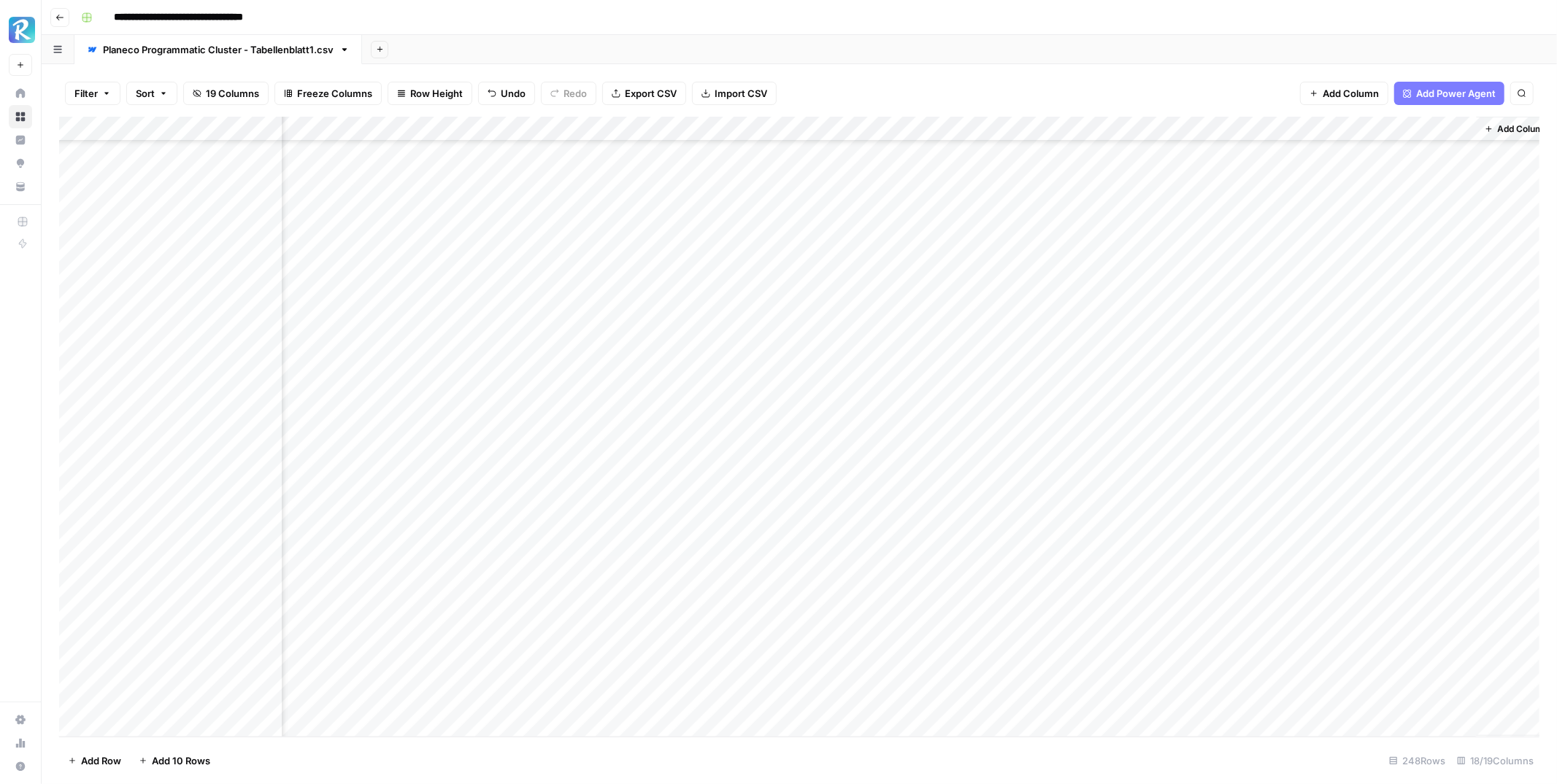
click at [1143, 673] on div "Add Column" at bounding box center [799, 426] width 1481 height 620
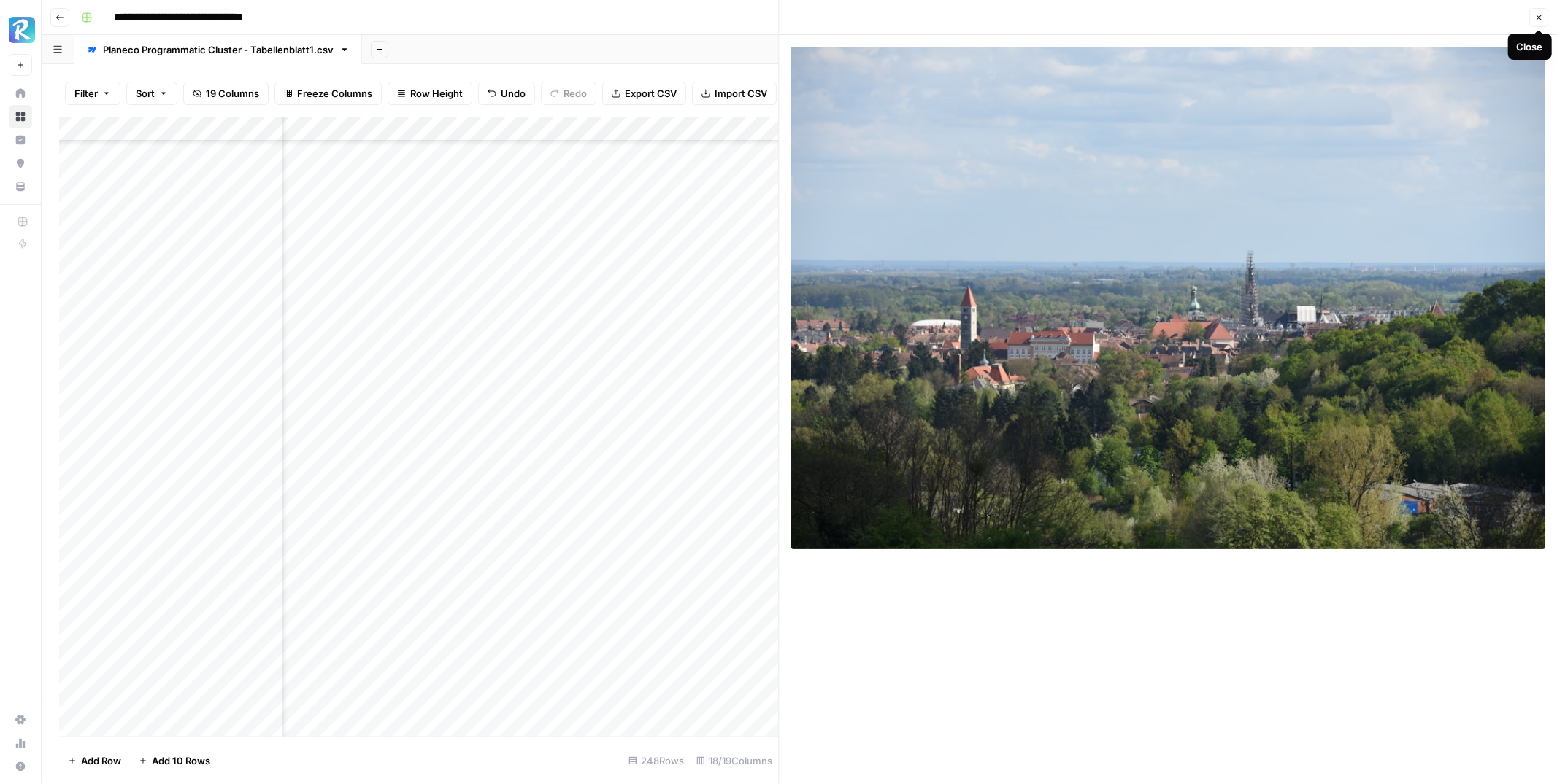
click at [1538, 19] on icon "button" at bounding box center [1538, 18] width 9 height 9
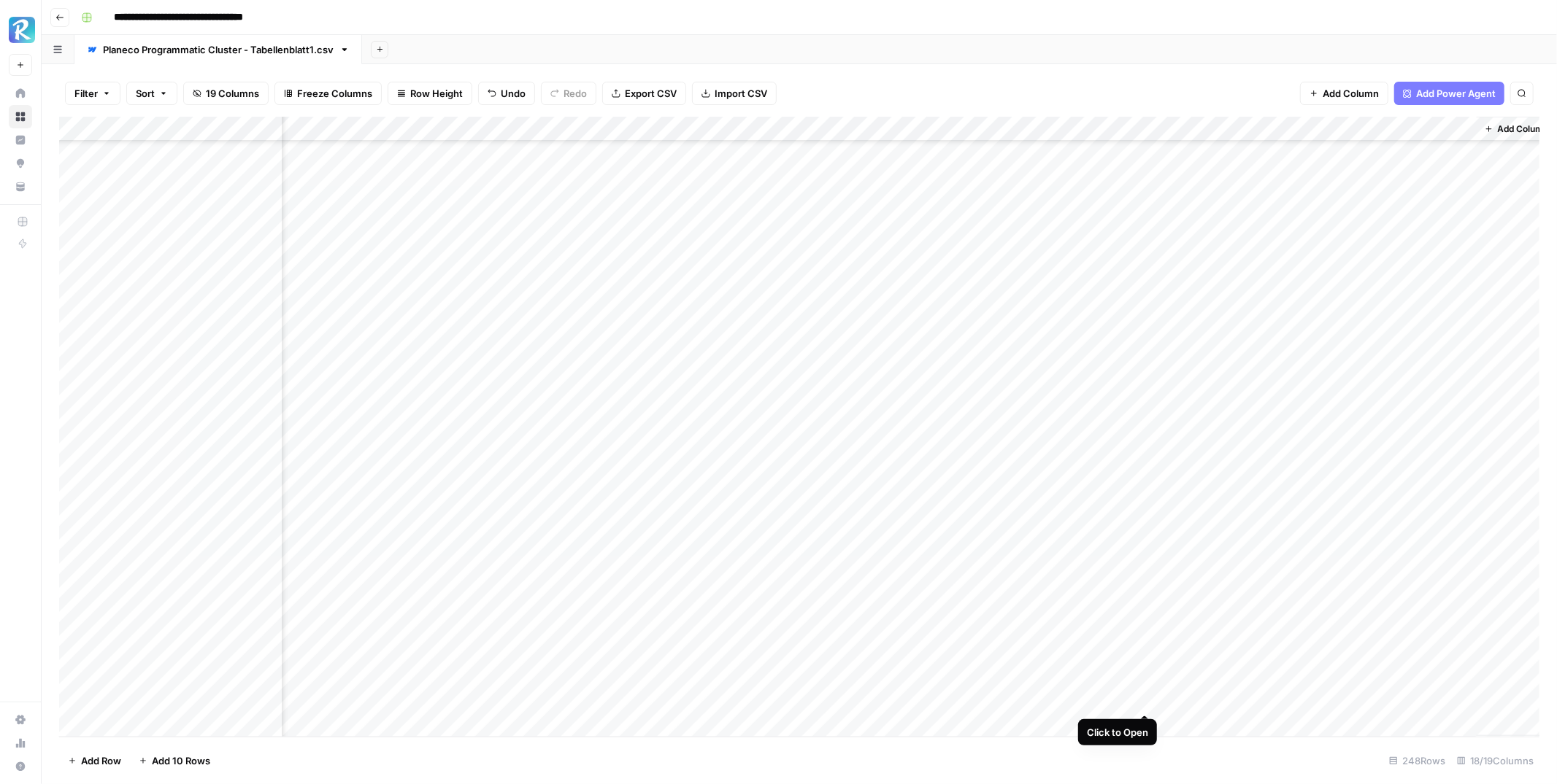
click at [1148, 698] on div "Add Column" at bounding box center [799, 426] width 1481 height 620
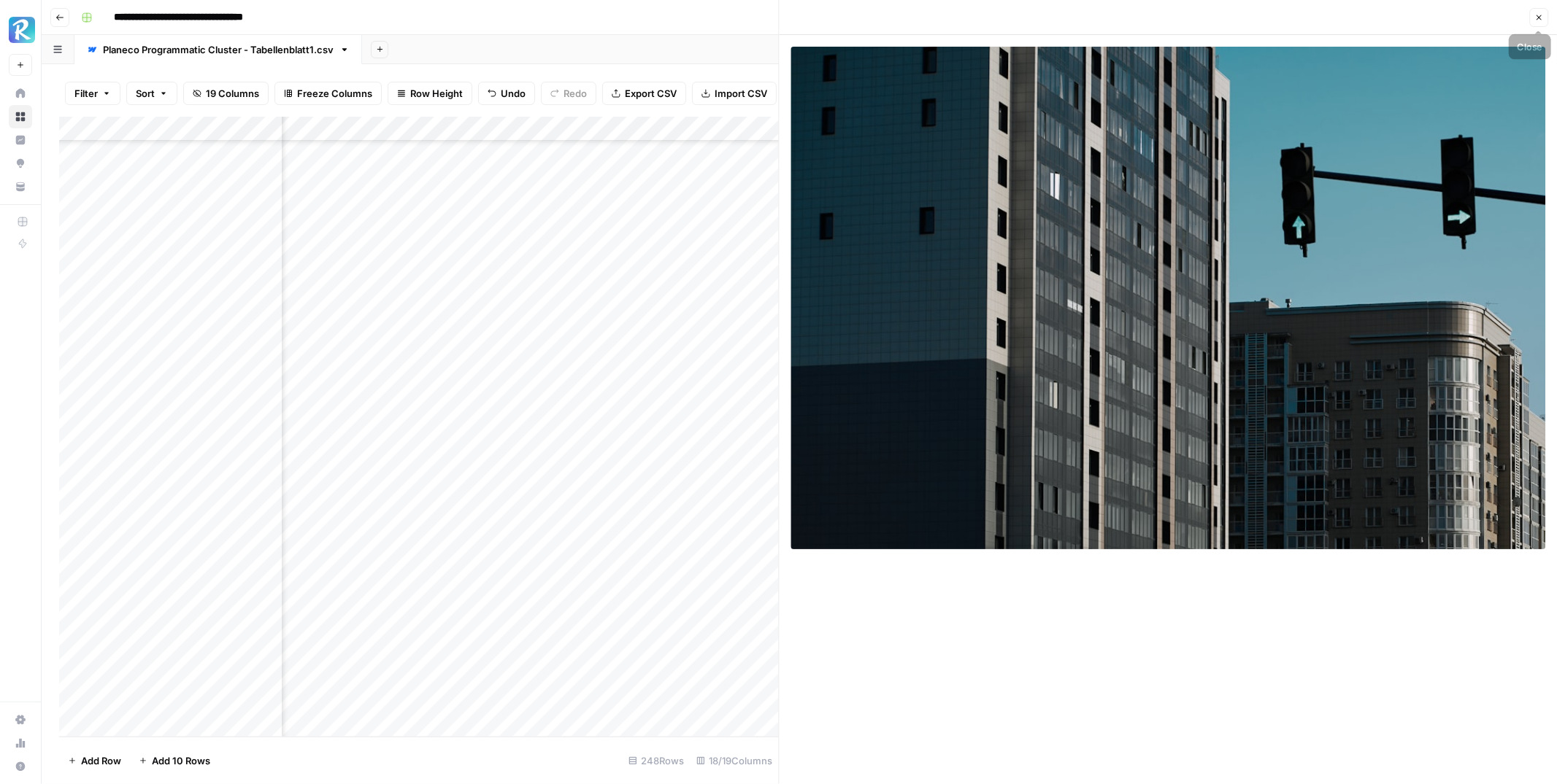
click at [1537, 16] on icon "button" at bounding box center [1538, 18] width 9 height 9
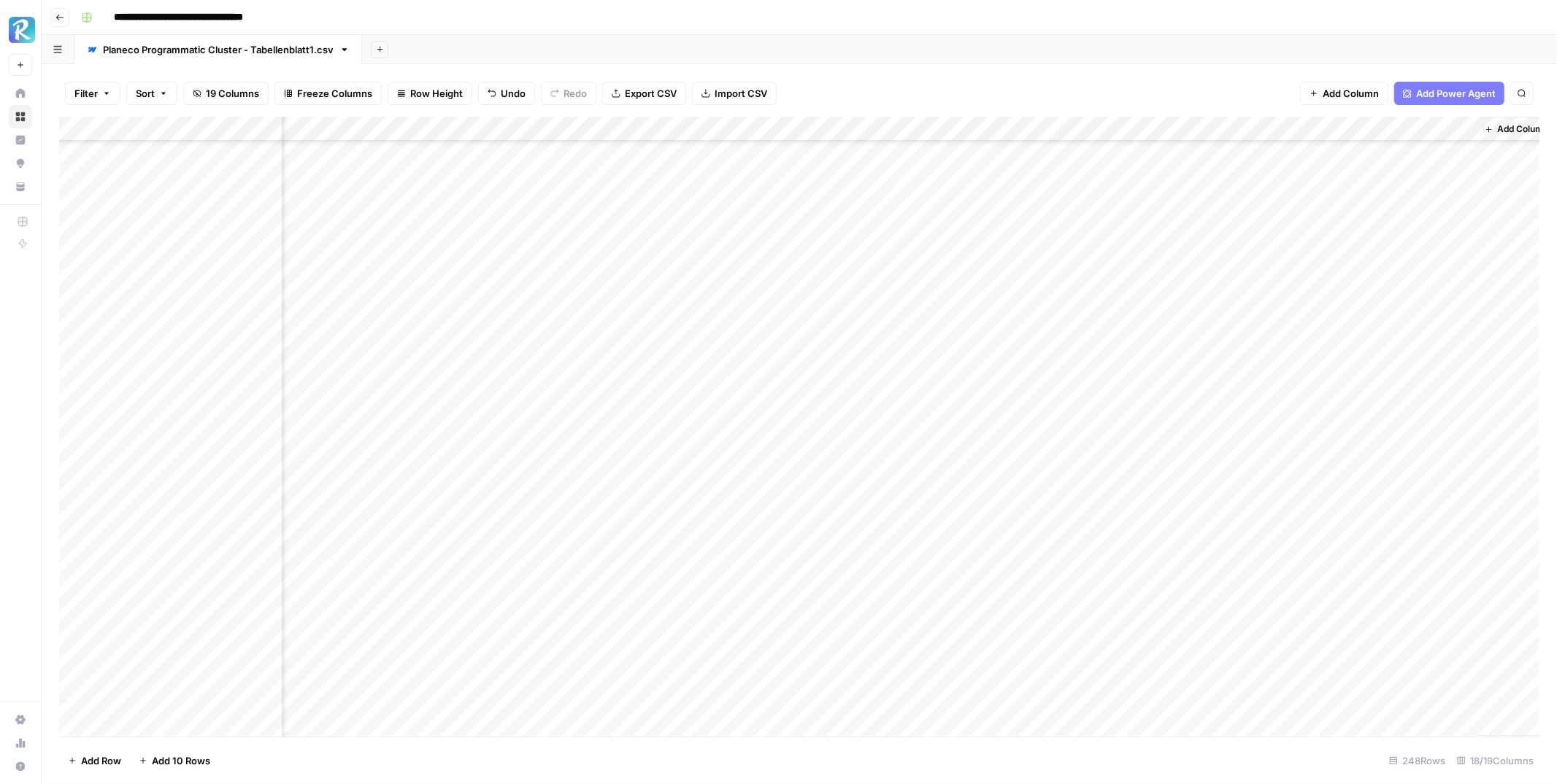
scroll to position [3104, 1202]
click at [1144, 544] on div "Add Column" at bounding box center [799, 426] width 1481 height 620
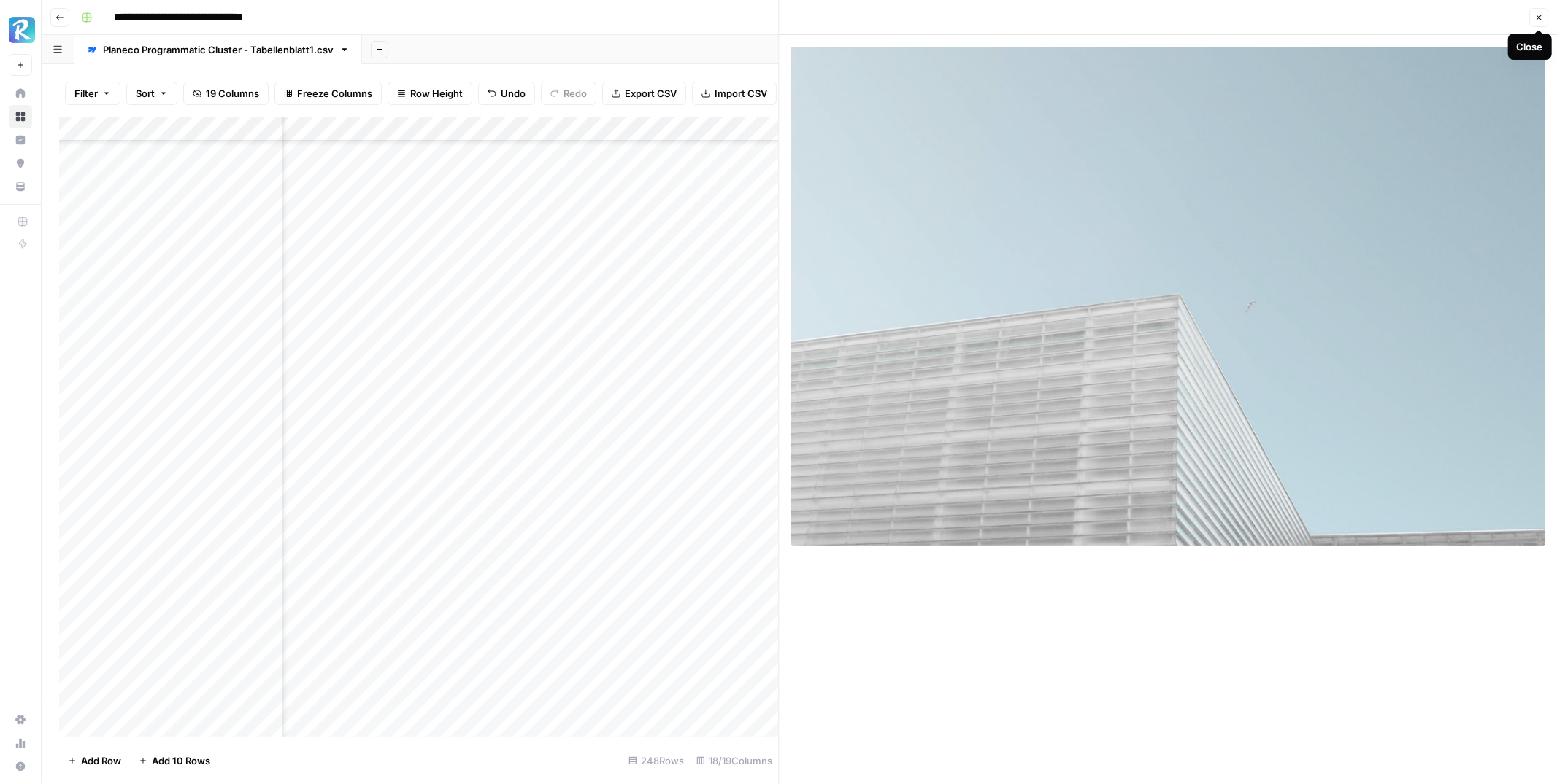
click at [1537, 20] on icon "button" at bounding box center [1539, 18] width 5 height 5
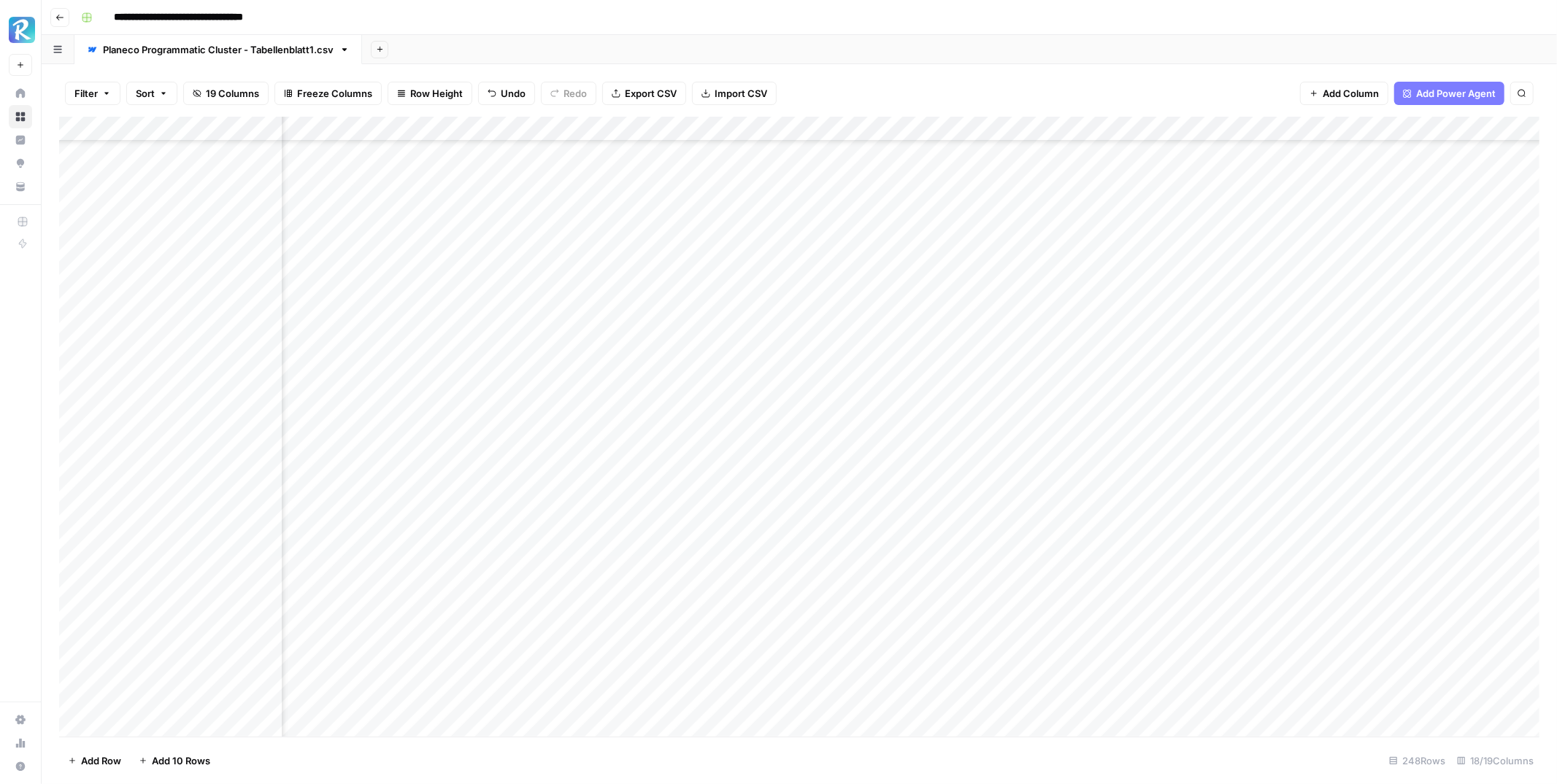
scroll to position [3104, 850]
click at [576, 545] on div "Add Column" at bounding box center [799, 426] width 1481 height 620
click at [1258, 464] on div "Add Column" at bounding box center [799, 426] width 1481 height 620
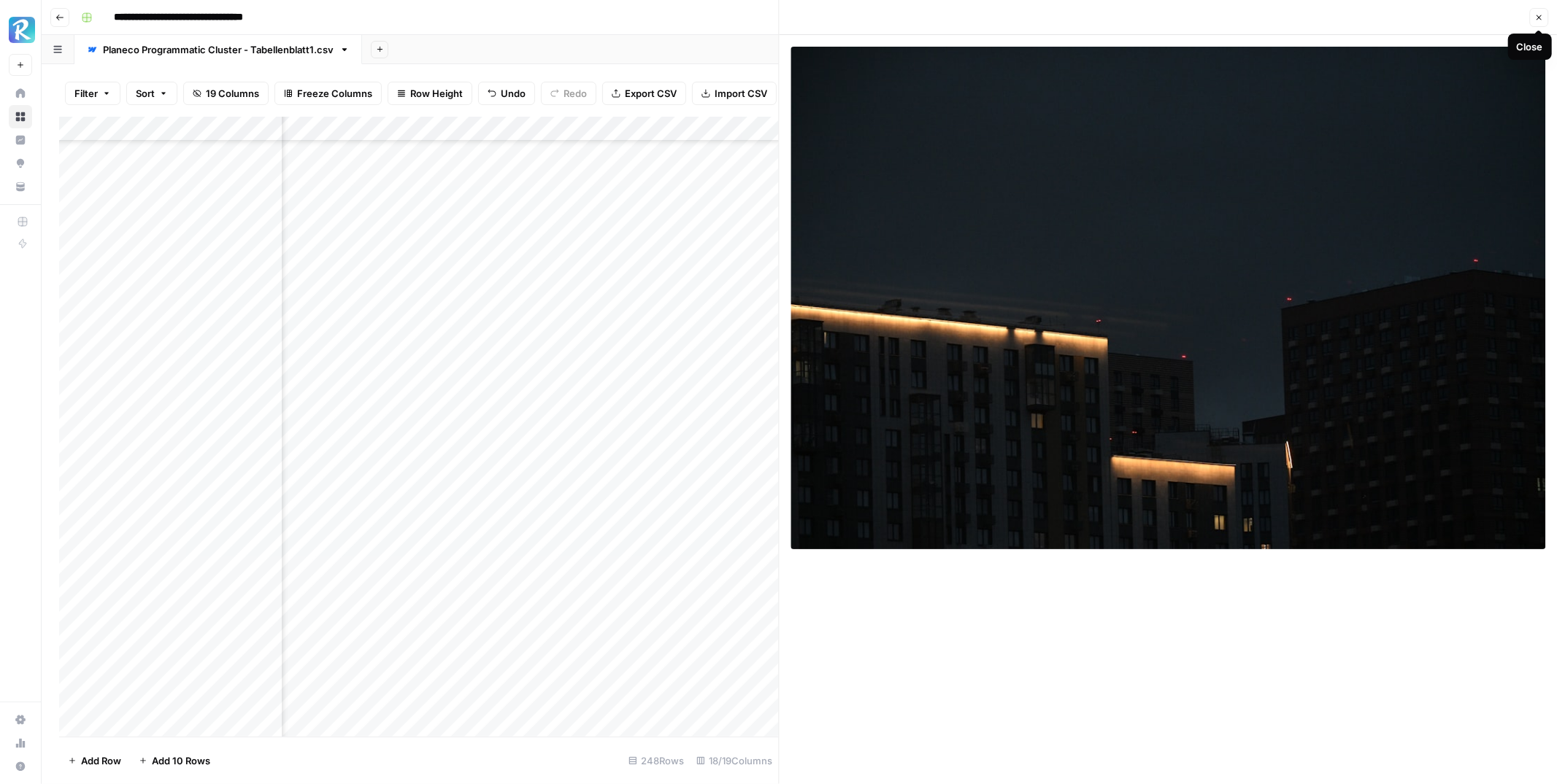
click at [1539, 18] on icon "button" at bounding box center [1538, 18] width 9 height 9
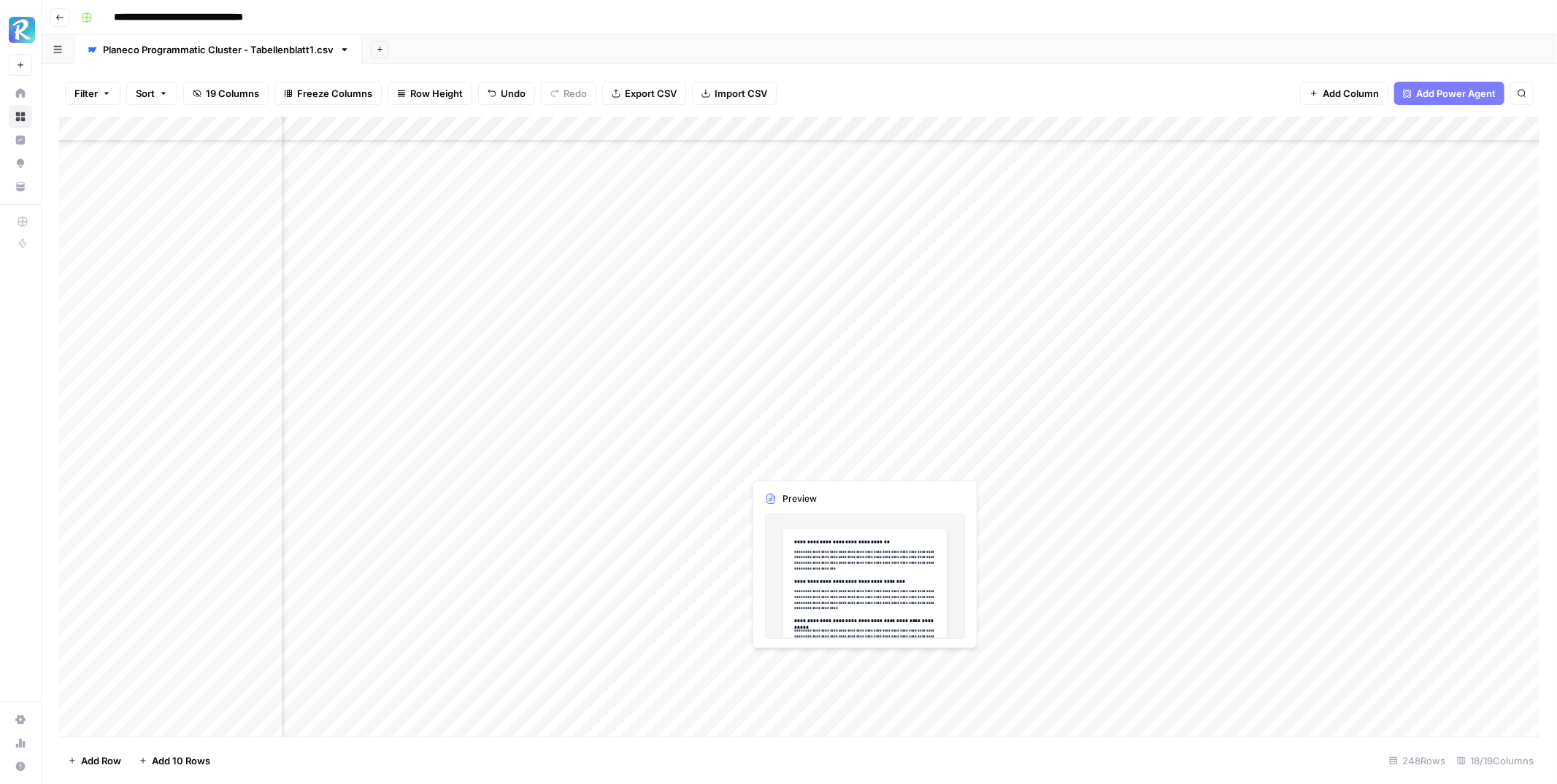
scroll to position [1201, 856]
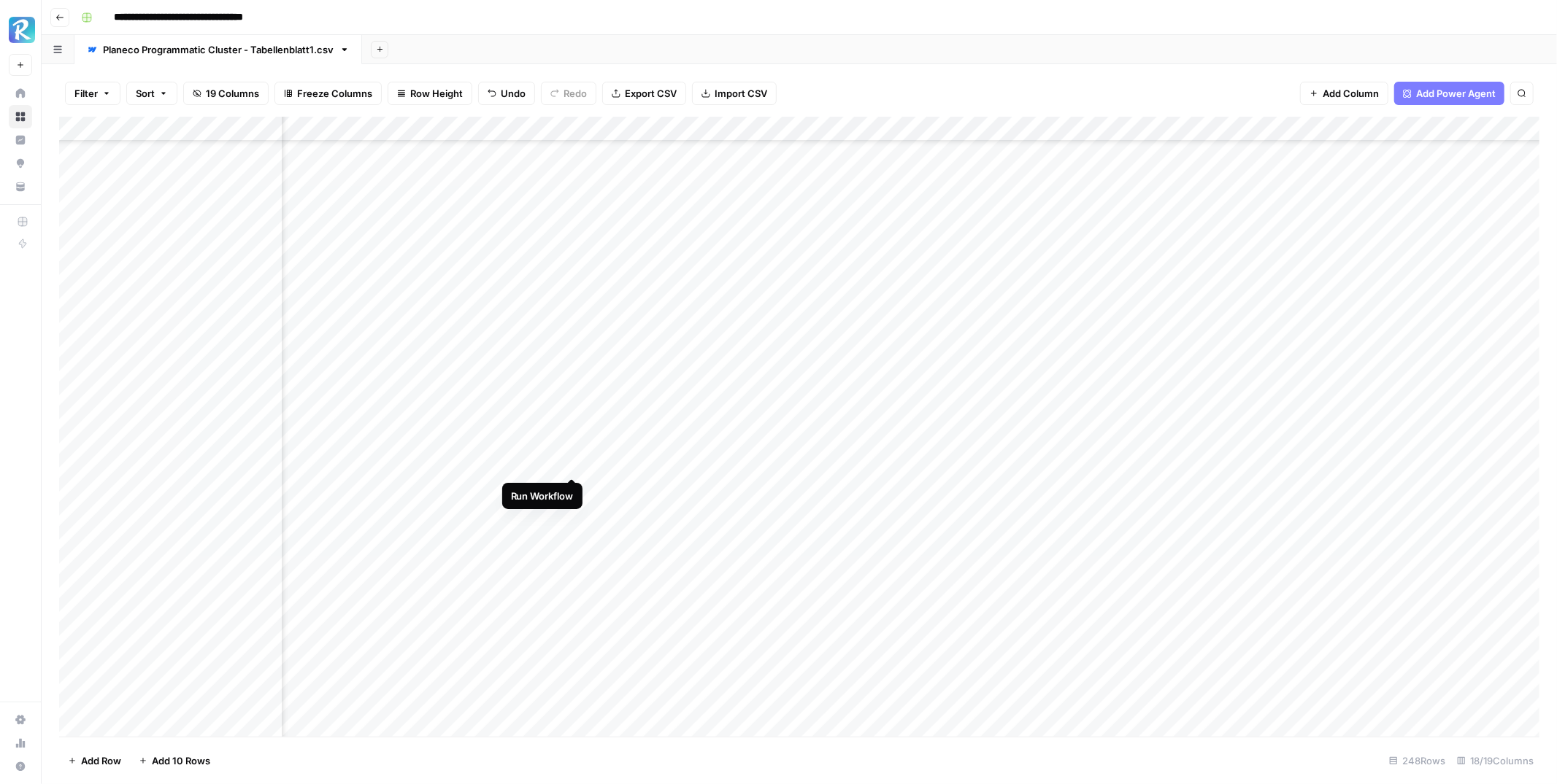
click at [571, 463] on div "Add Column" at bounding box center [799, 426] width 1481 height 620
click at [1130, 436] on div "Add Column" at bounding box center [799, 426] width 1481 height 620
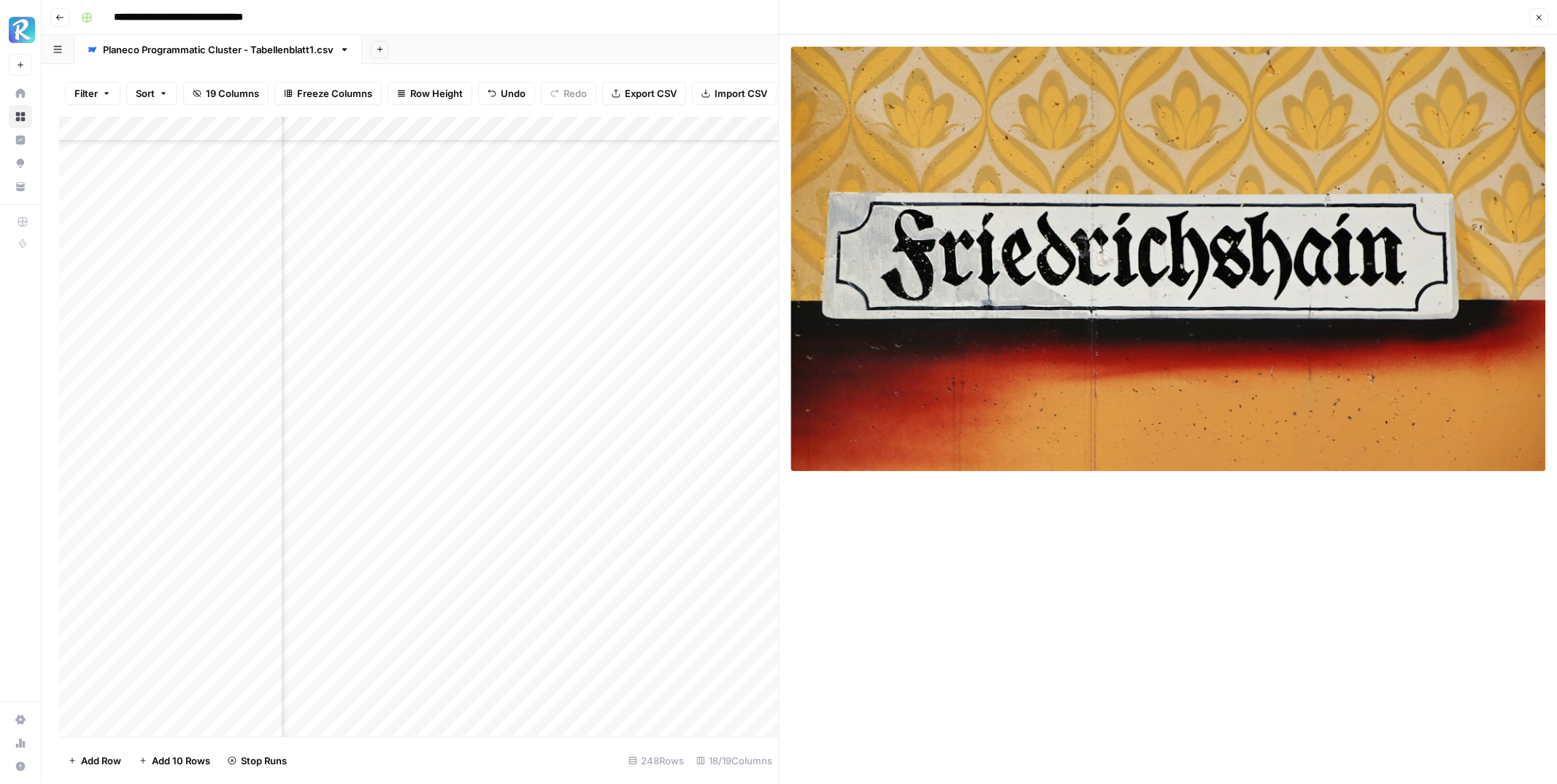
click at [1537, 18] on icon "button" at bounding box center [1539, 18] width 5 height 5
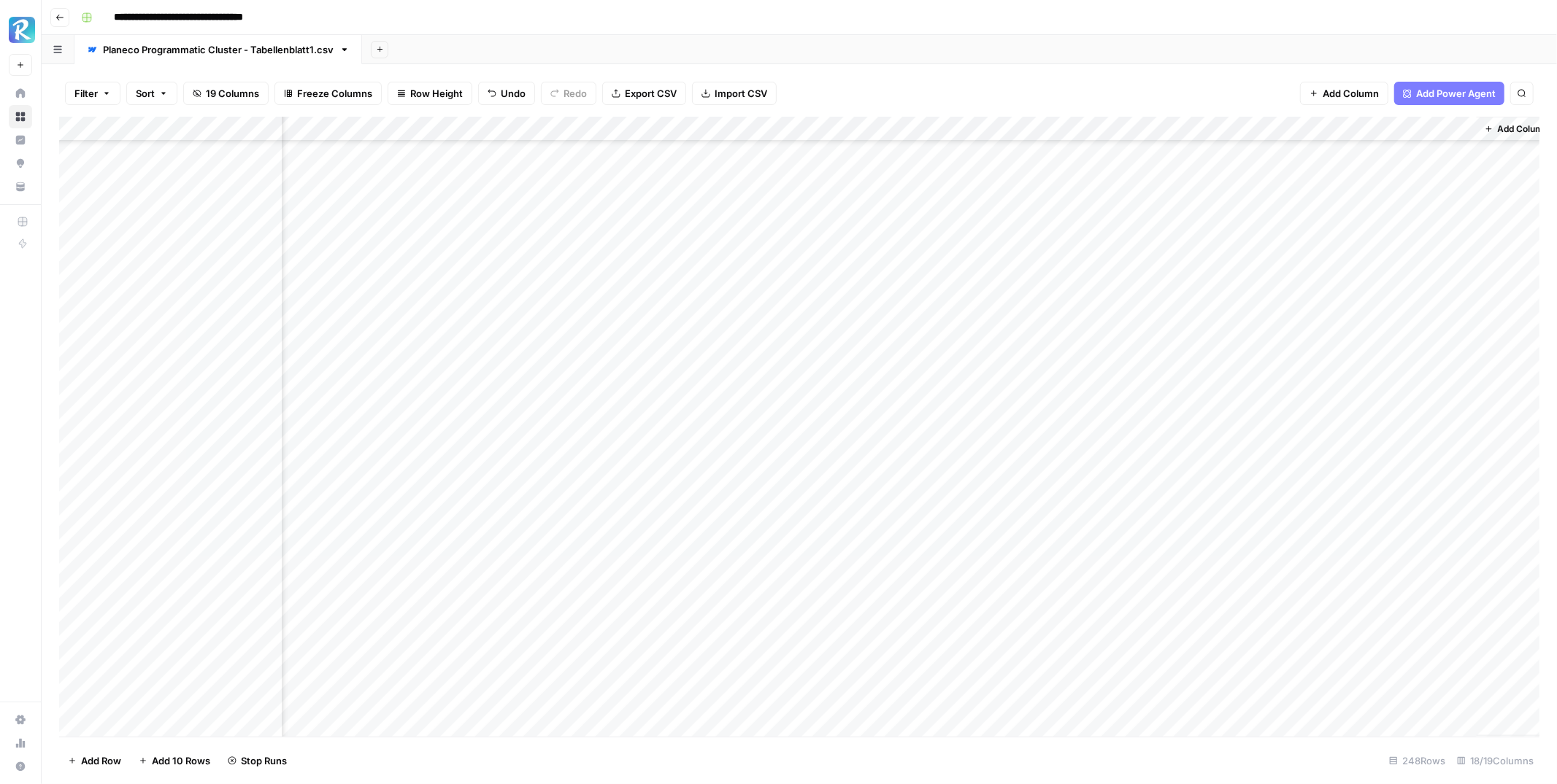
scroll to position [1201, 1202]
click at [268, 438] on div "Add Column" at bounding box center [799, 426] width 1481 height 620
click at [444, 437] on div "Add Column" at bounding box center [799, 426] width 1481 height 620
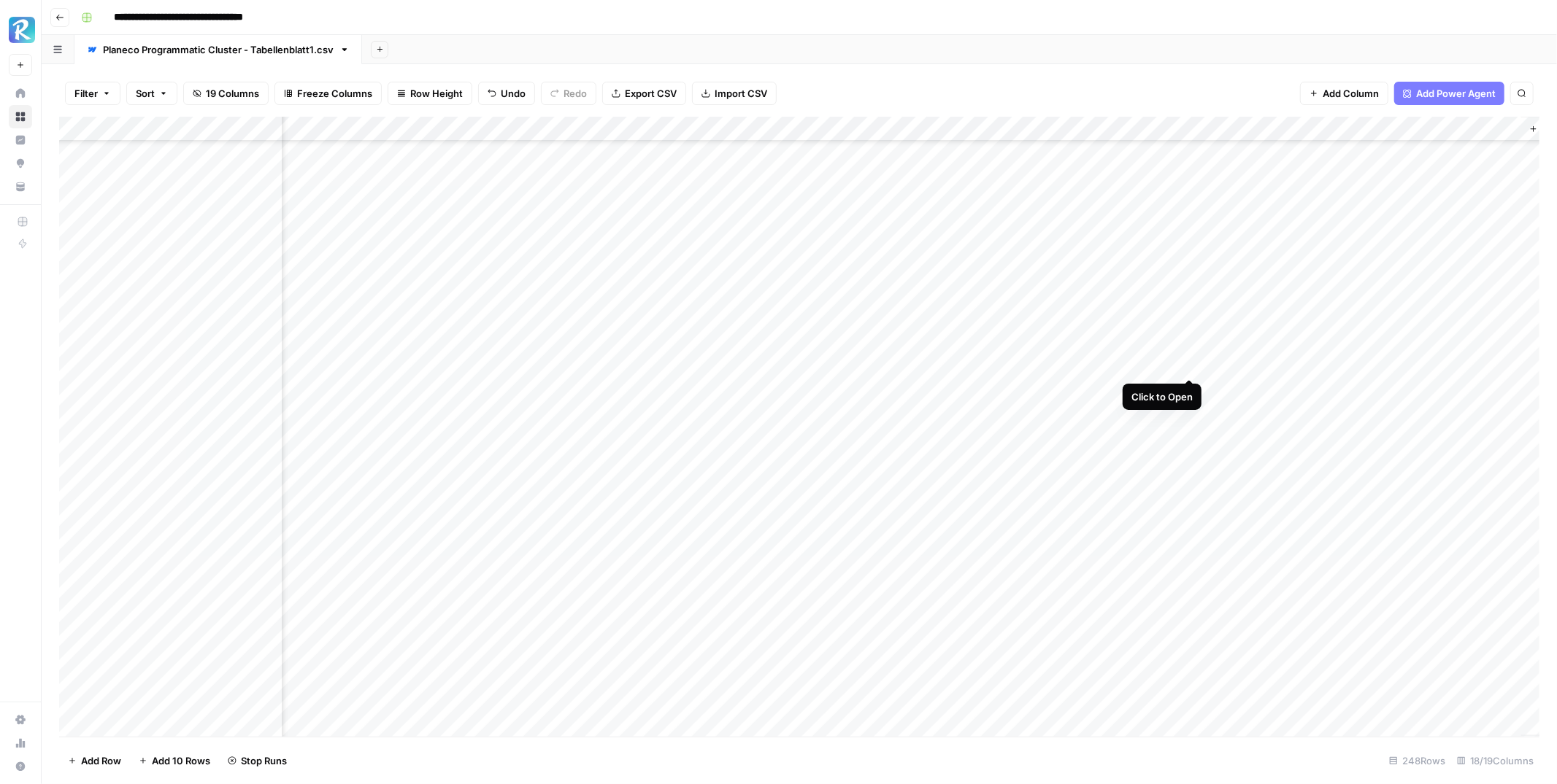
click at [1188, 363] on div "Add Column" at bounding box center [799, 426] width 1481 height 620
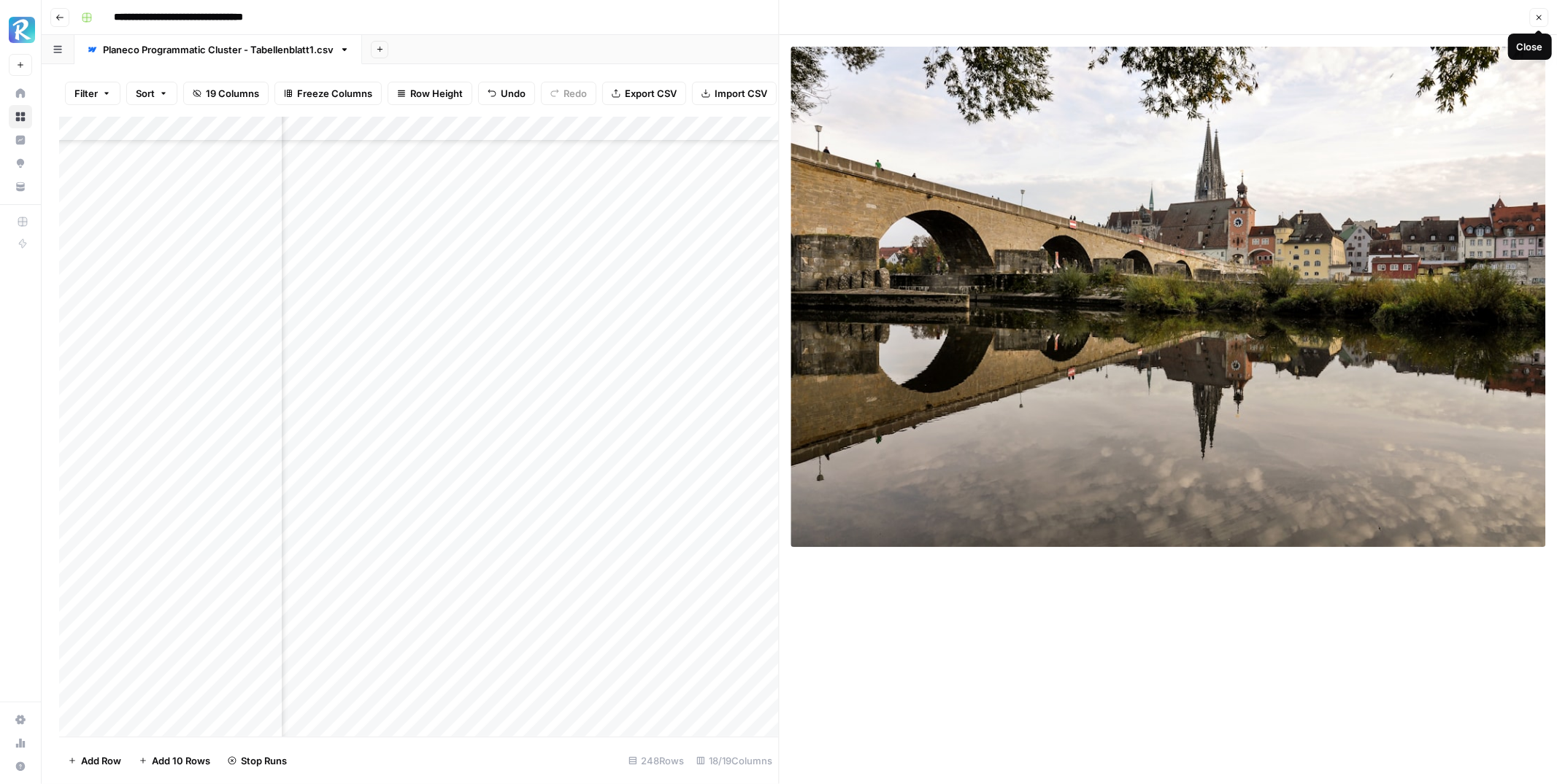
click at [1539, 13] on icon "button" at bounding box center [1538, 18] width 9 height 9
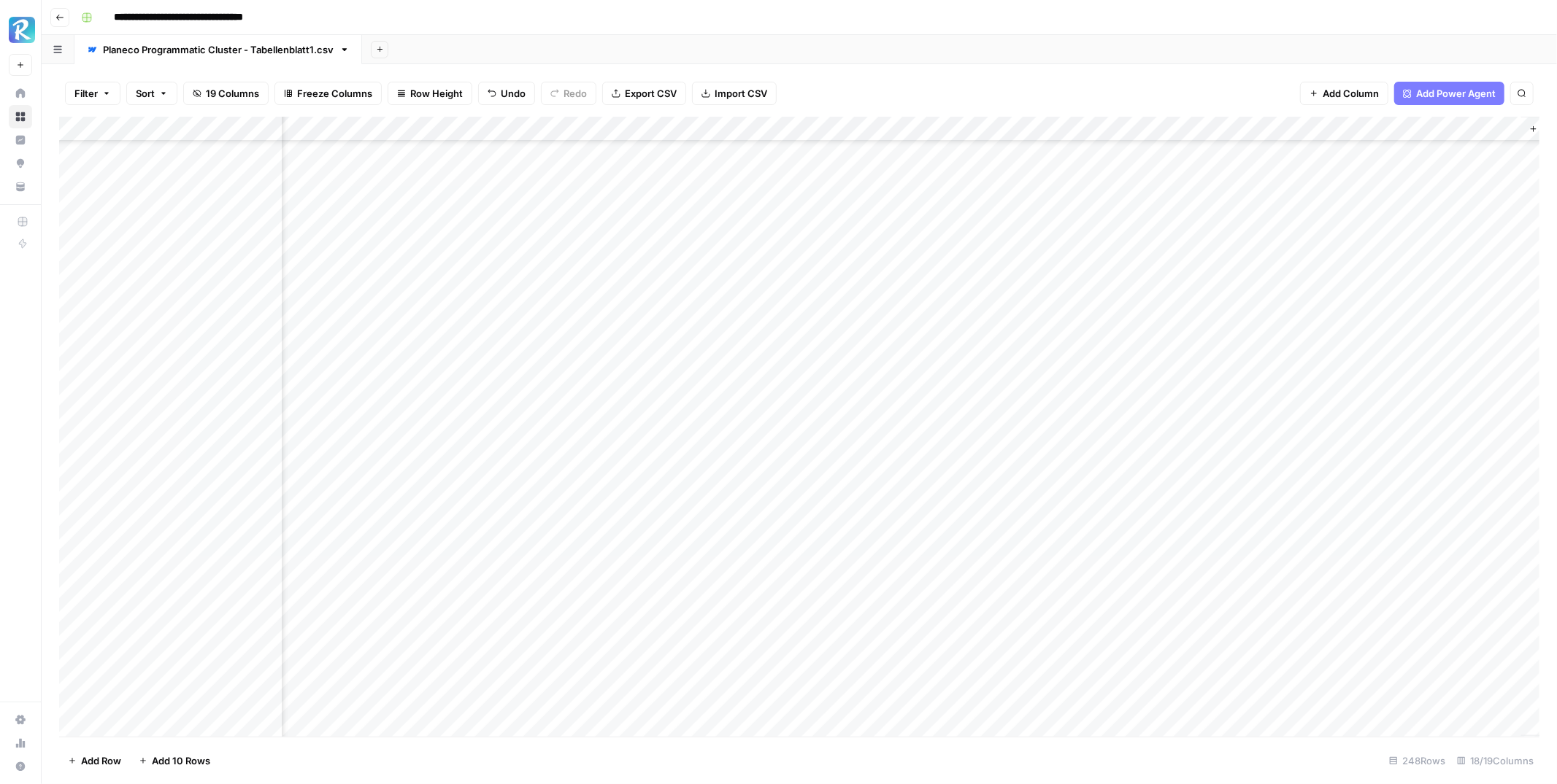
scroll to position [5579, 1157]
click at [1188, 352] on div "Add Column" at bounding box center [799, 426] width 1481 height 620
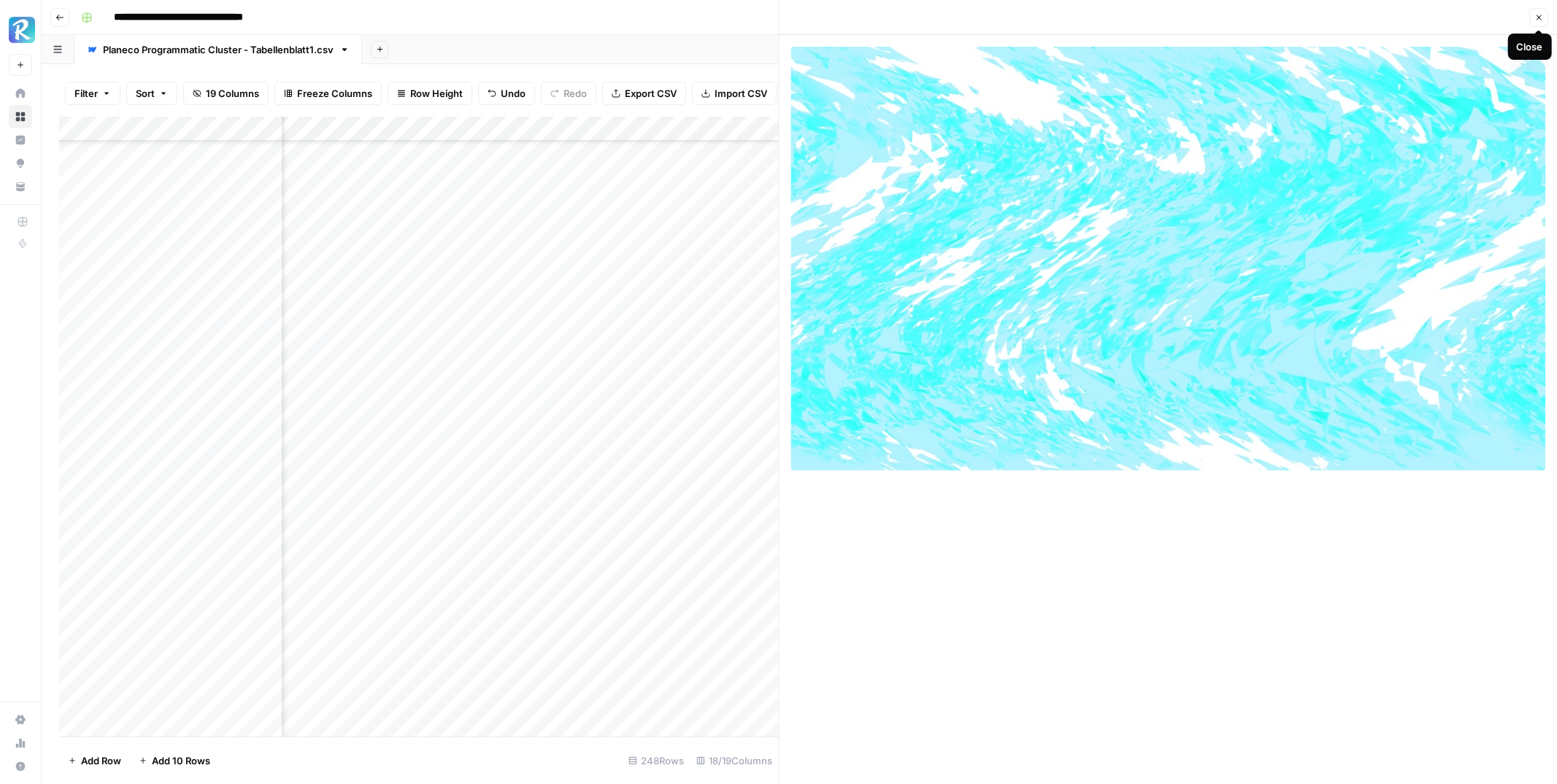
click at [1541, 18] on icon "button" at bounding box center [1538, 18] width 9 height 9
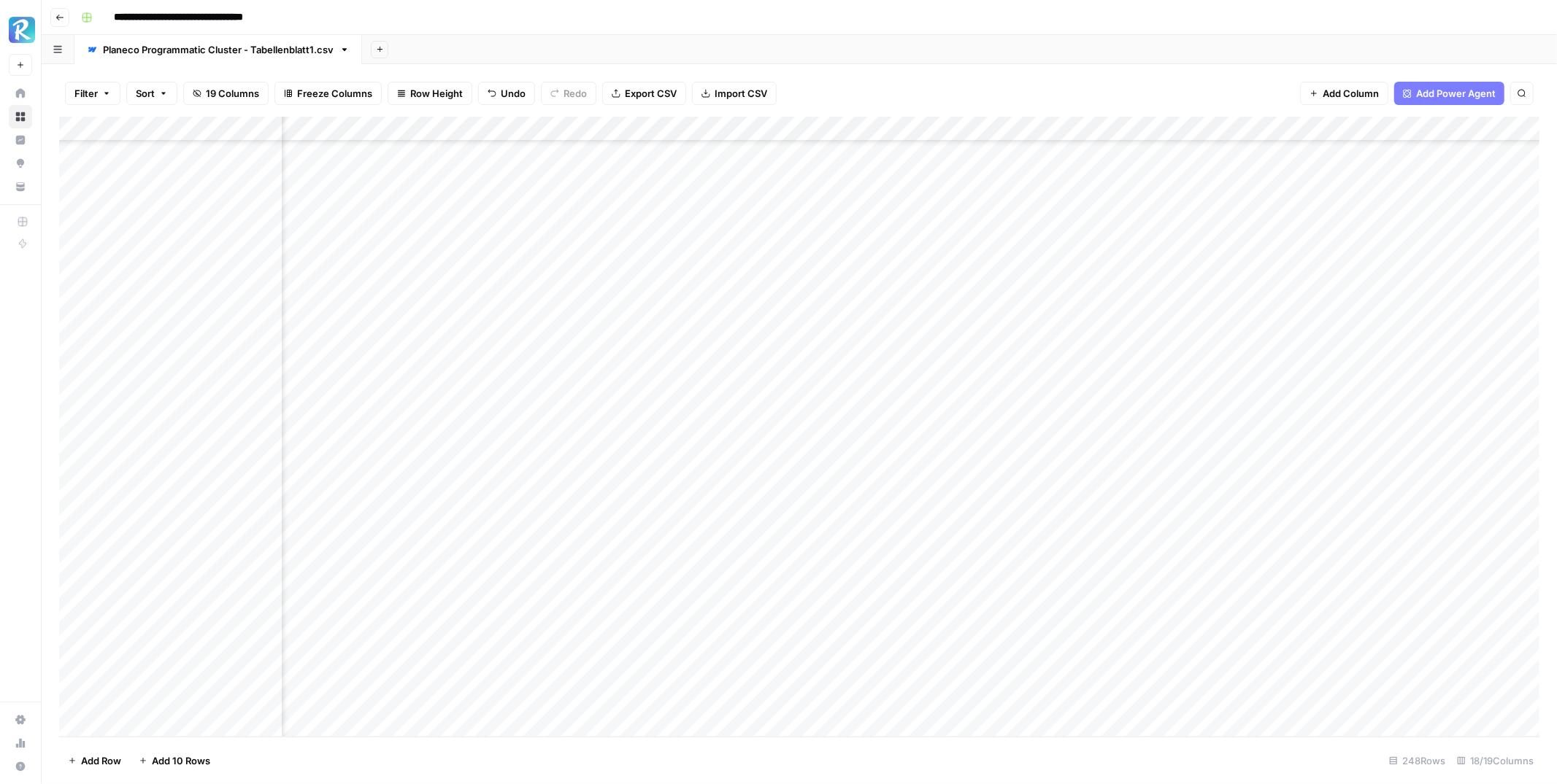
scroll to position [5579, 617]
click at [794, 350] on div "Add Column" at bounding box center [799, 426] width 1481 height 620
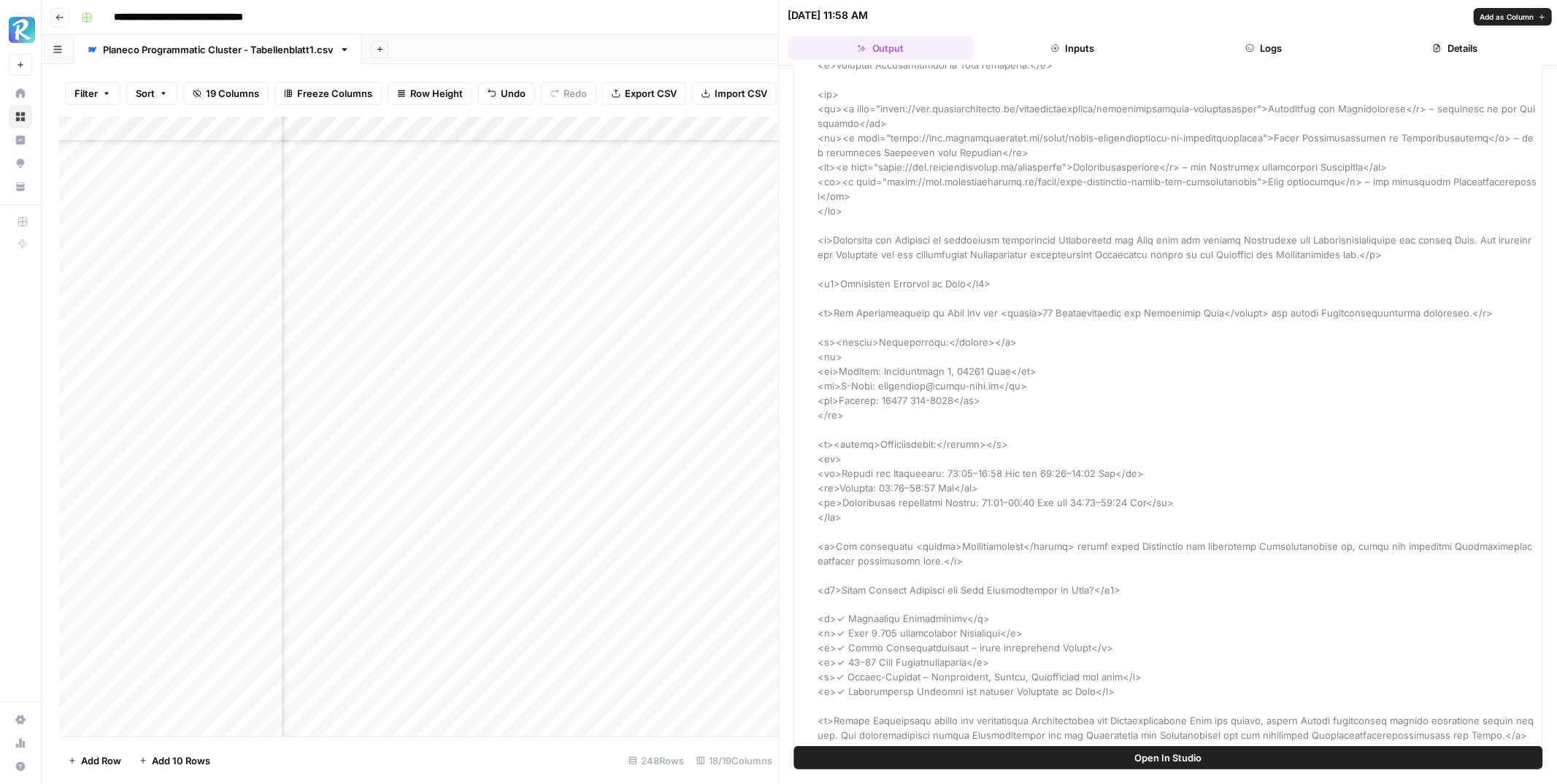
scroll to position [2388, 0]
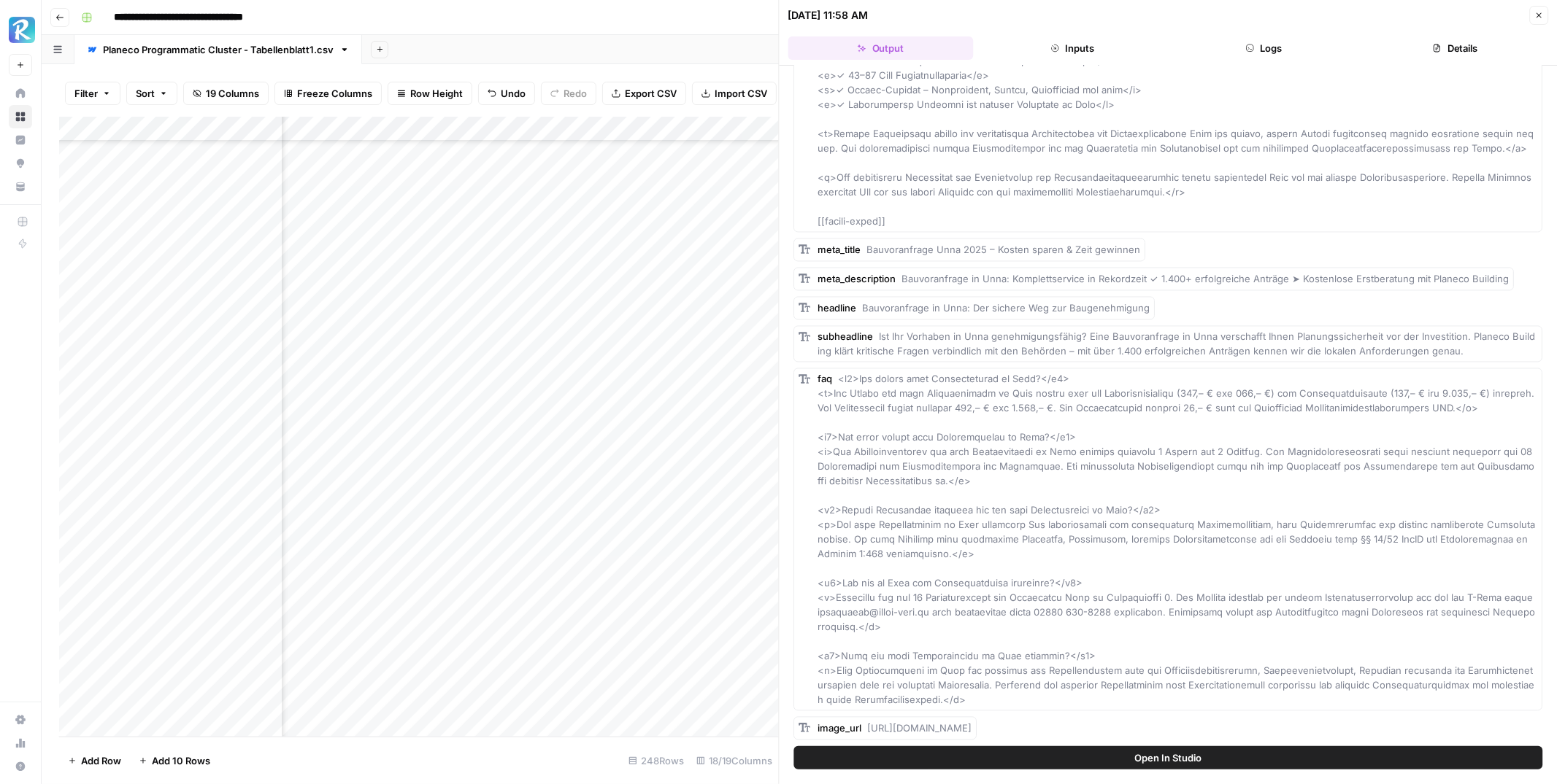
click at [1260, 49] on button "Logs" at bounding box center [1263, 48] width 186 height 23
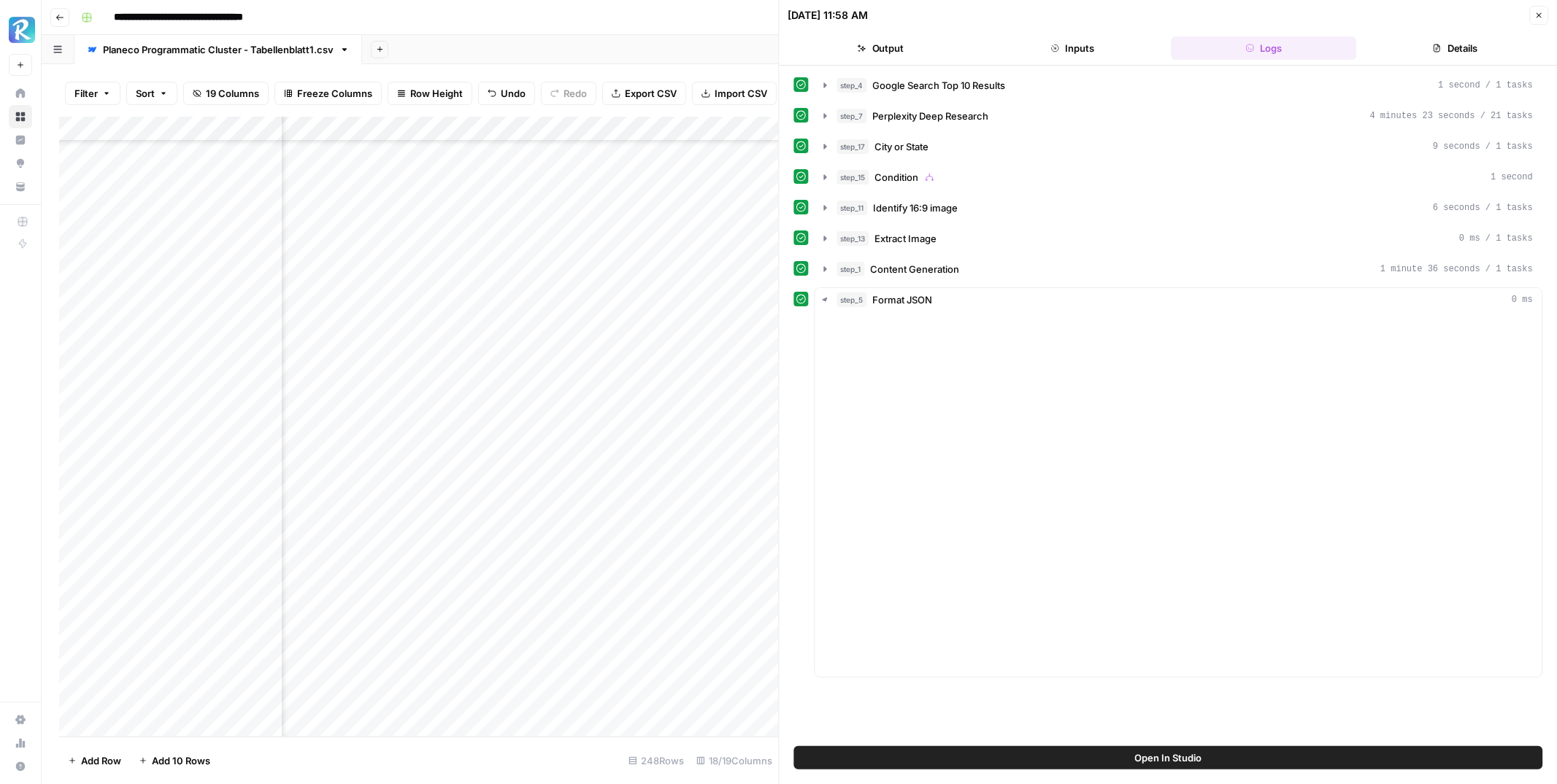
scroll to position [0, 0]
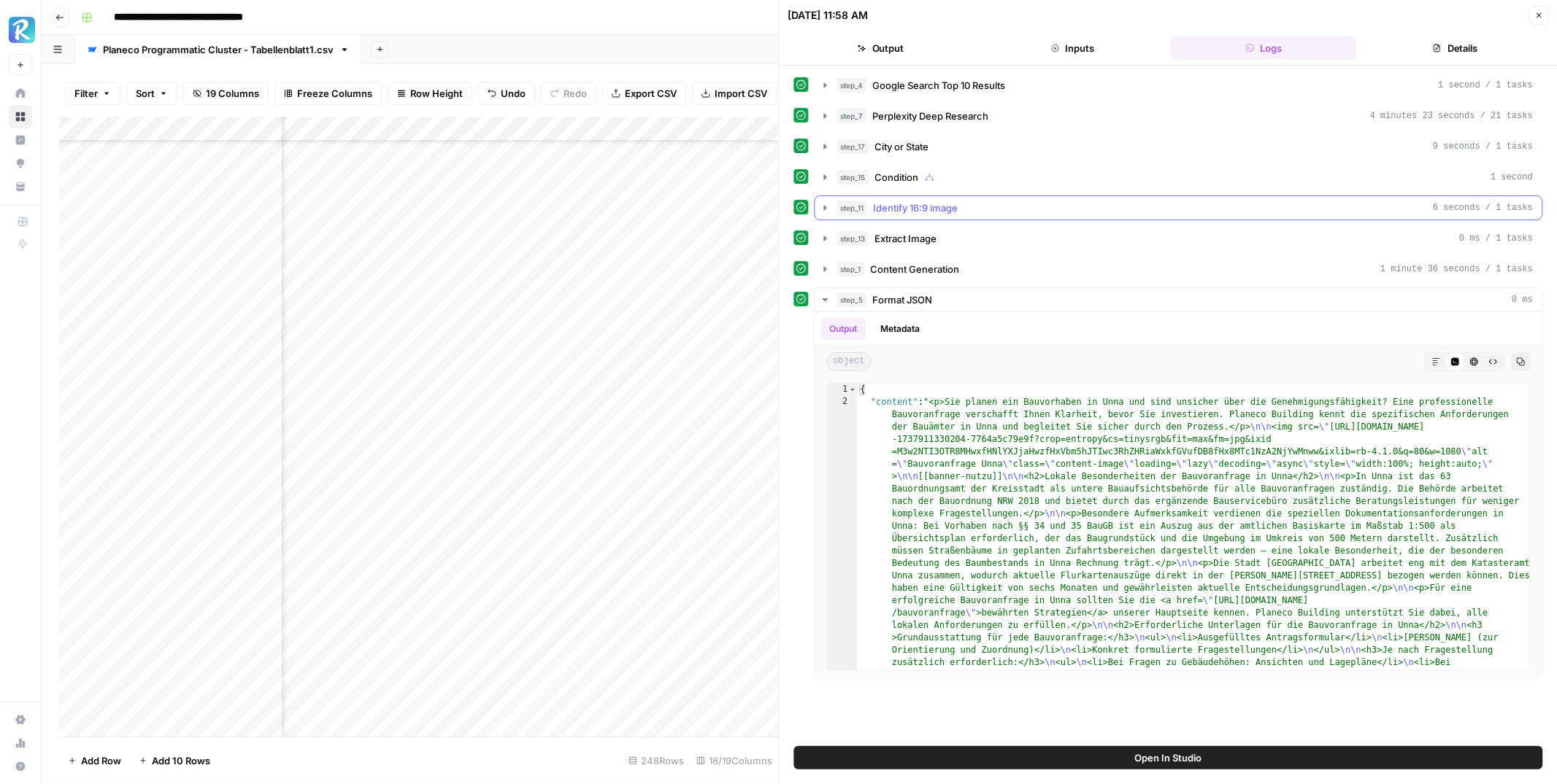
click at [907, 207] on span "Identify 16:9 image" at bounding box center [916, 208] width 84 height 14
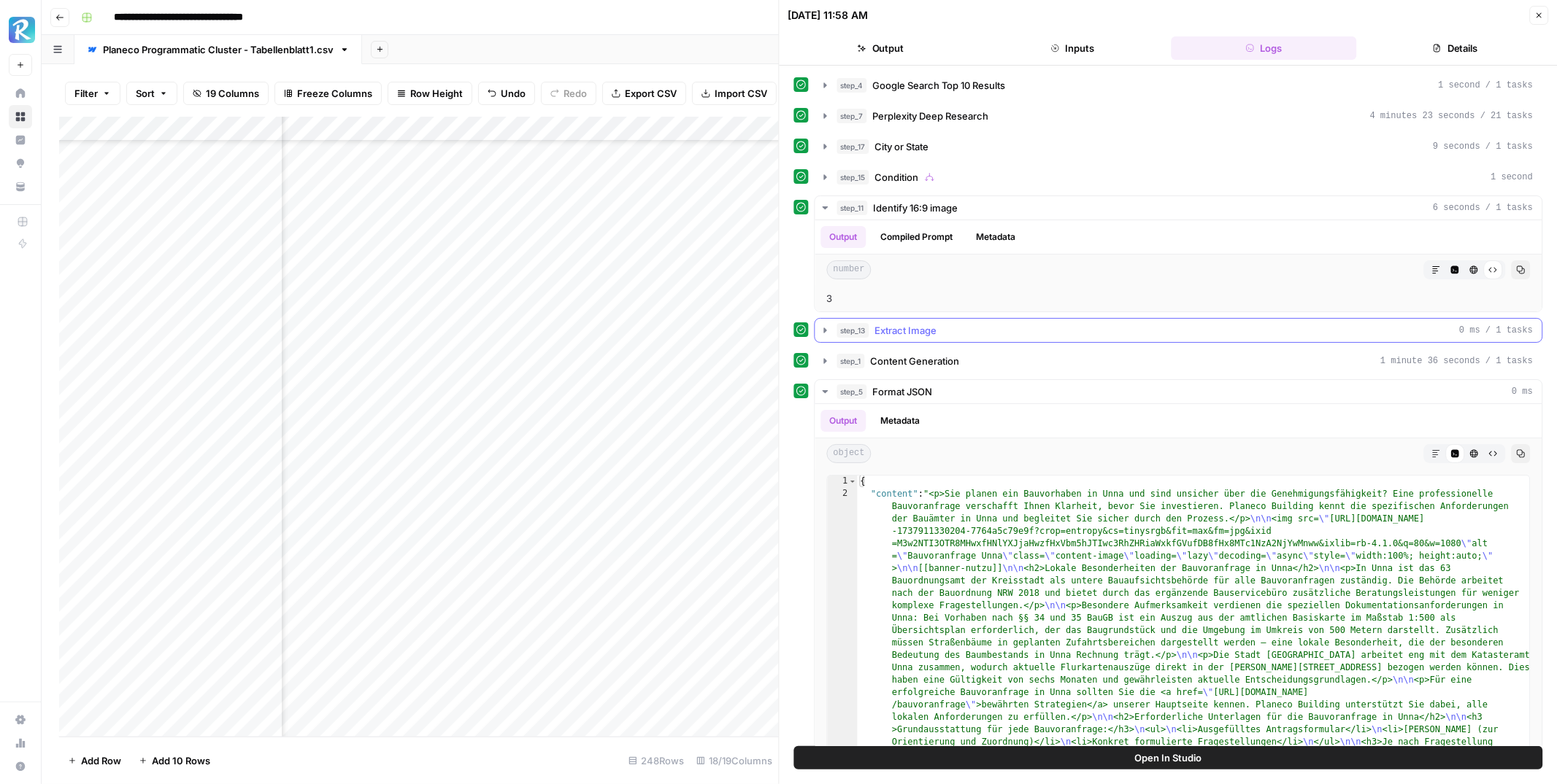
click at [892, 332] on span "Extract Image" at bounding box center [906, 330] width 62 height 14
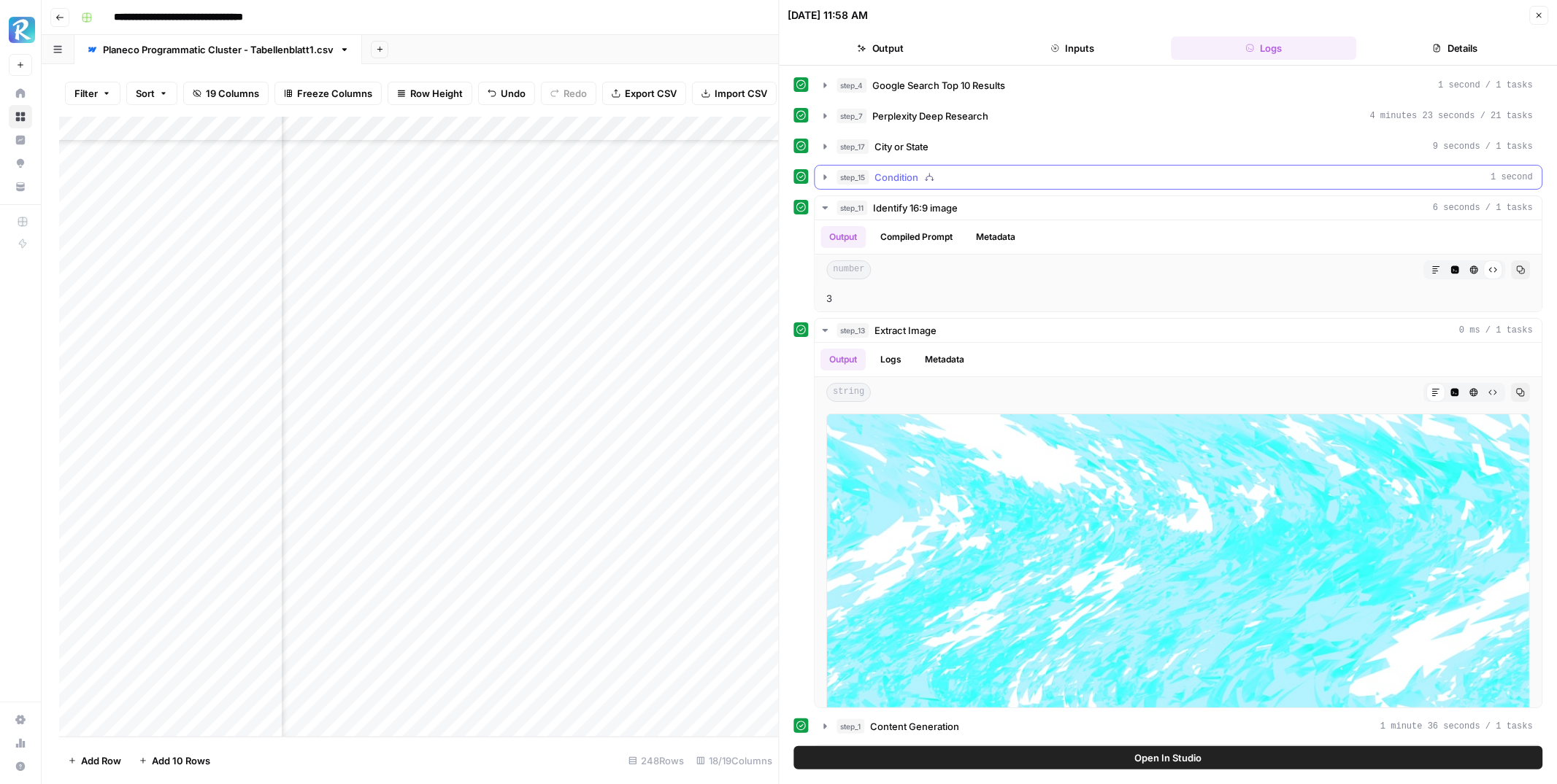
click at [898, 176] on span "Condition" at bounding box center [896, 177] width 44 height 14
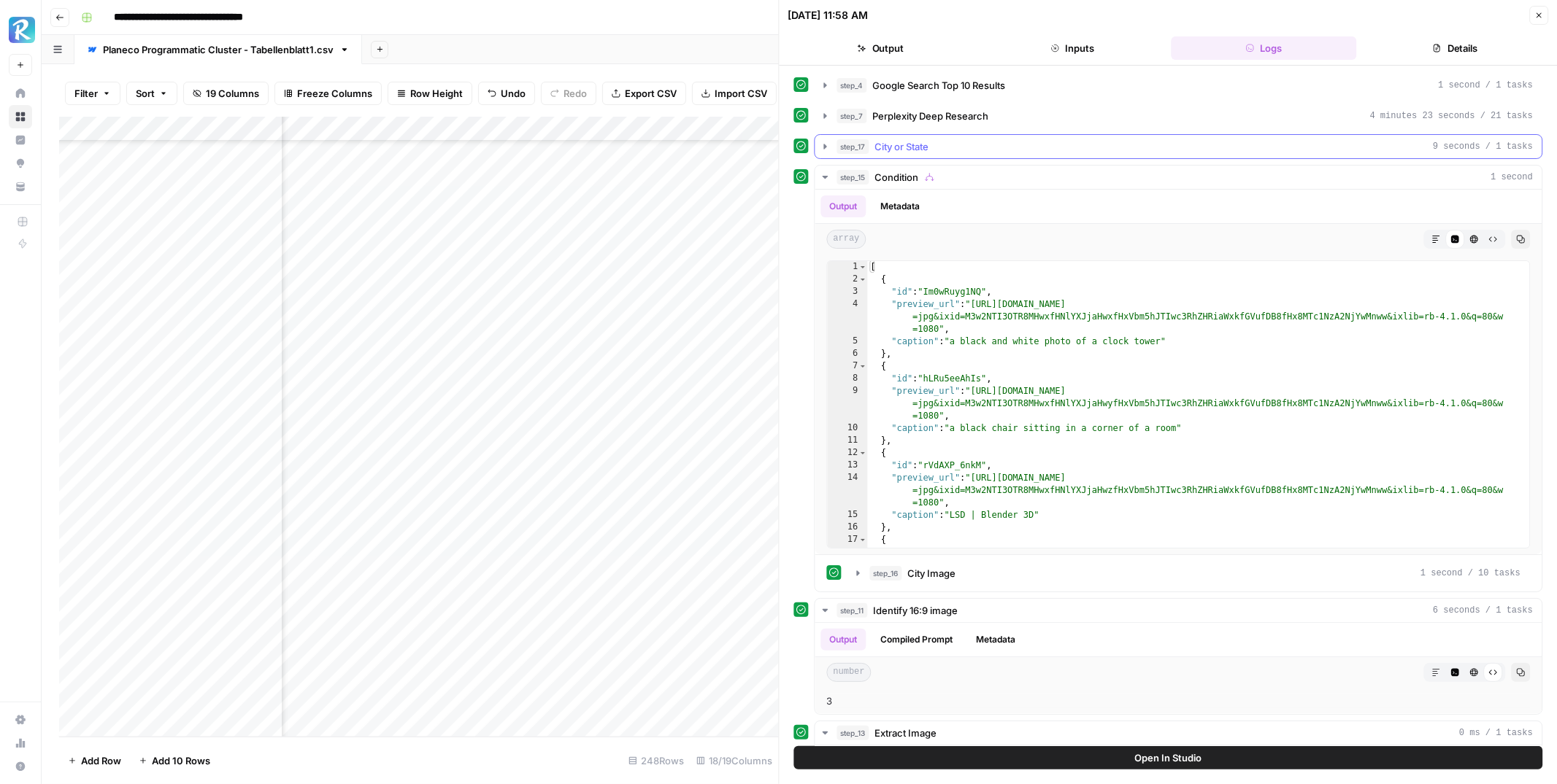
click at [893, 146] on span "City or State" at bounding box center [902, 147] width 54 height 14
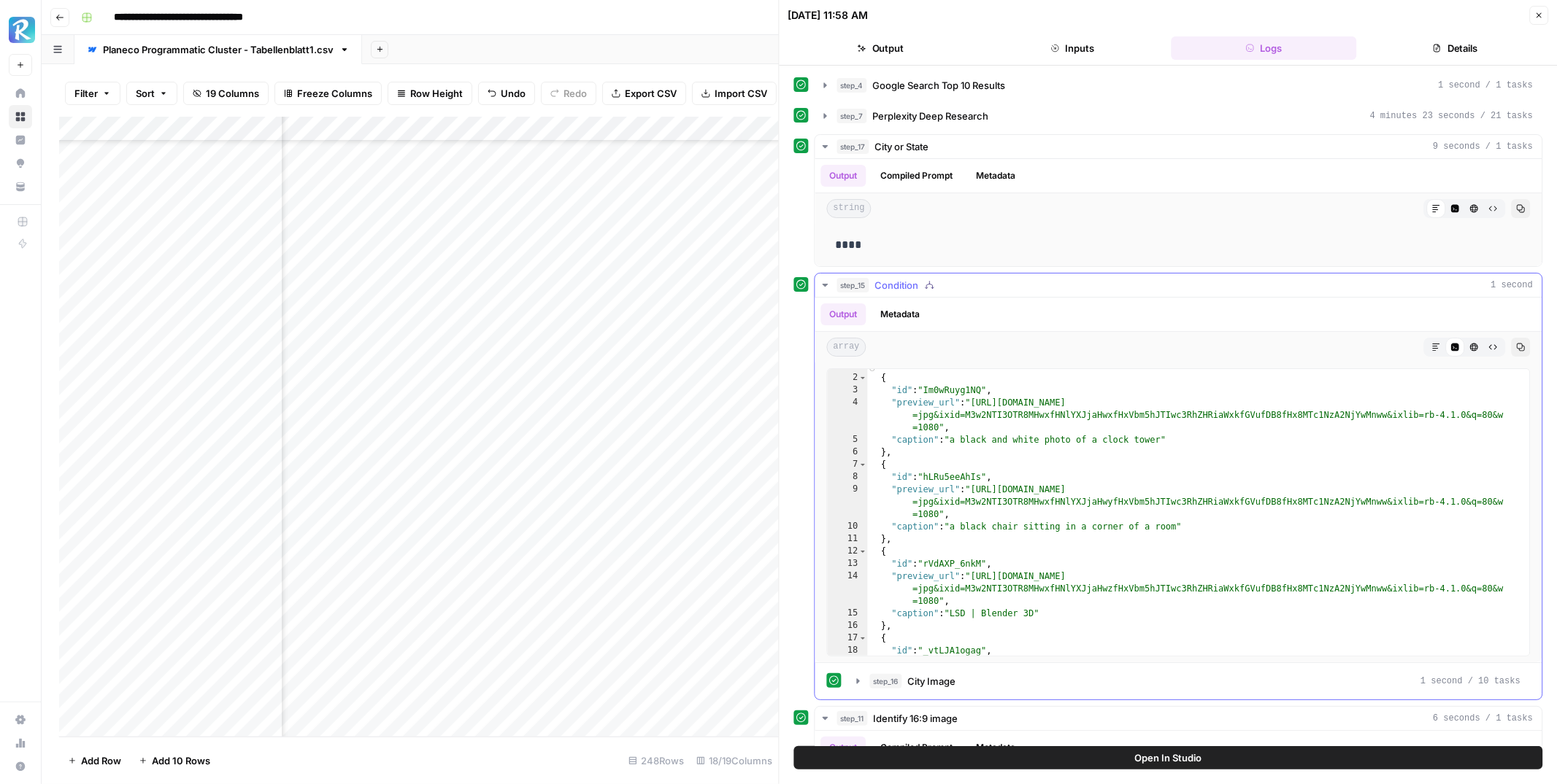
scroll to position [9, 0]
click at [891, 316] on button "Metadata" at bounding box center [901, 314] width 57 height 22
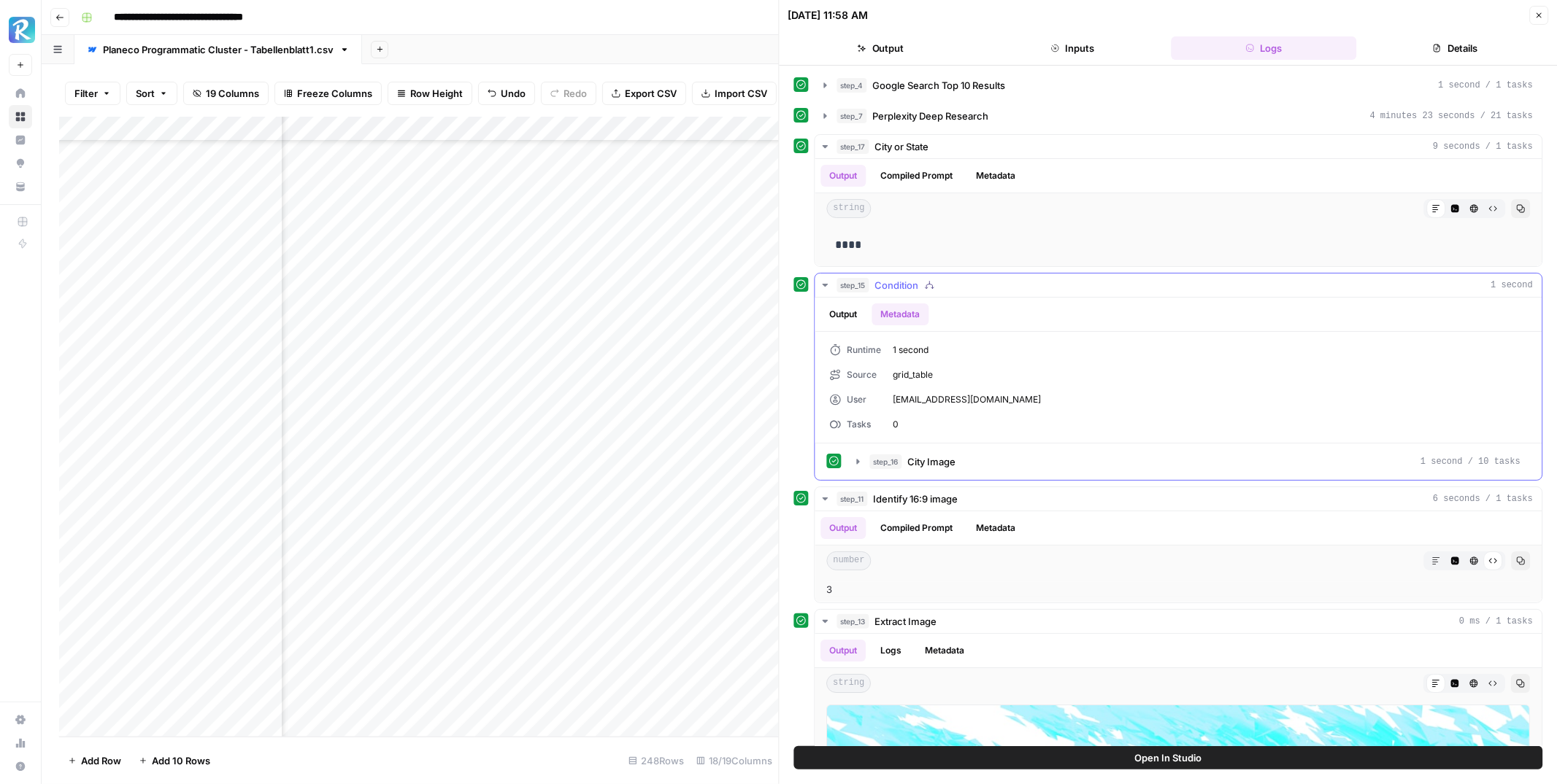
click at [838, 310] on button "Output" at bounding box center [843, 314] width 45 height 22
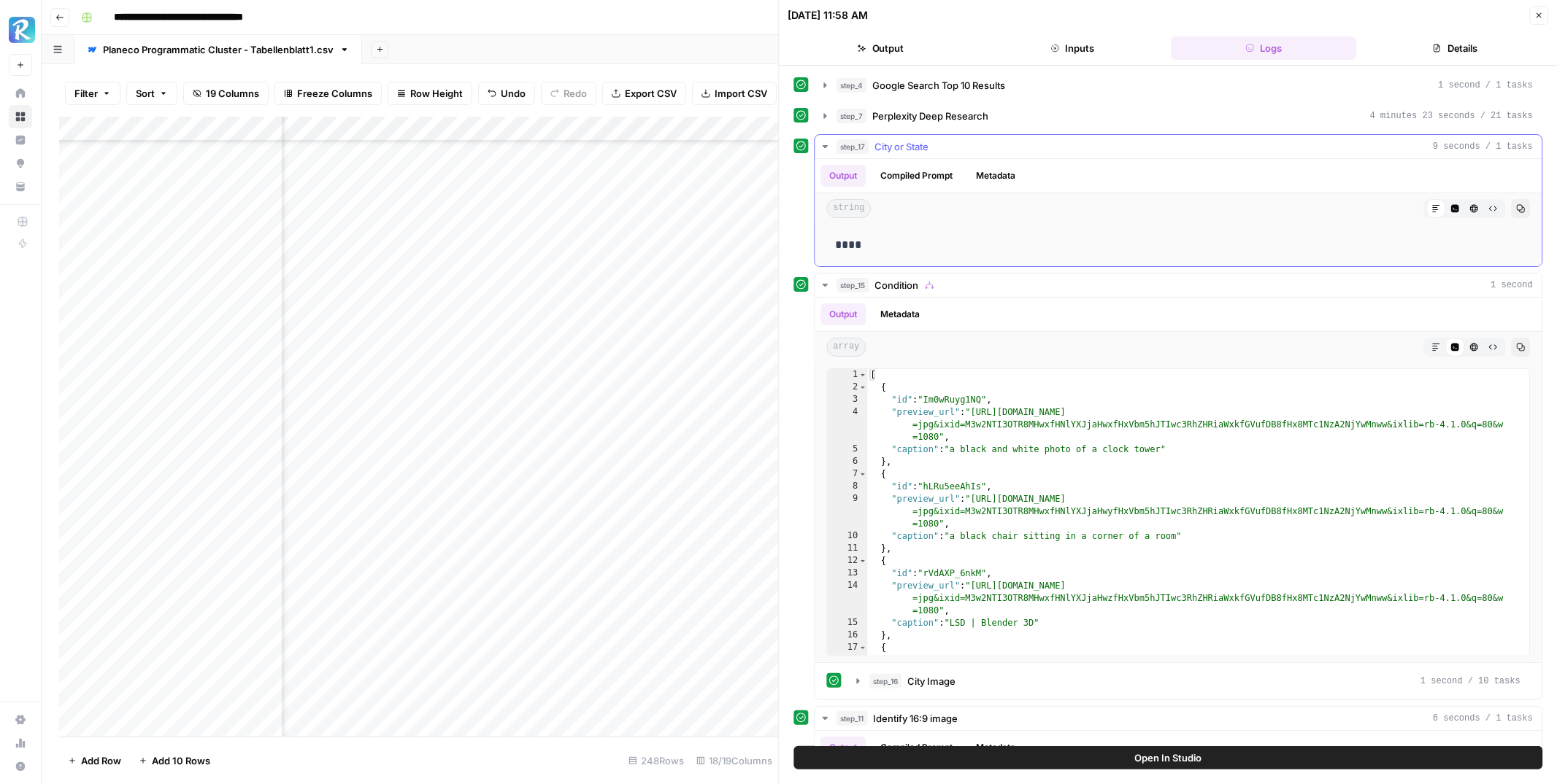
click at [932, 170] on button "Compiled Prompt" at bounding box center [917, 176] width 90 height 22
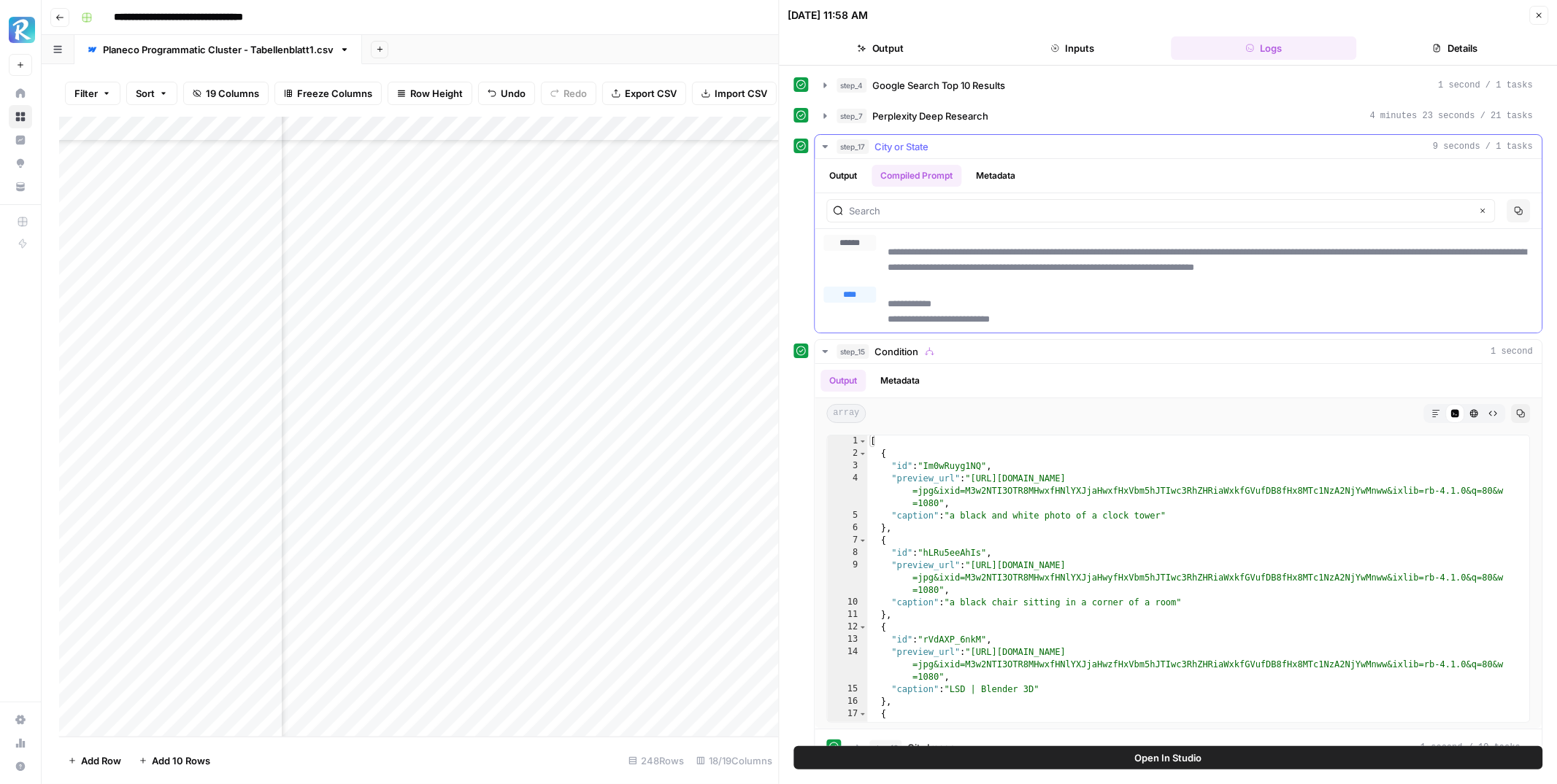
click at [858, 177] on button "Output" at bounding box center [843, 176] width 45 height 22
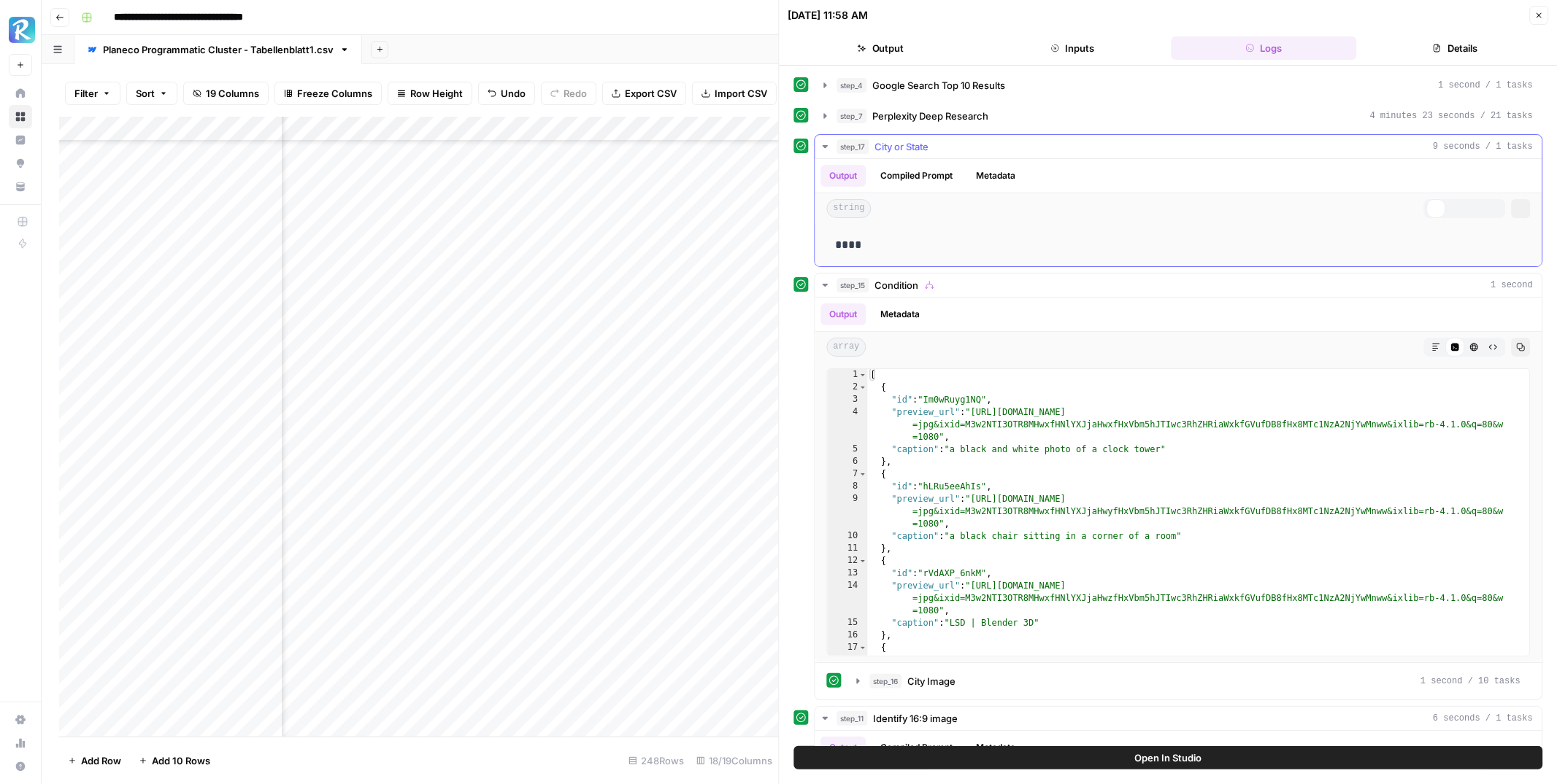
click at [858, 177] on button "Output" at bounding box center [843, 176] width 45 height 22
click at [844, 173] on button "Output" at bounding box center [843, 176] width 45 height 22
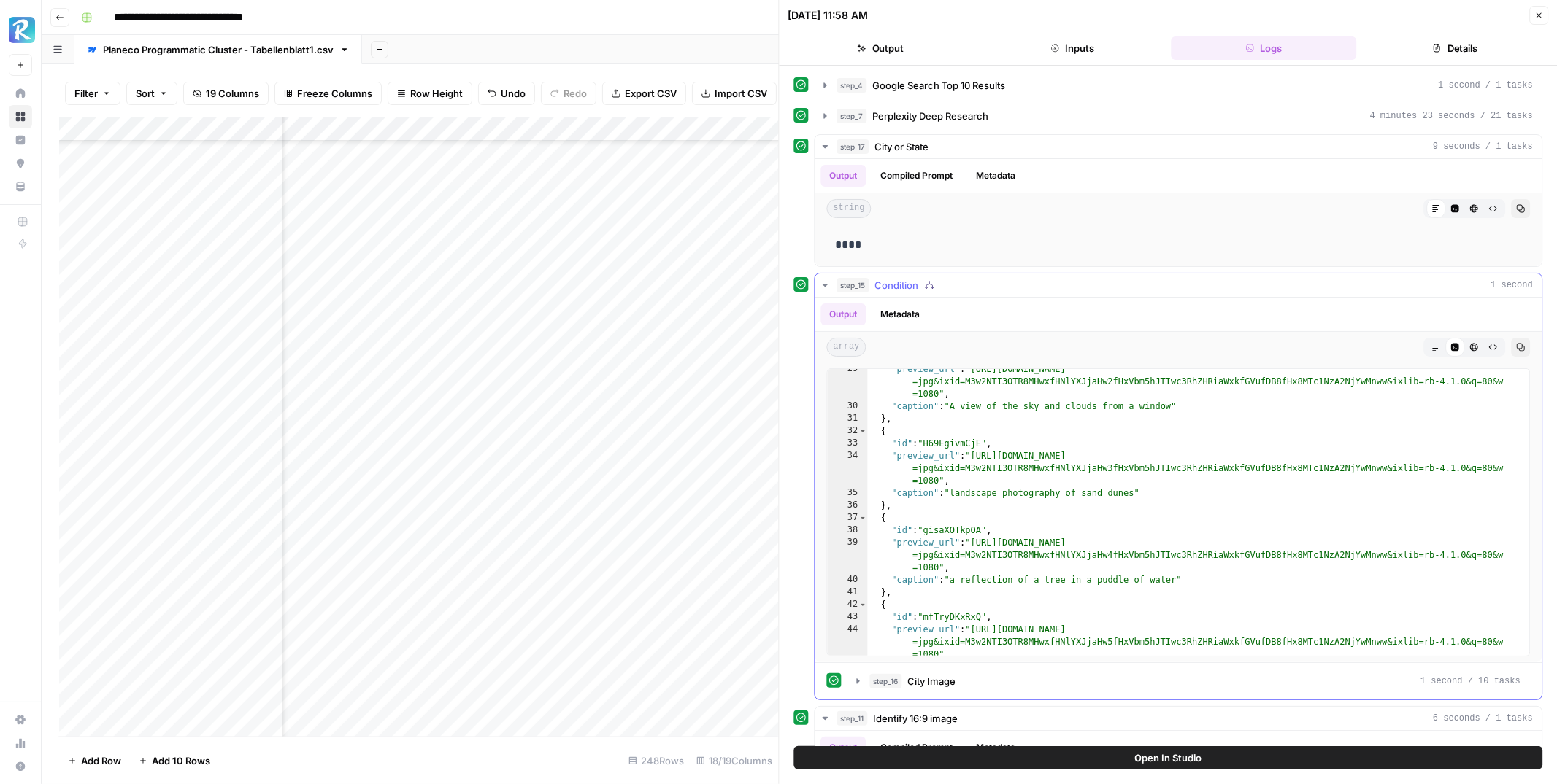
scroll to position [0, 0]
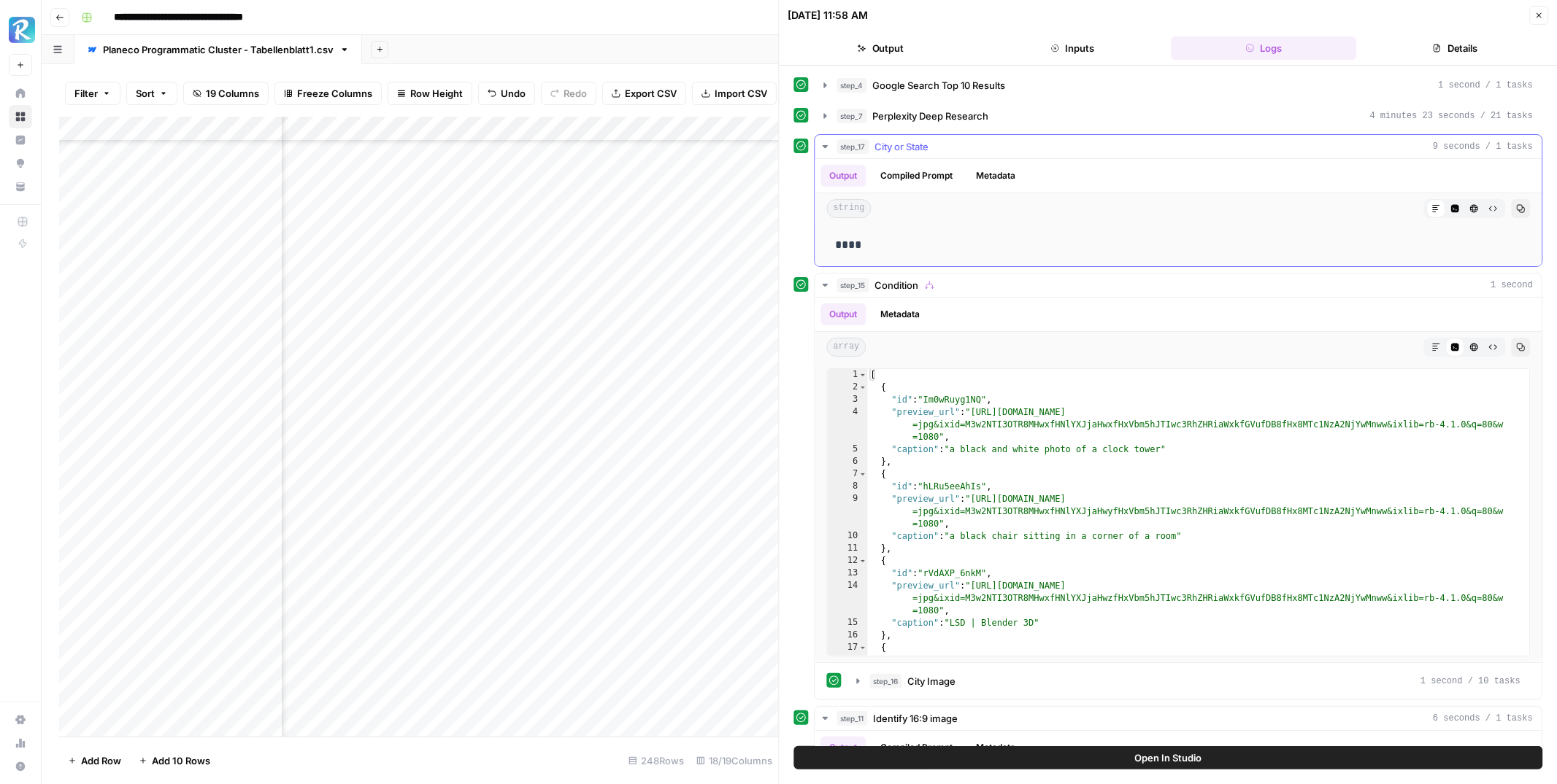
click at [821, 145] on icon "button" at bounding box center [825, 147] width 12 height 12
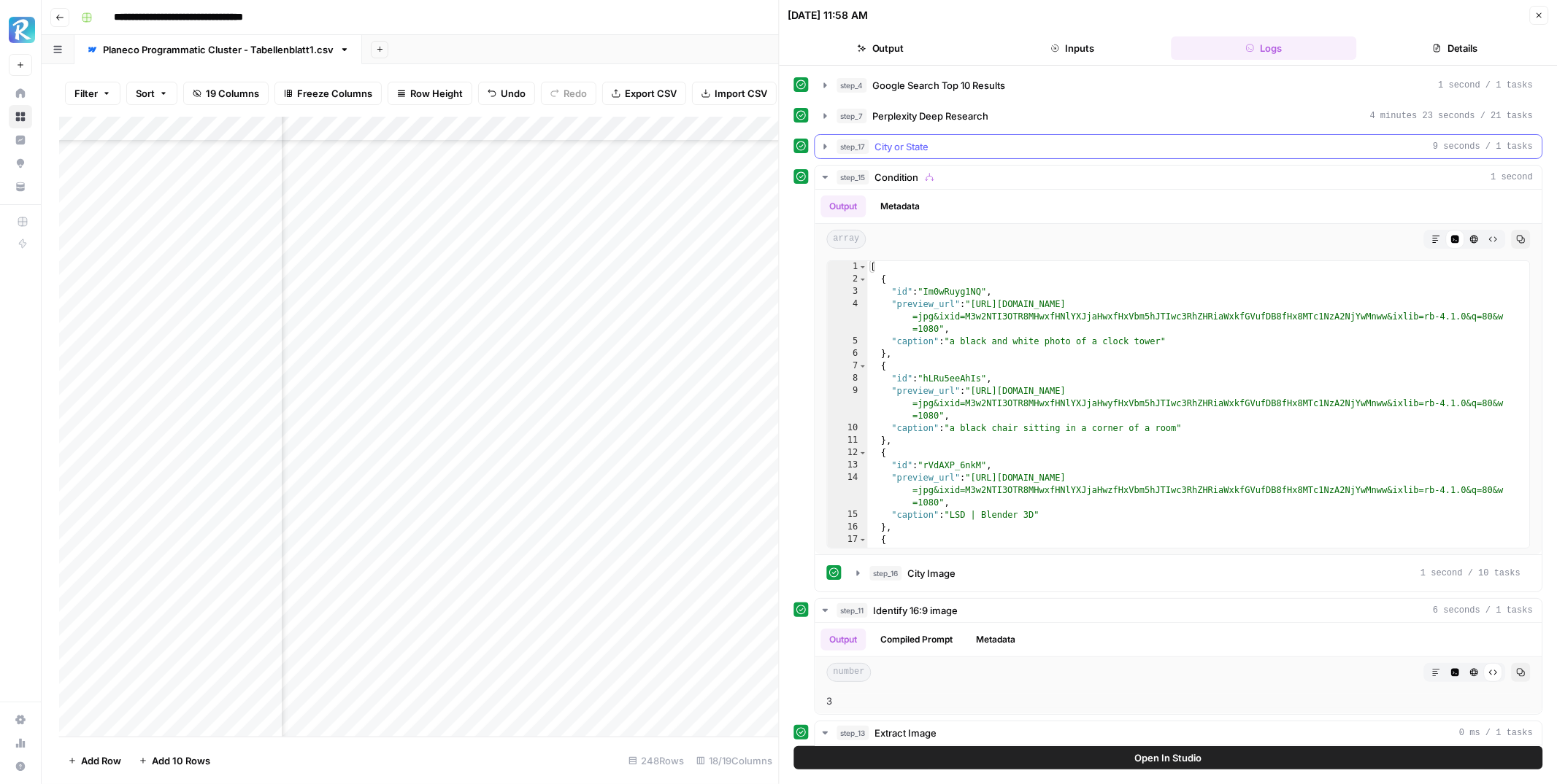
click at [821, 145] on icon "button" at bounding box center [824, 147] width 12 height 12
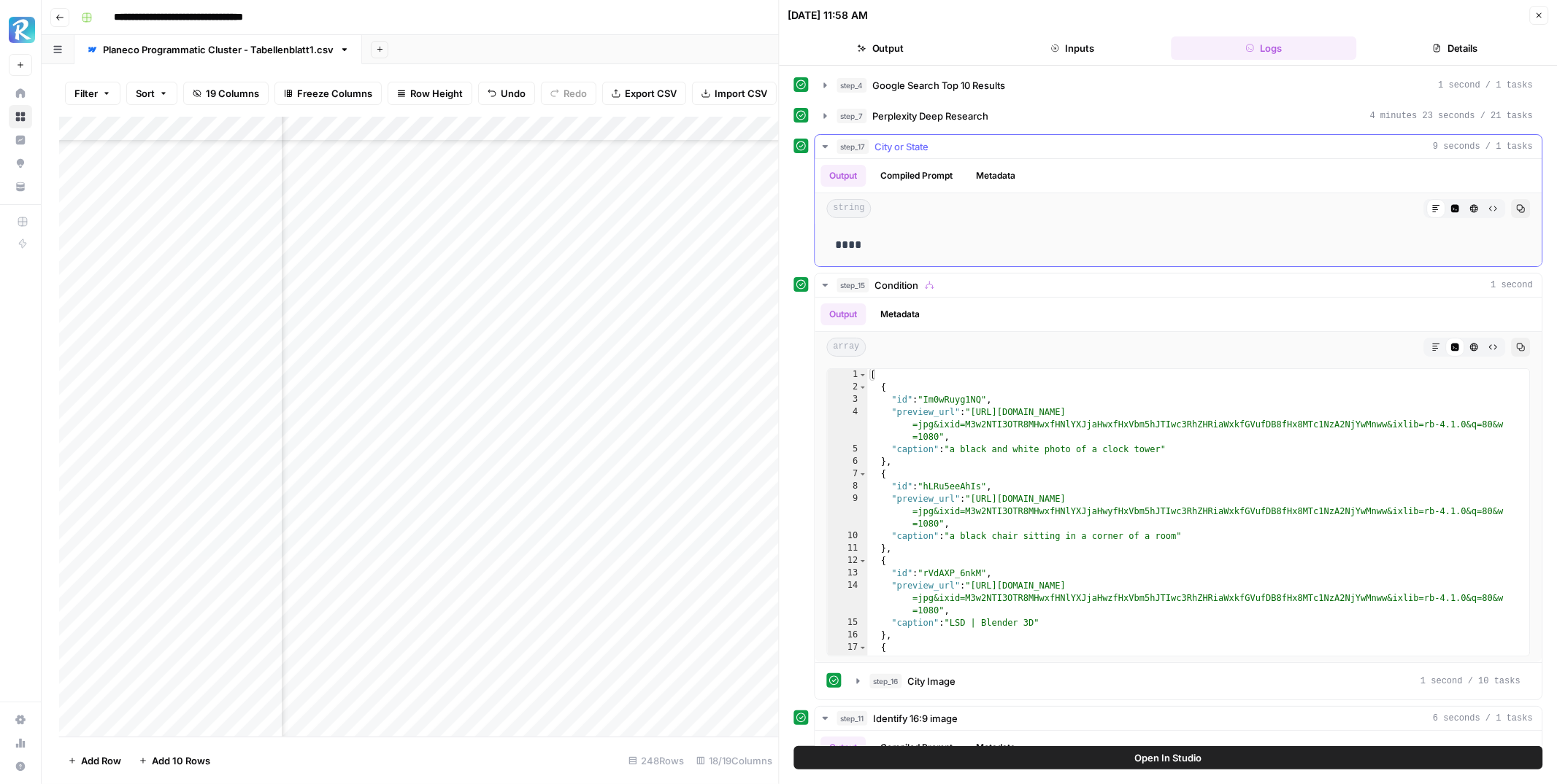
click at [821, 147] on icon "button" at bounding box center [825, 147] width 12 height 12
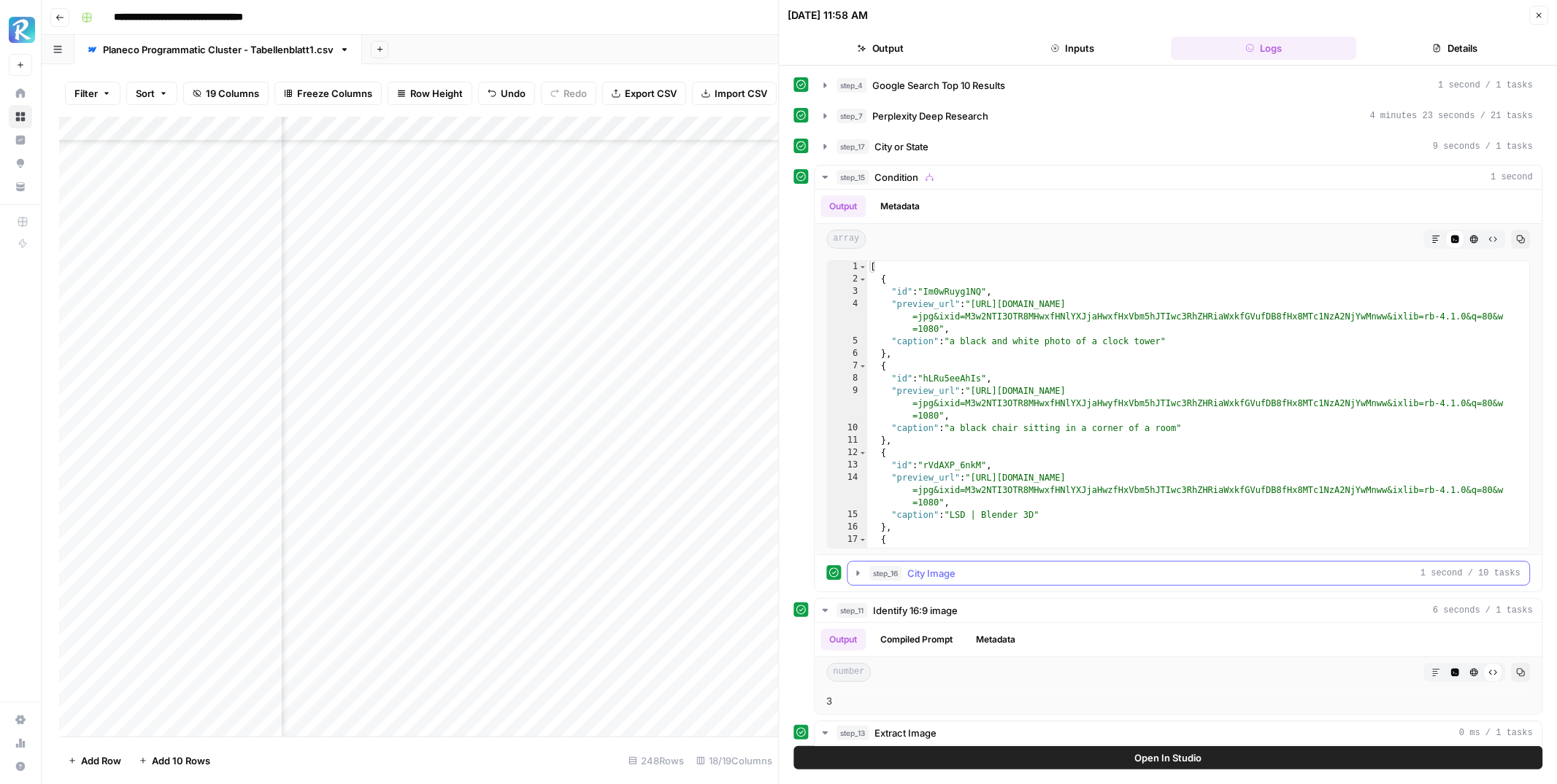
click at [895, 575] on span "step_16" at bounding box center [886, 574] width 32 height 14
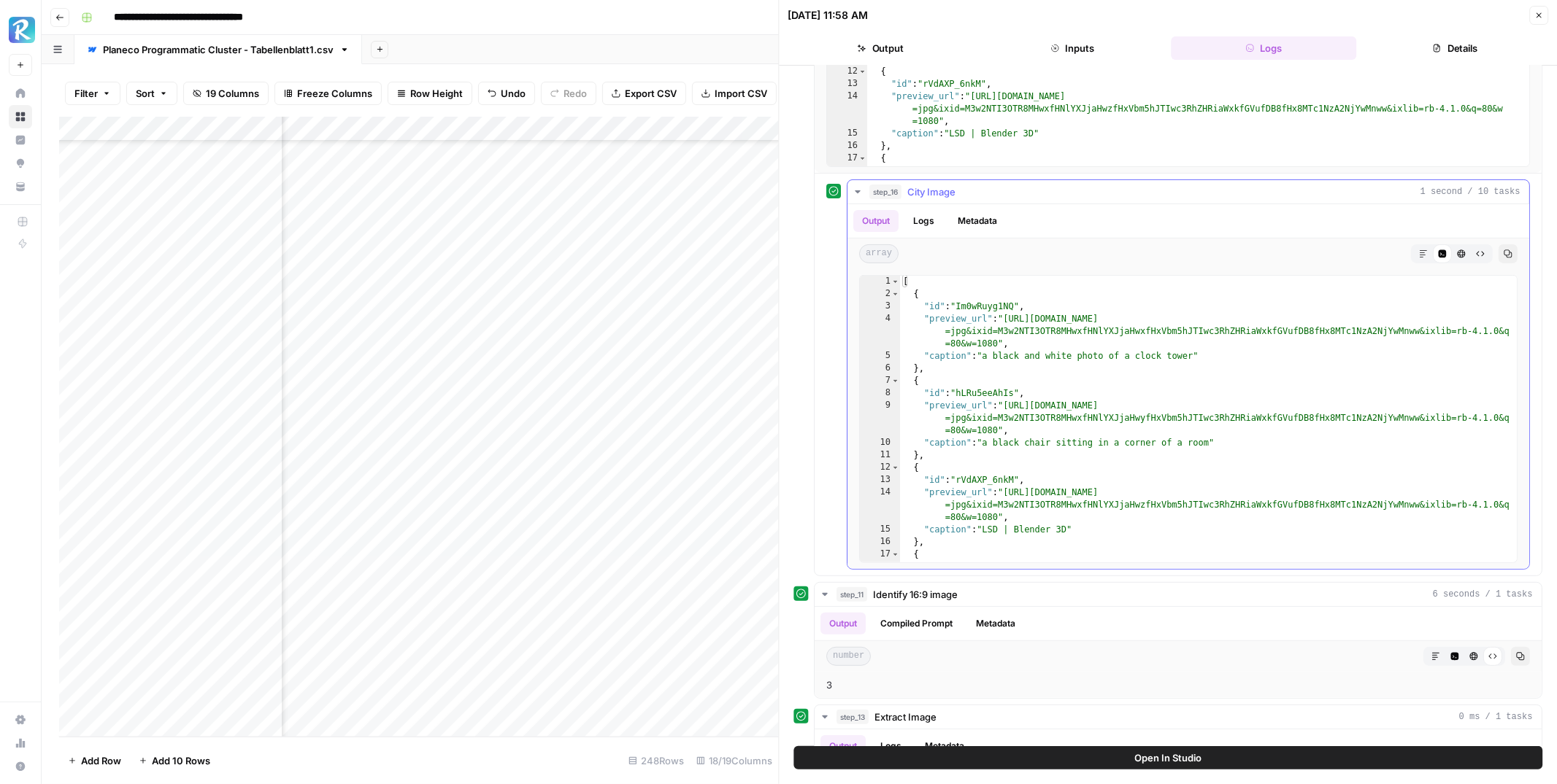
scroll to position [395, 0]
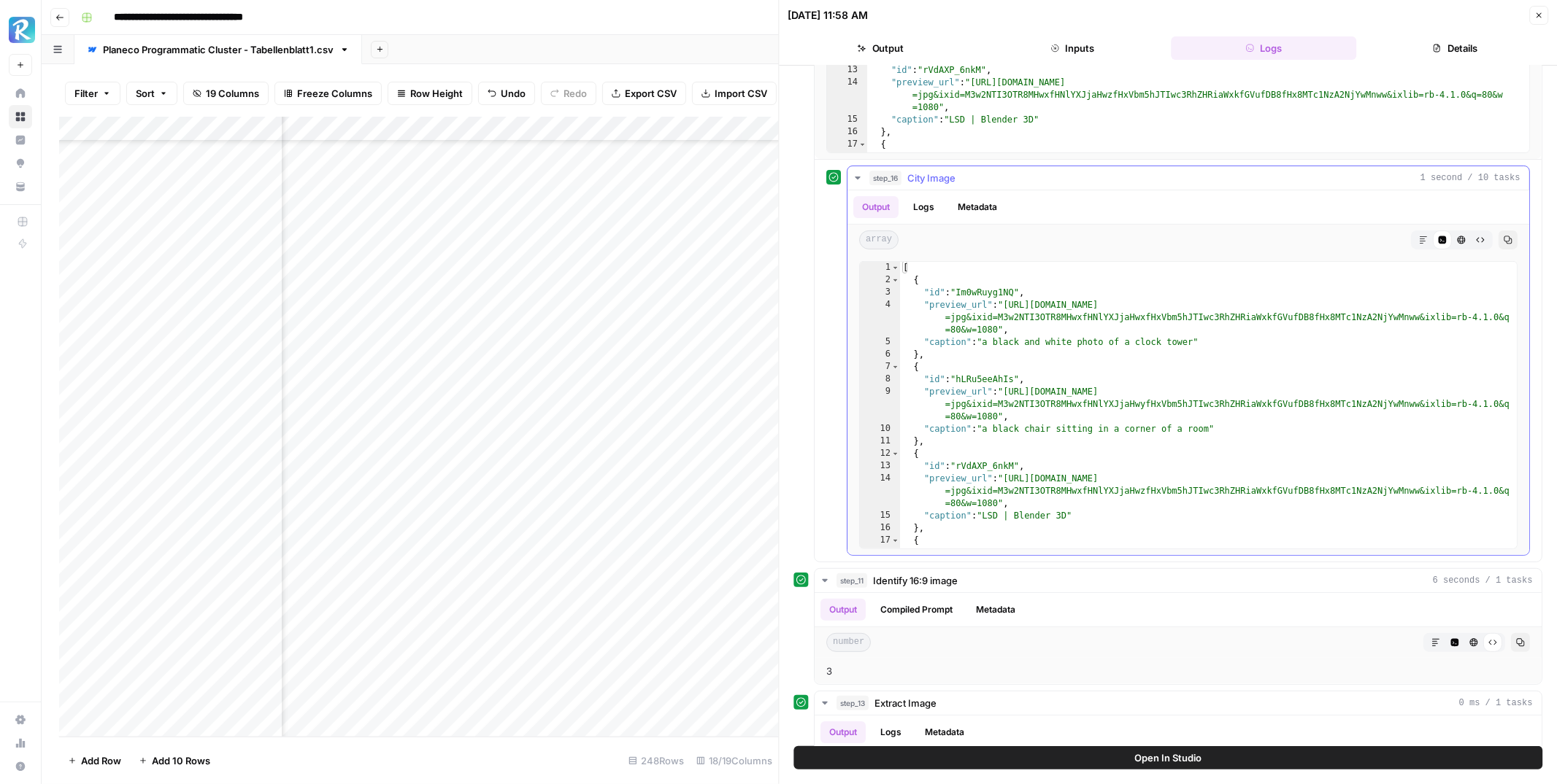
type textarea "**********"
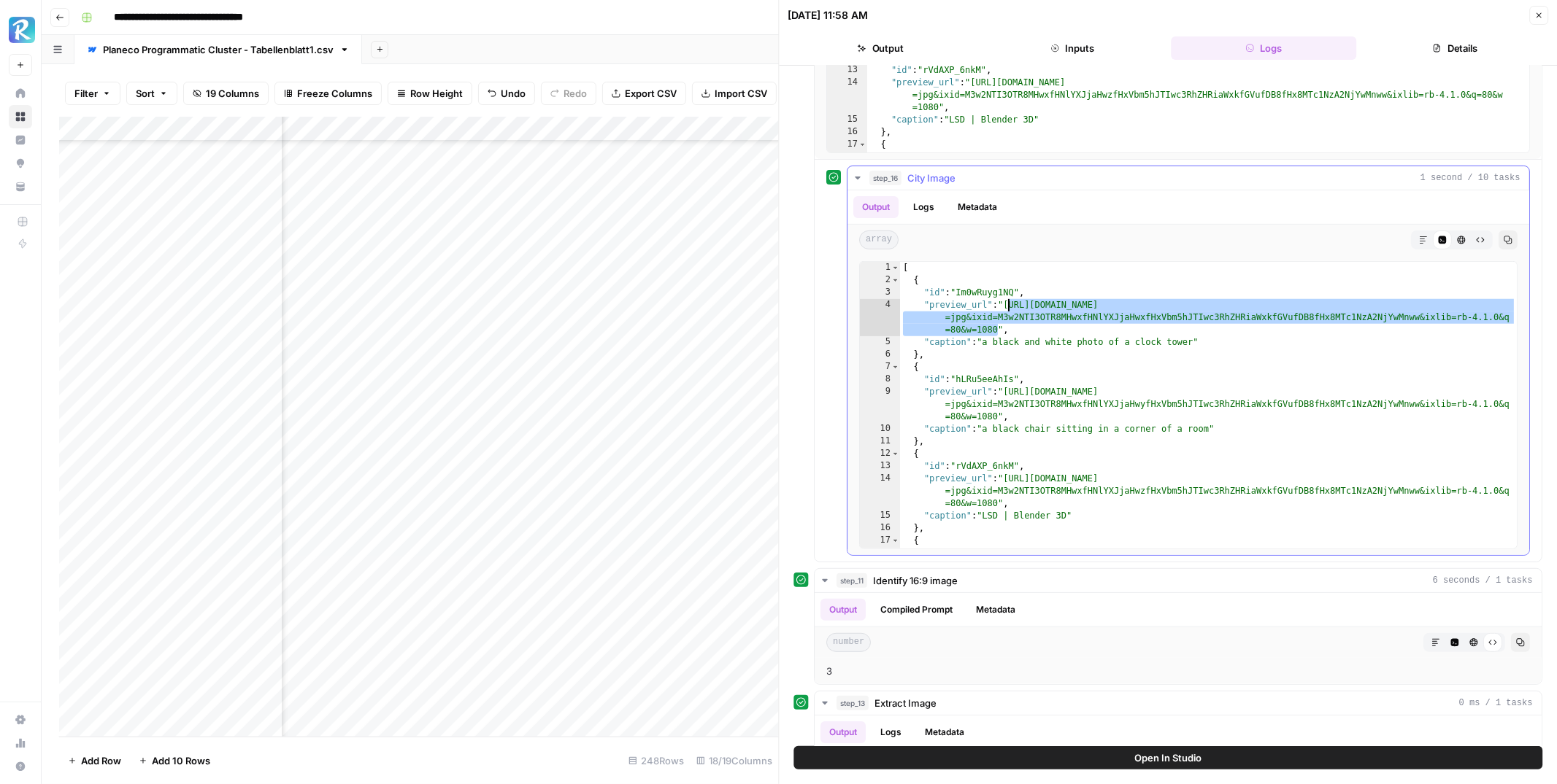
drag, startPoint x: 997, startPoint y: 331, endPoint x: 1009, endPoint y: 305, distance: 28.6
click at [1009, 305] on div "[ { "id" : "Im0wRuyg1NQ" , "preview_url" : "[URL][DOMAIN_NAME] =jpg&ixid=M3w2NT…" at bounding box center [1209, 430] width 616 height 337
click at [1534, 16] on icon "button" at bounding box center [1538, 15] width 9 height 9
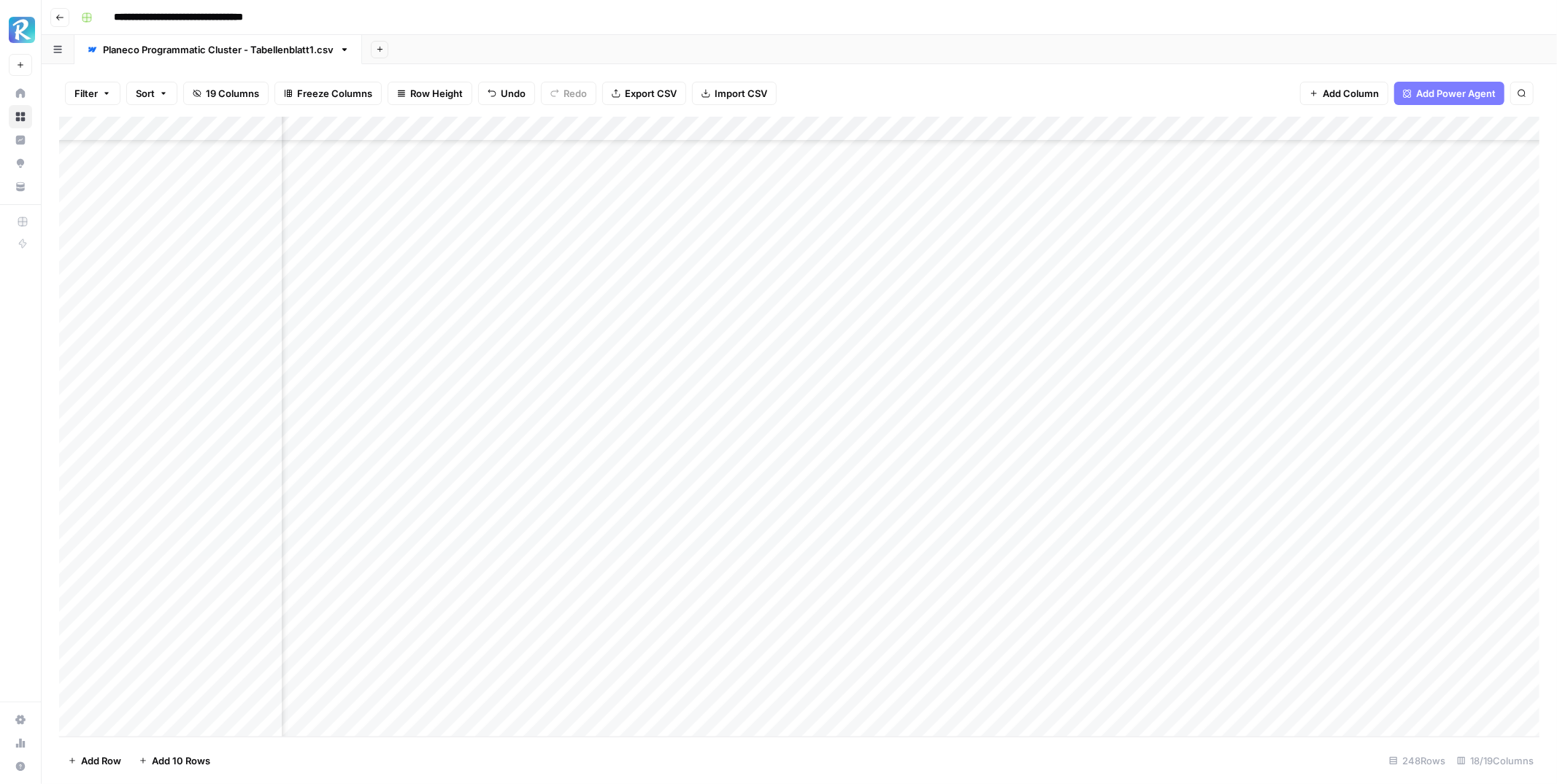
scroll to position [5579, 1219]
click at [1127, 327] on div "Add Column" at bounding box center [799, 426] width 1481 height 620
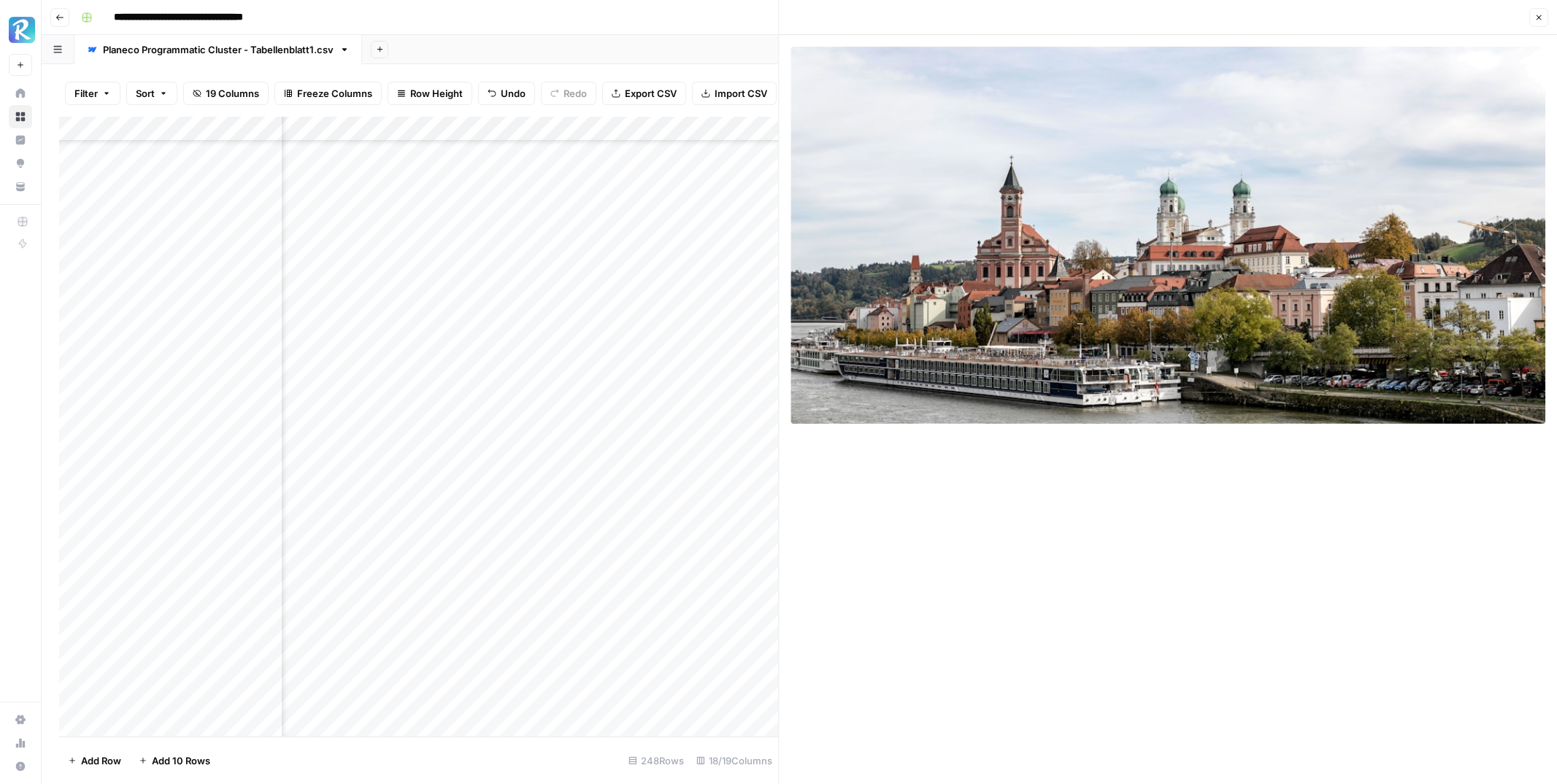
click at [1535, 13] on icon "button" at bounding box center [1538, 18] width 9 height 9
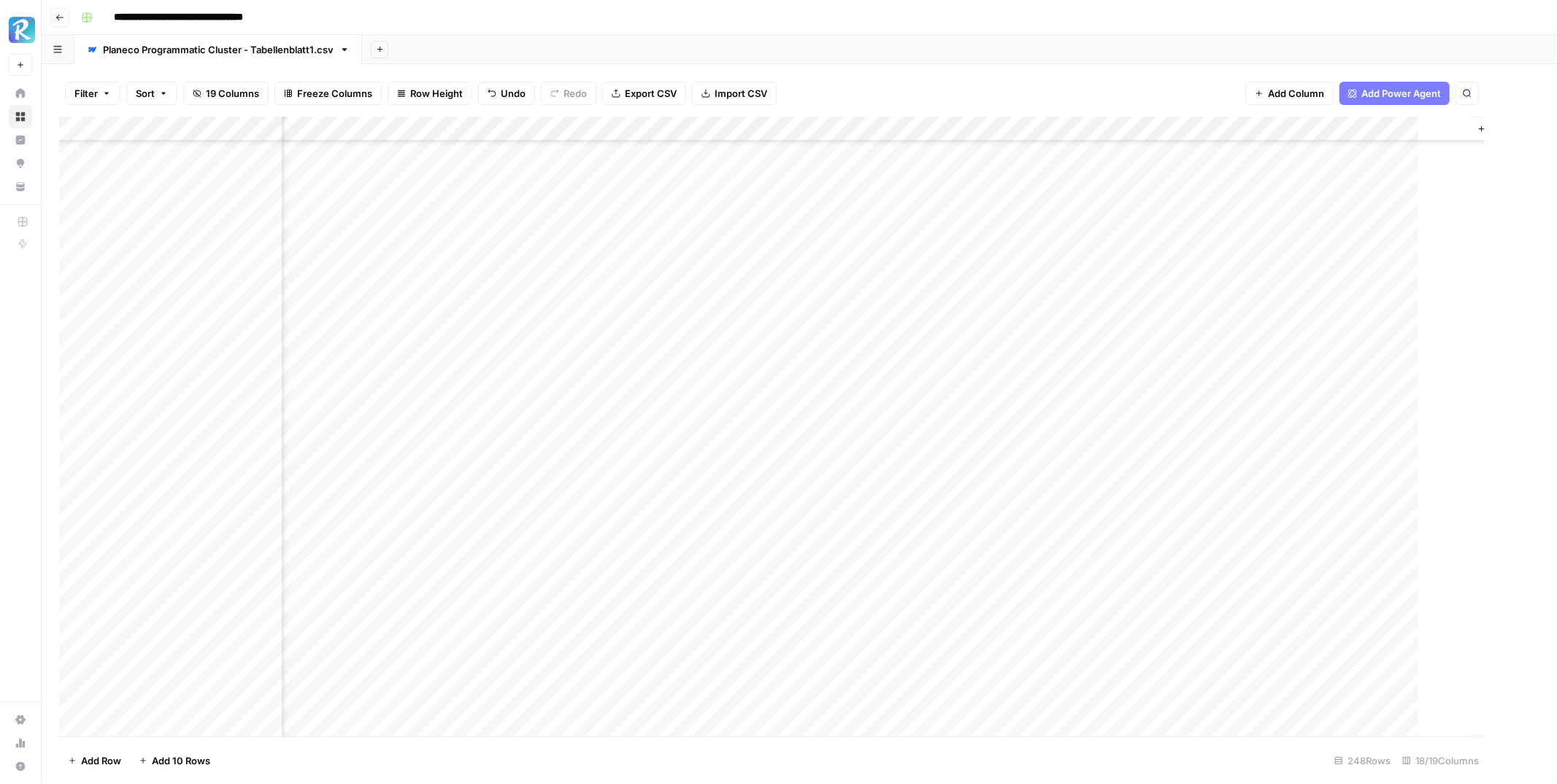
scroll to position [5579, 1202]
click at [1144, 252] on div "Add Column" at bounding box center [799, 426] width 1481 height 620
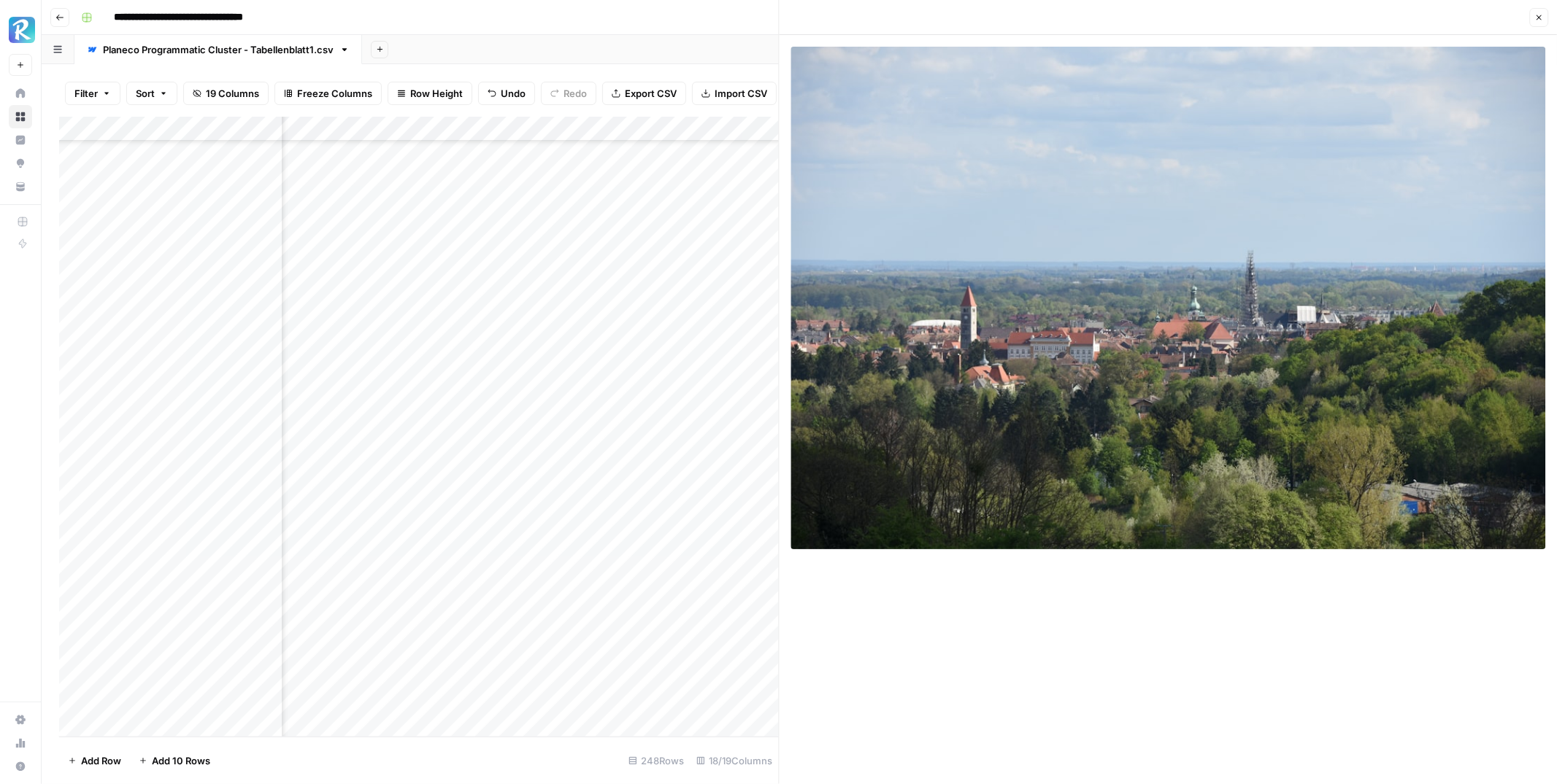
click at [1531, 19] on button "Close" at bounding box center [1538, 17] width 19 height 19
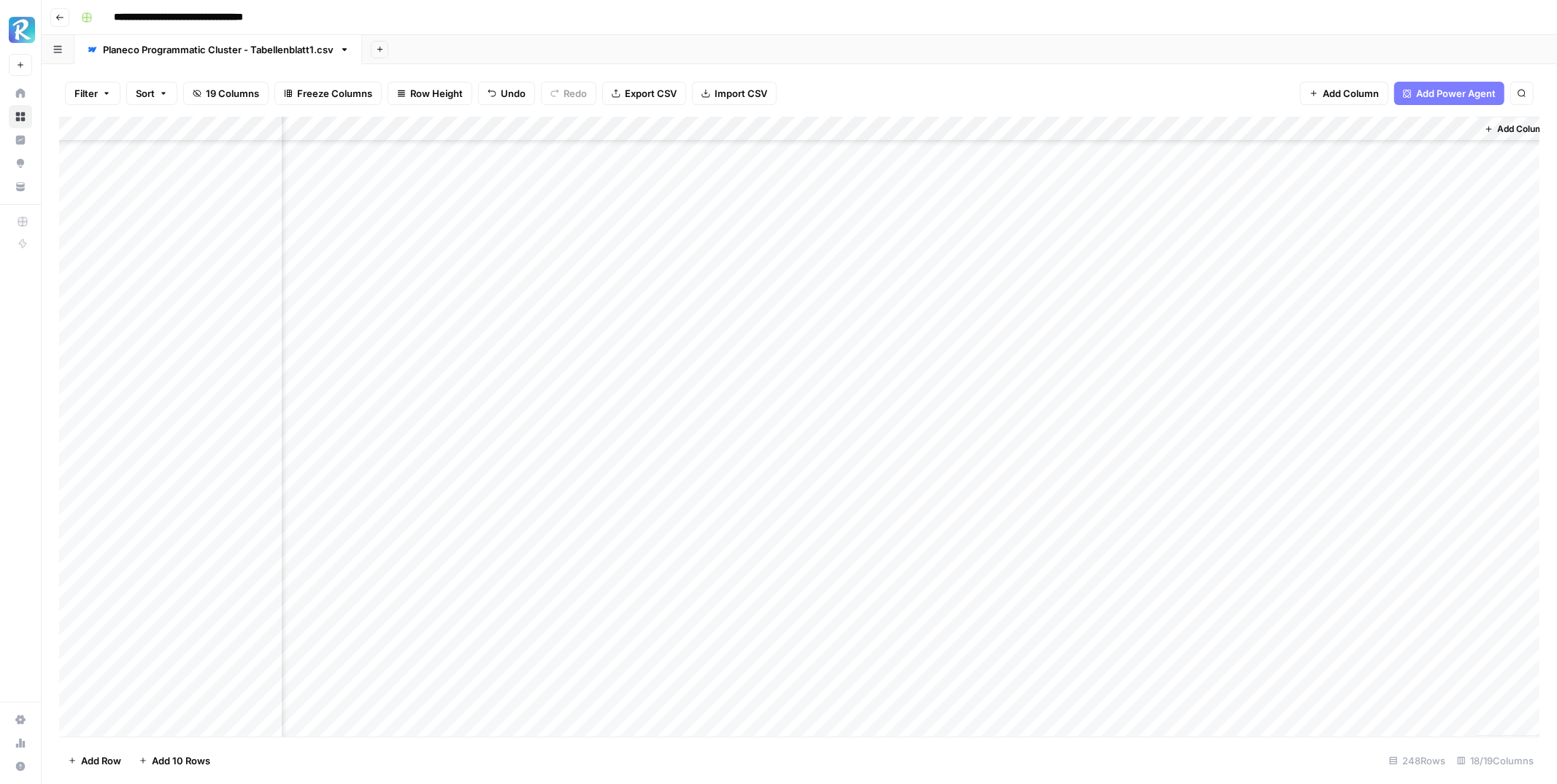
scroll to position [4474, 1202]
